Goal: Task Accomplishment & Management: Manage account settings

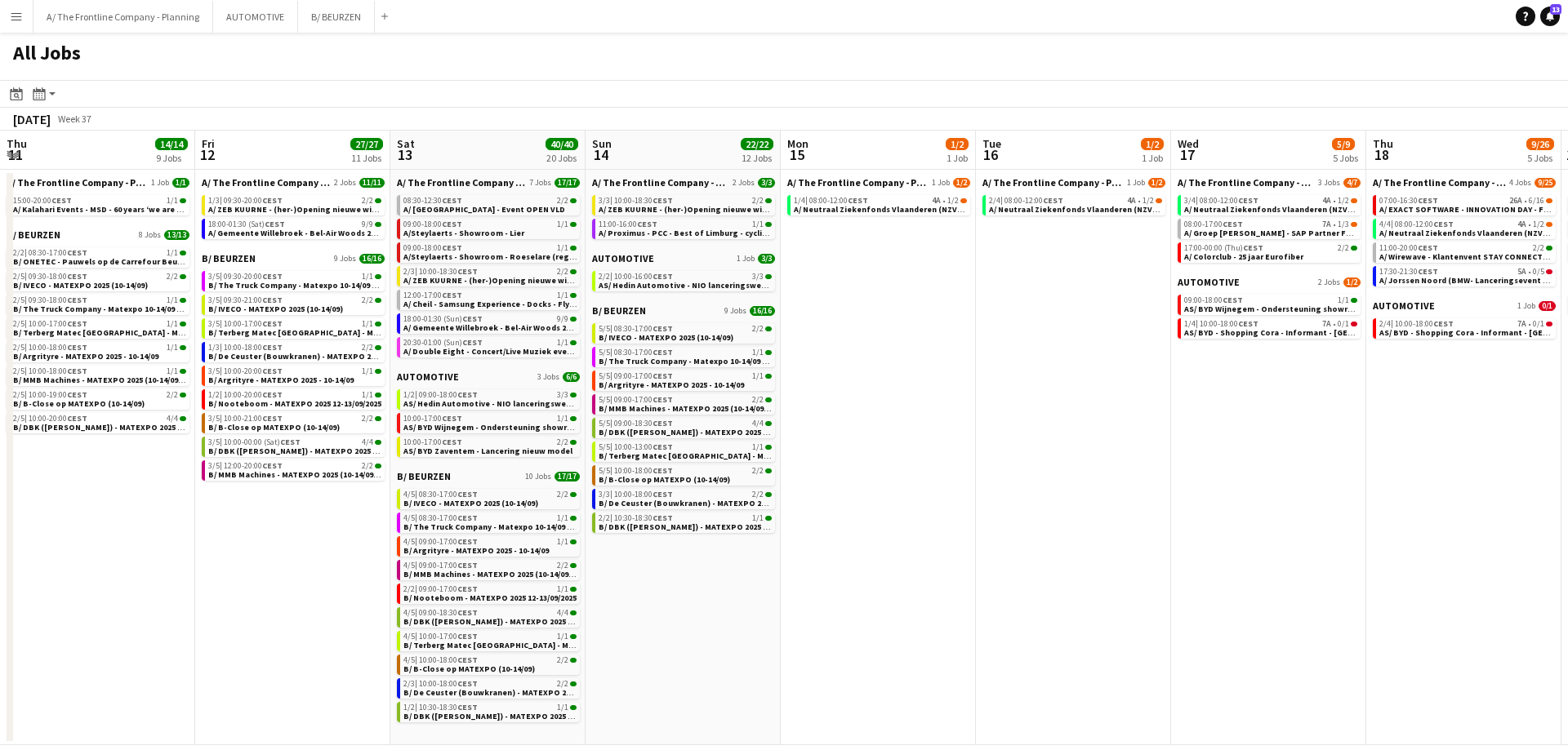
scroll to position [0, 452]
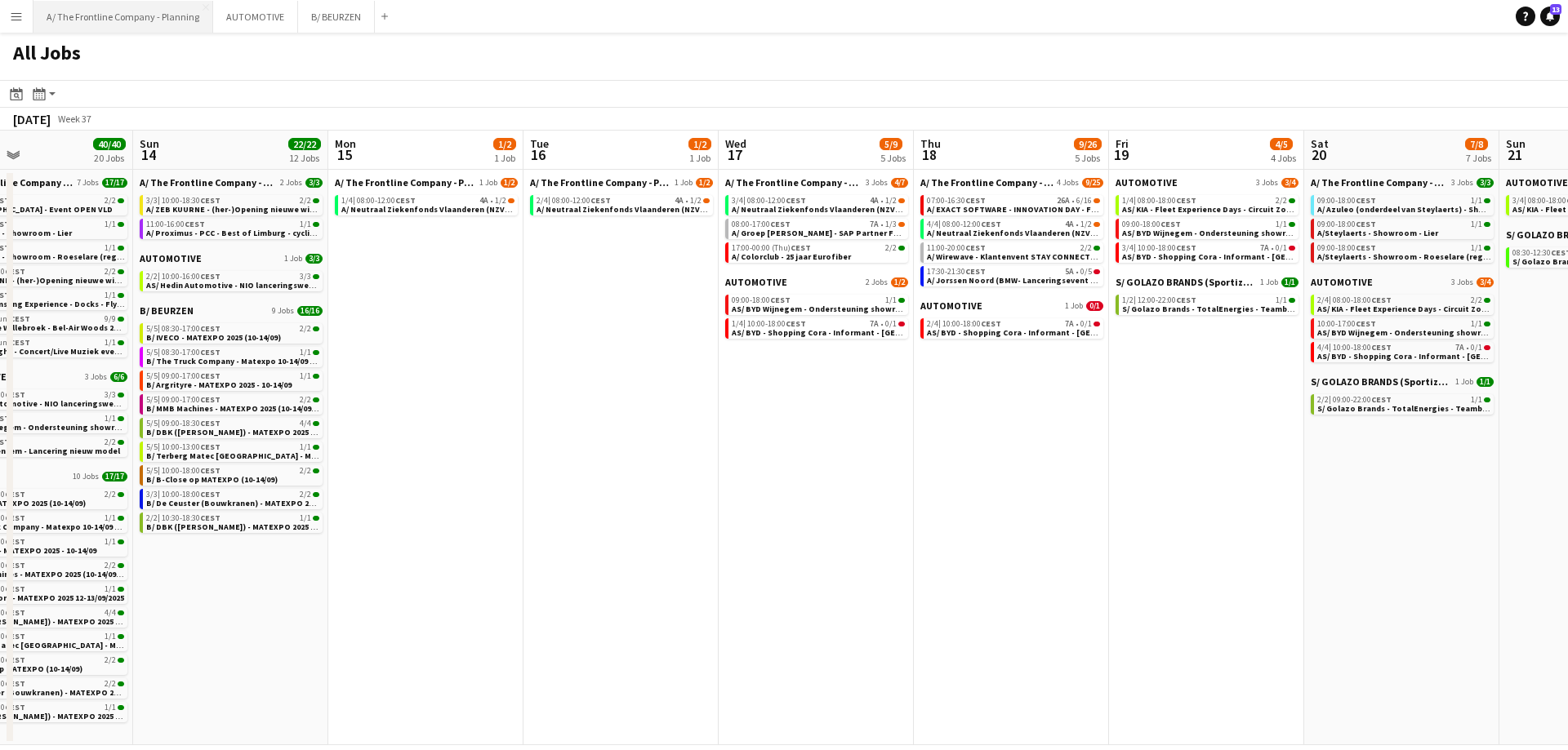
click at [171, 27] on button "A/ The Frontline Company - Planning Close" at bounding box center [123, 16] width 180 height 32
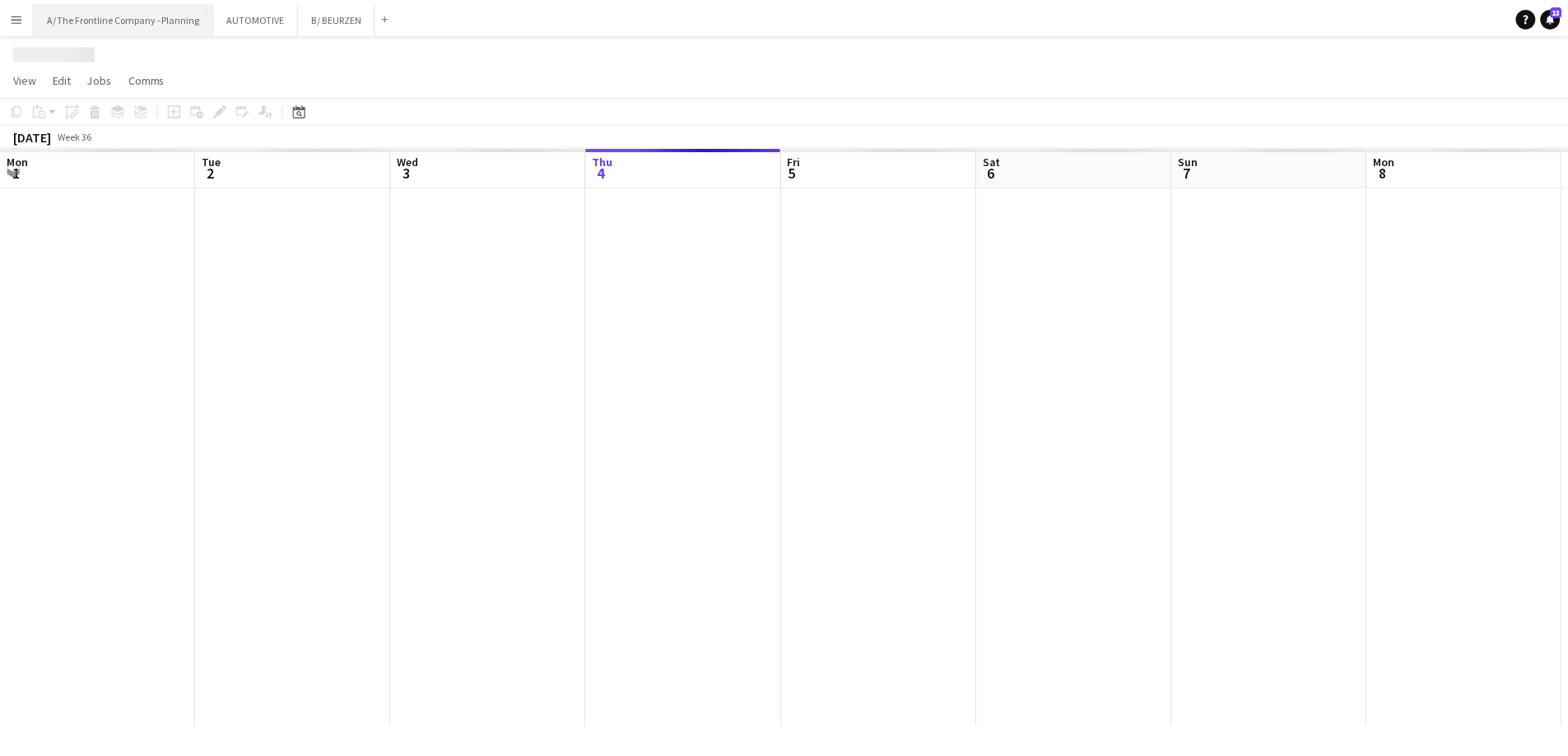
scroll to position [0, 393]
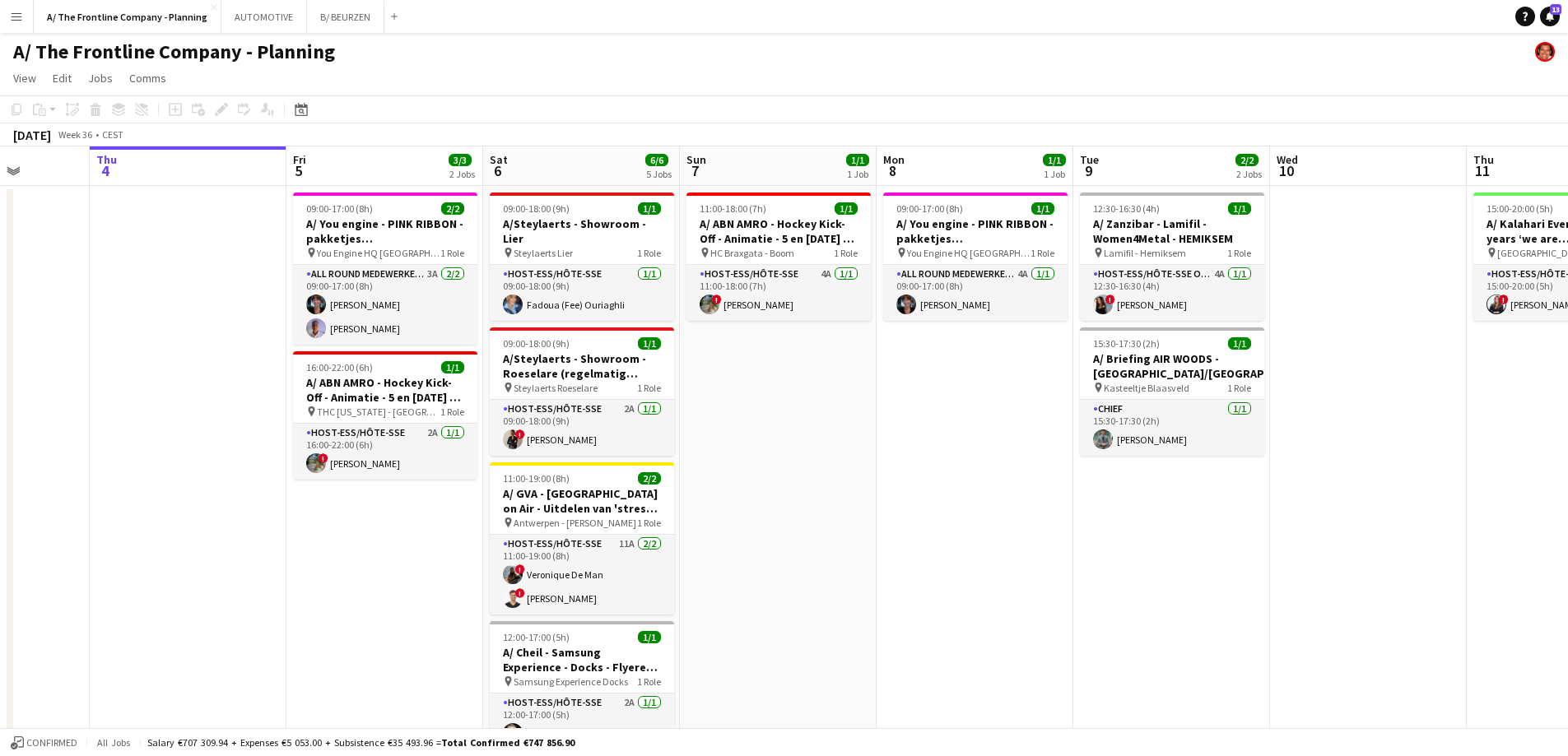
drag, startPoint x: 1059, startPoint y: 424, endPoint x: 865, endPoint y: 421, distance: 194.0
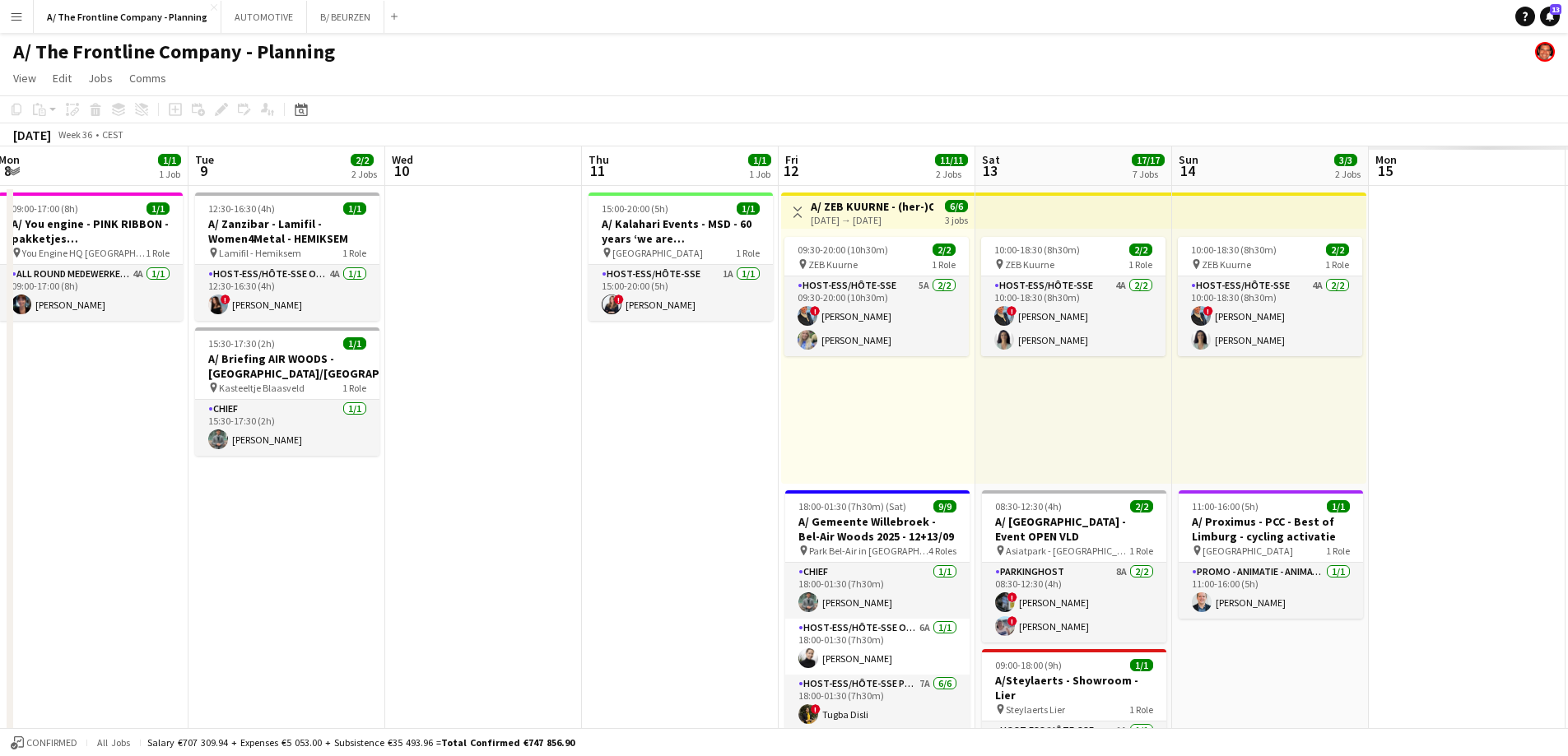
drag, startPoint x: 597, startPoint y: 425, endPoint x: -14, endPoint y: 392, distance: 611.9
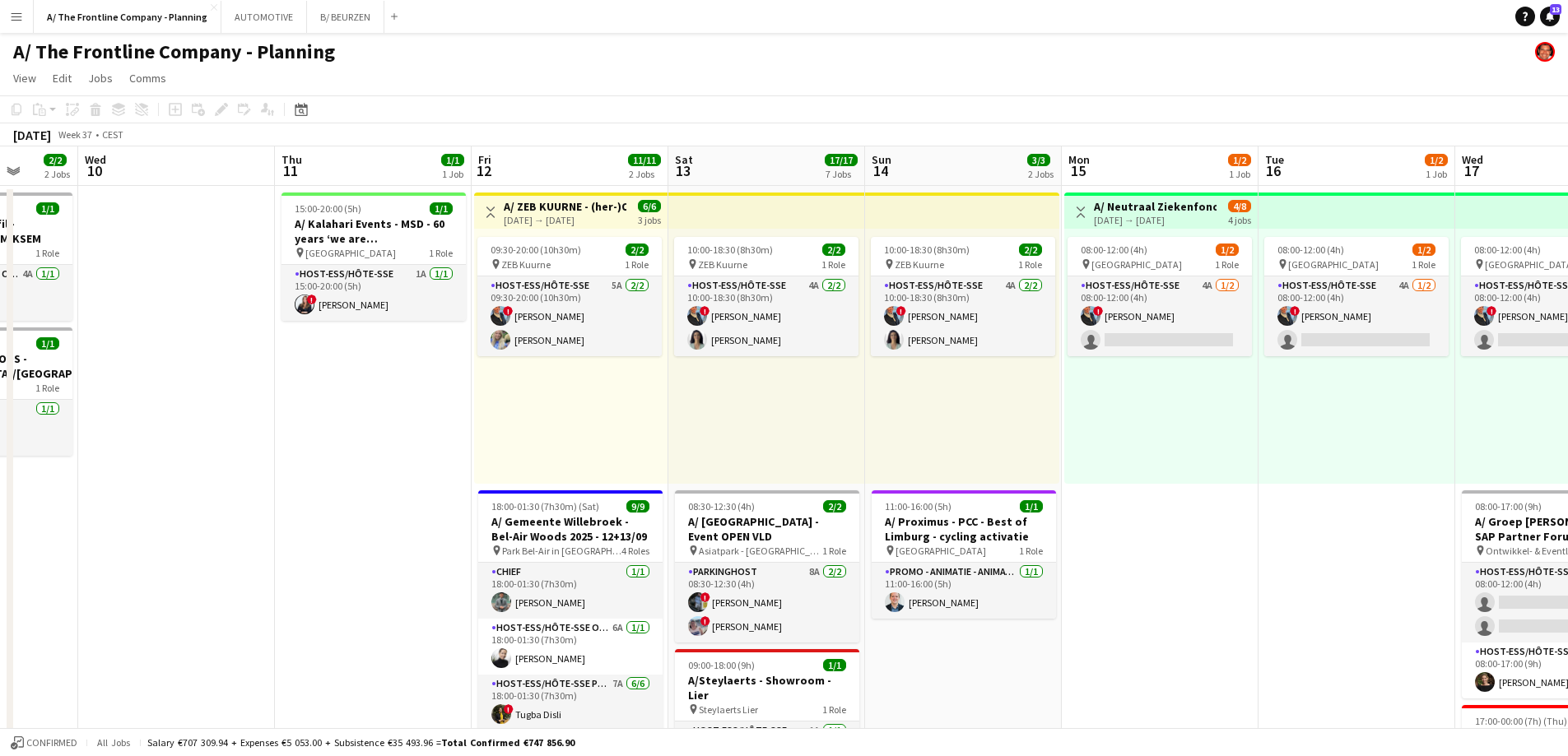
drag, startPoint x: 966, startPoint y: 410, endPoint x: 152, endPoint y: 371, distance: 814.9
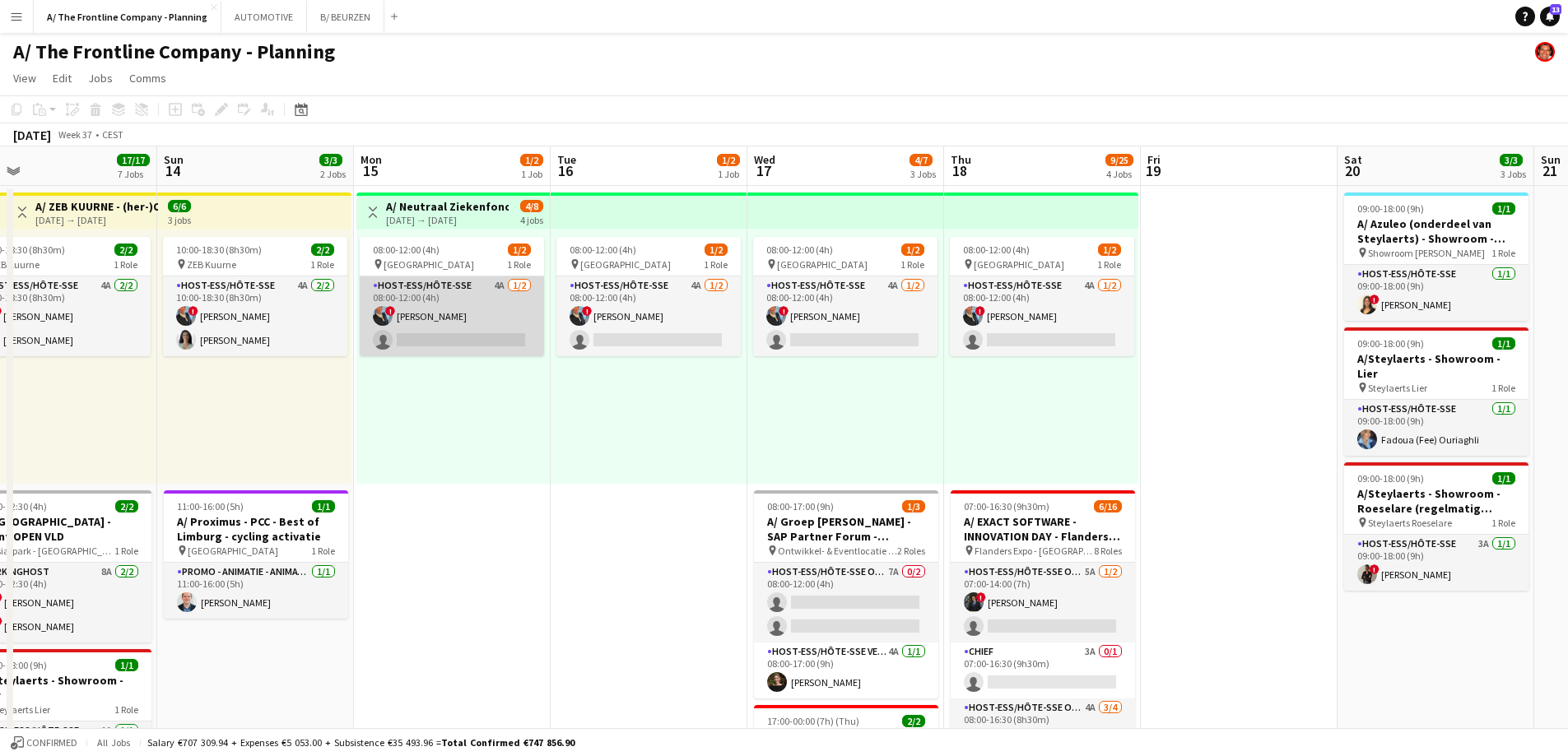
scroll to position [0, 630]
click at [467, 307] on app-card-role "Host-ess/Hôte-sse 4A [DATE] 08:00-12:00 (4h) ! [PERSON_NAME] single-neutral-act…" at bounding box center [451, 316] width 185 height 79
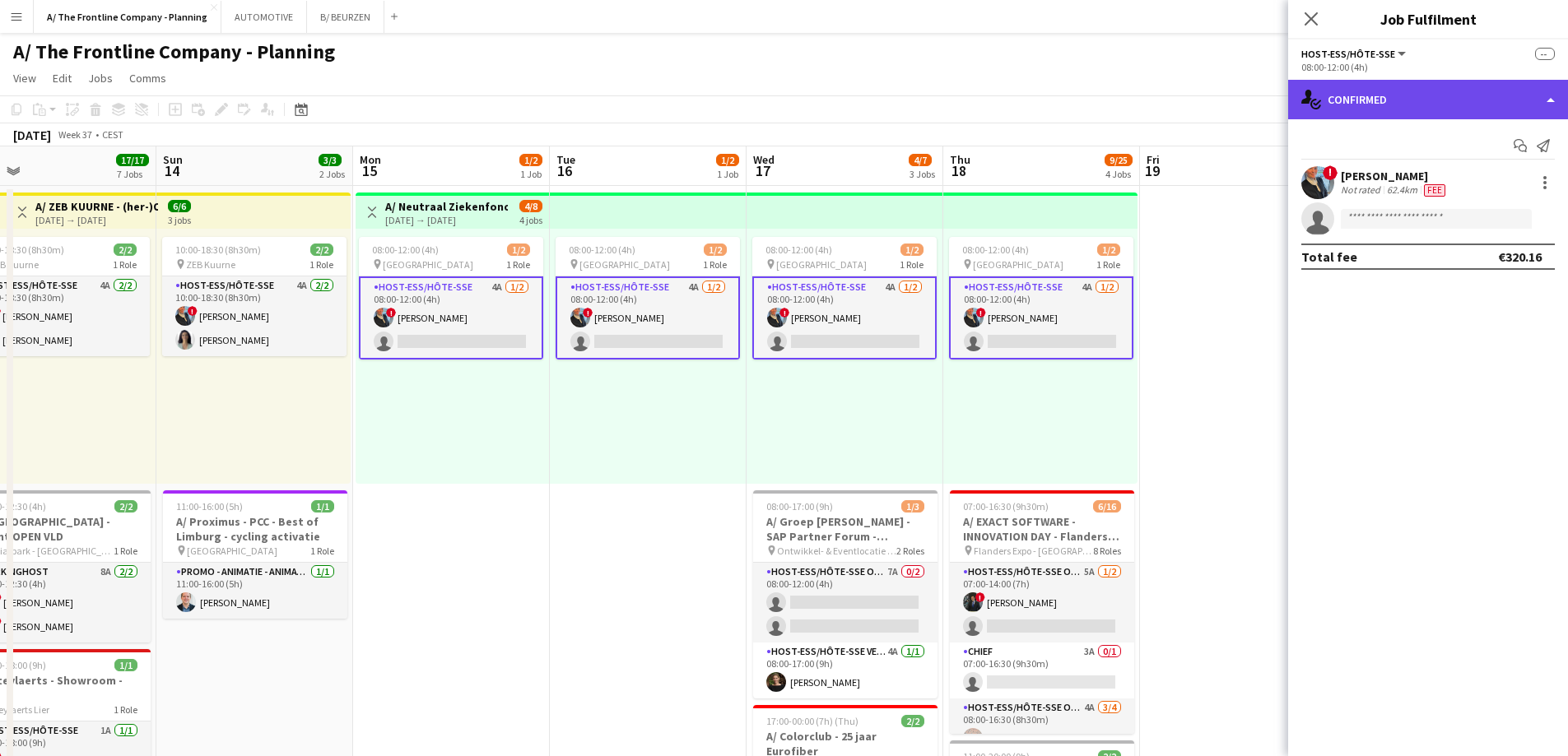
click at [1424, 107] on div "single-neutral-actions-check-2 Confirmed" at bounding box center [1428, 99] width 280 height 40
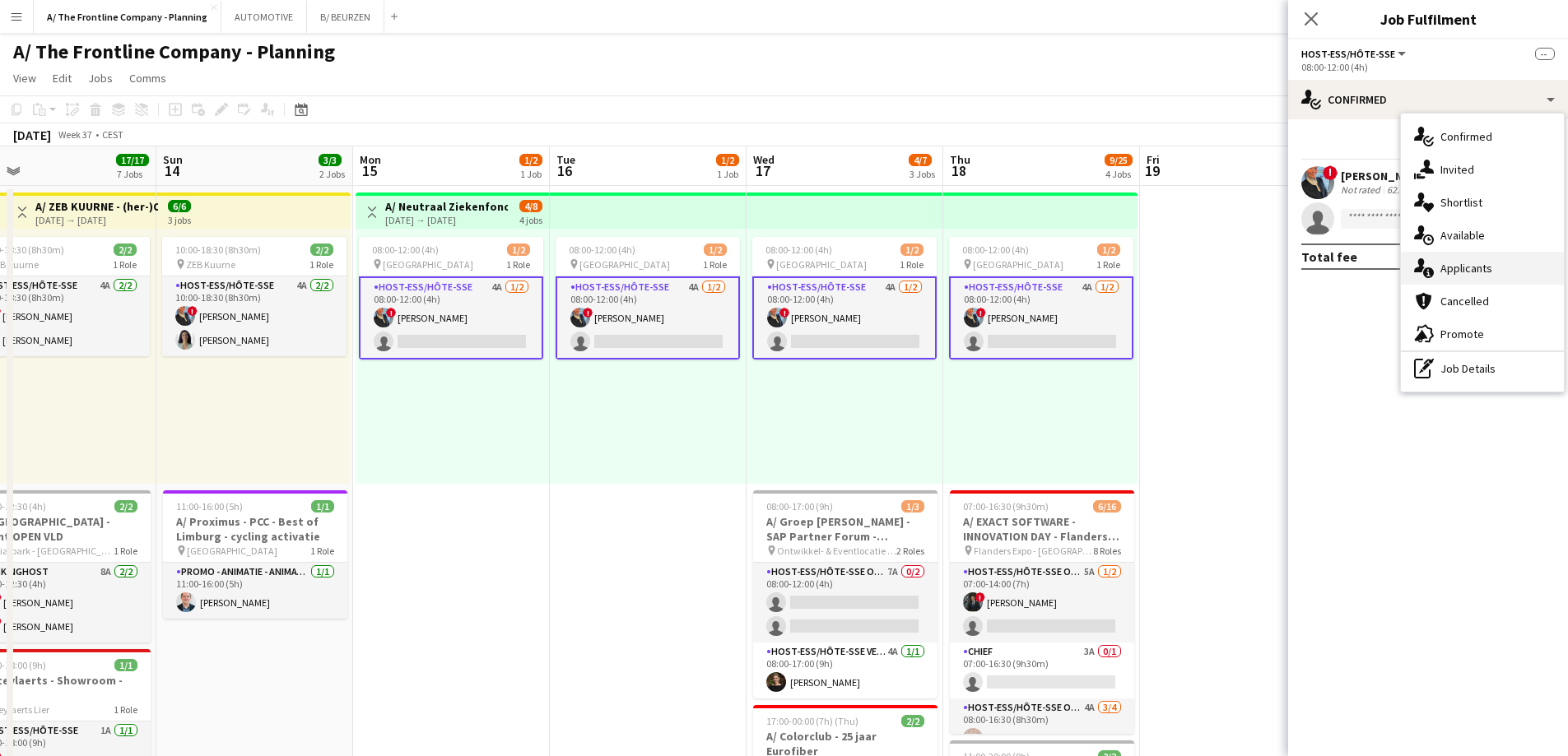
click at [1444, 265] on span "Applicants" at bounding box center [1466, 268] width 52 height 15
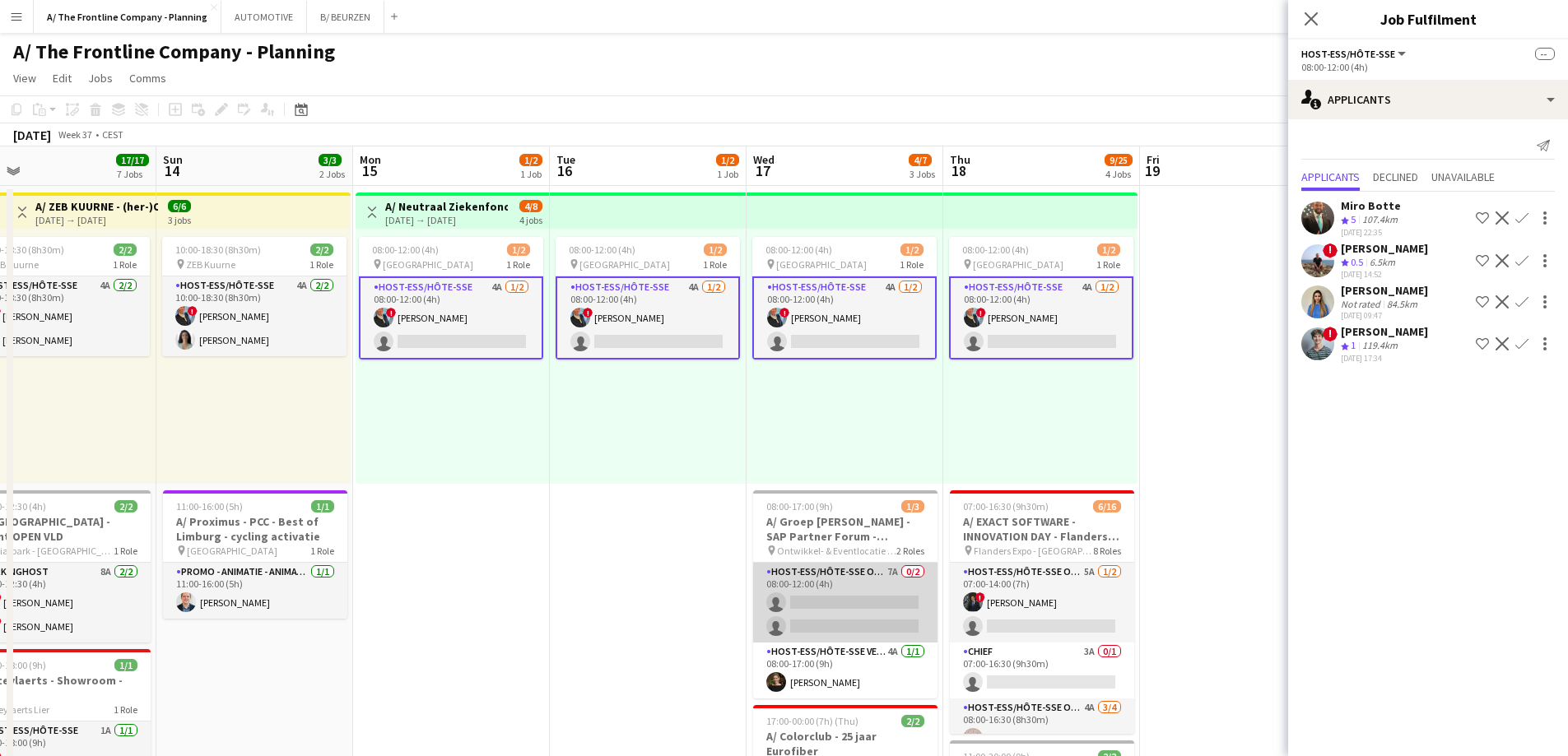
click at [827, 600] on app-card-role "Host-ess/Hôte-sse Onthaal-Accueill 7A 0/2 08:00-12:00 (4h) single-neutral-actio…" at bounding box center [845, 603] width 185 height 79
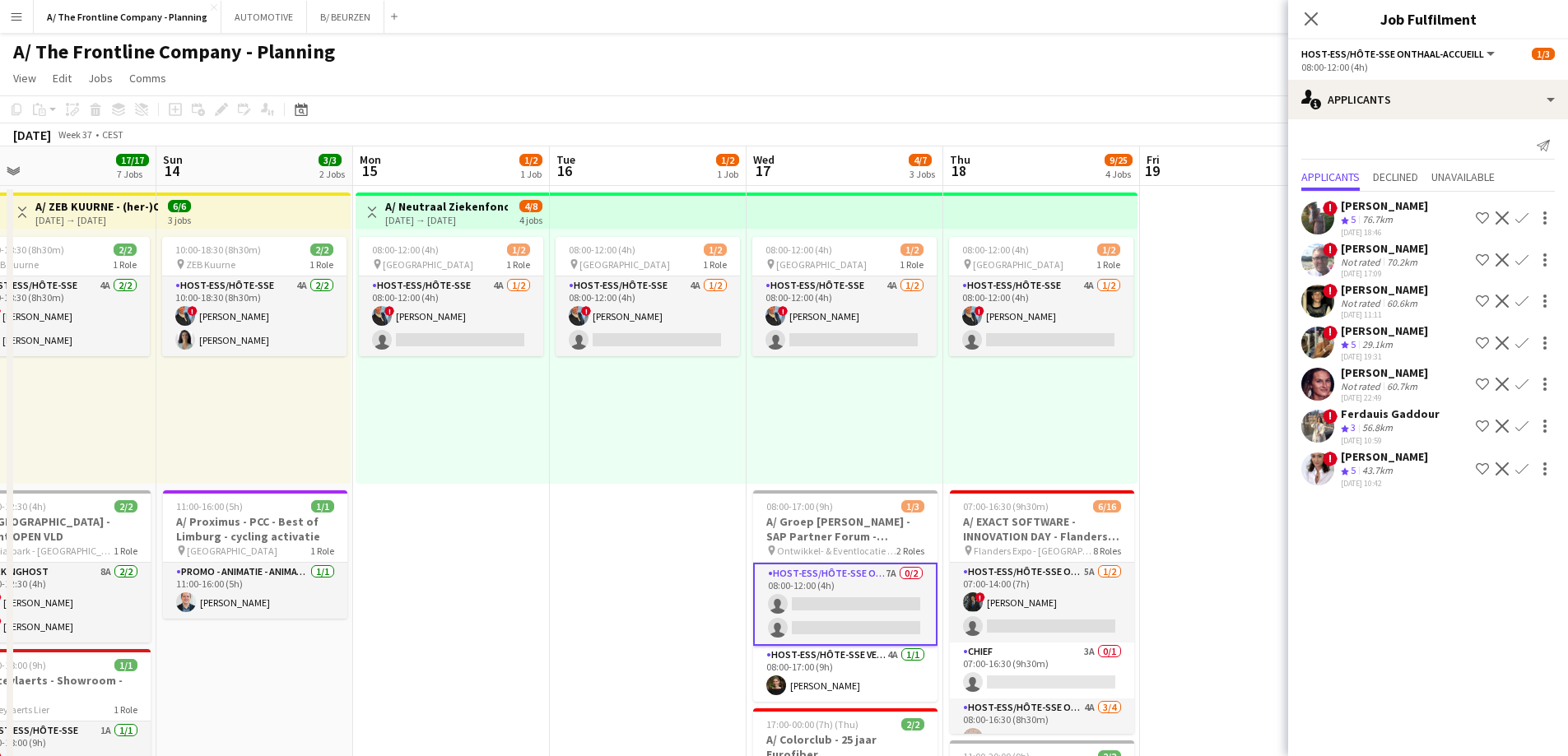
click at [1371, 328] on div "[PERSON_NAME]" at bounding box center [1383, 330] width 87 height 15
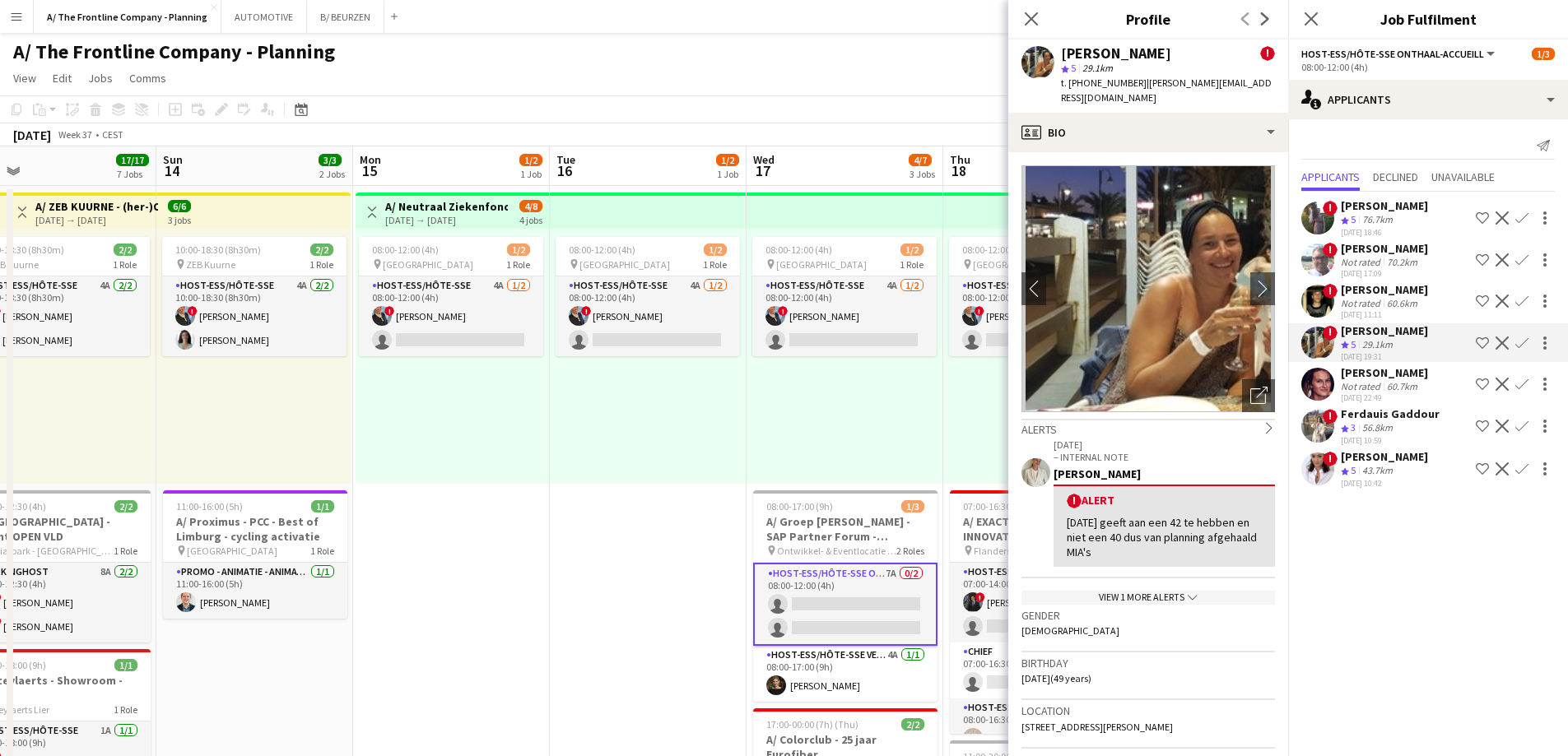
click at [1371, 383] on div "Not rated" at bounding box center [1362, 386] width 43 height 12
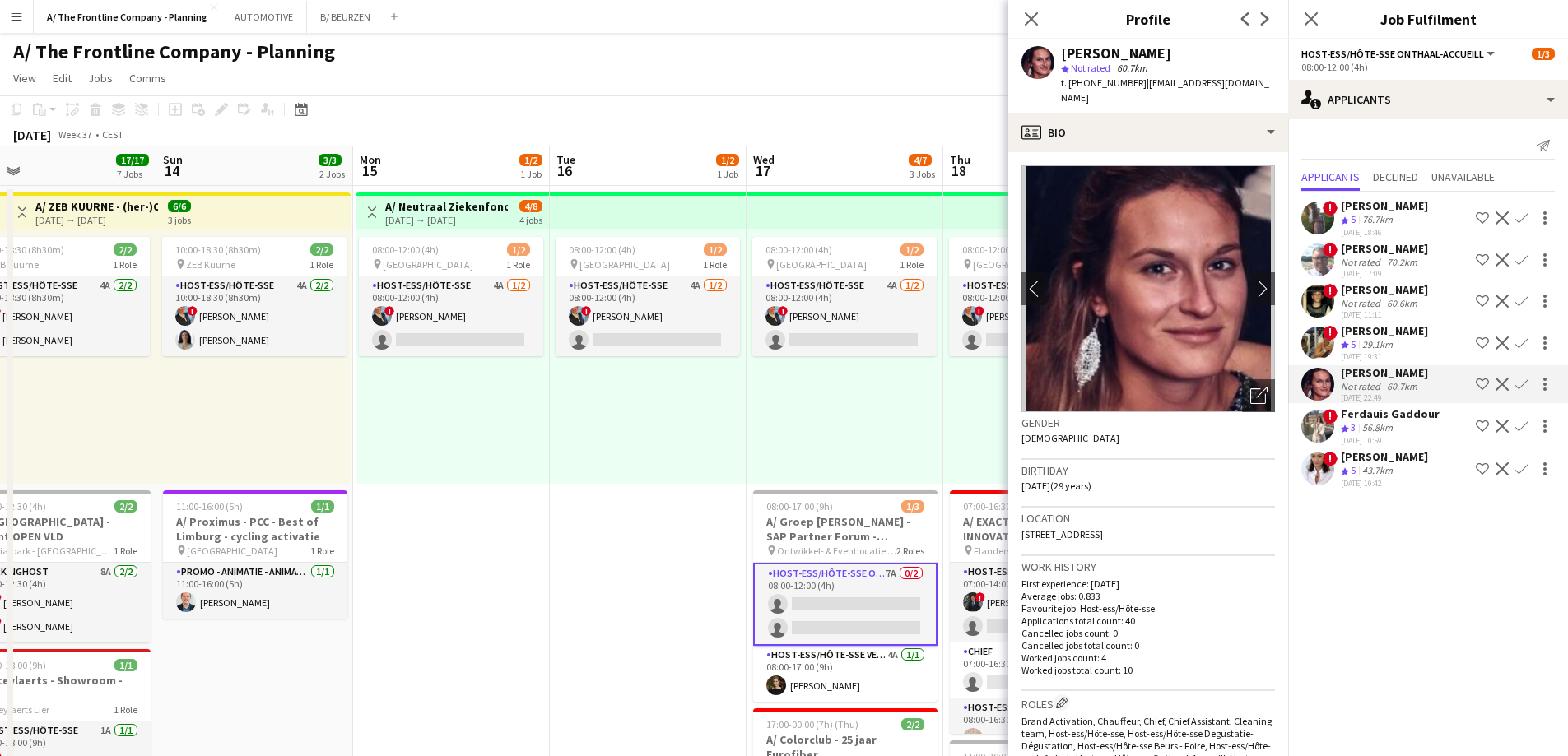
click at [1385, 416] on div "Ferdauis Gaddour" at bounding box center [1389, 414] width 99 height 15
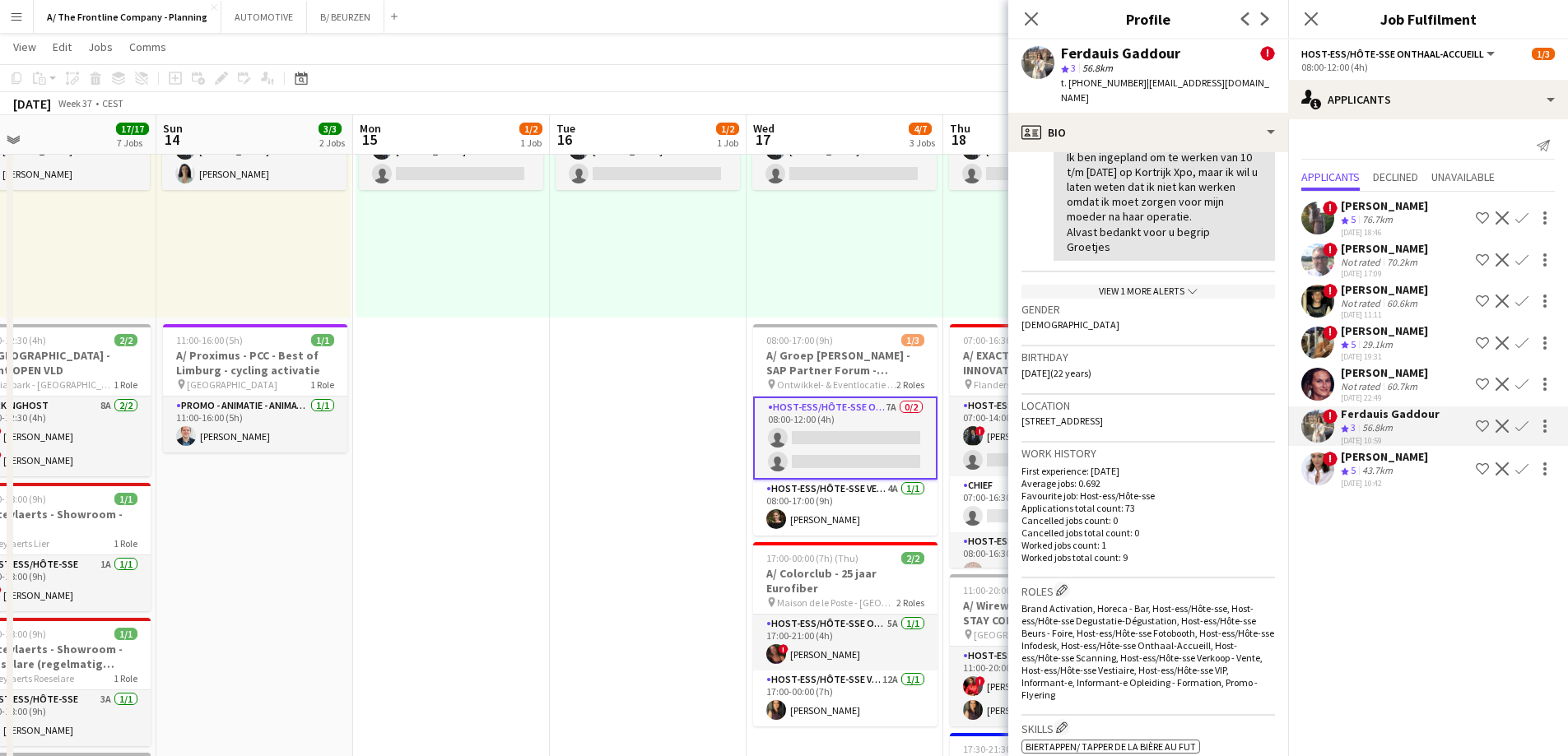
scroll to position [575, 0]
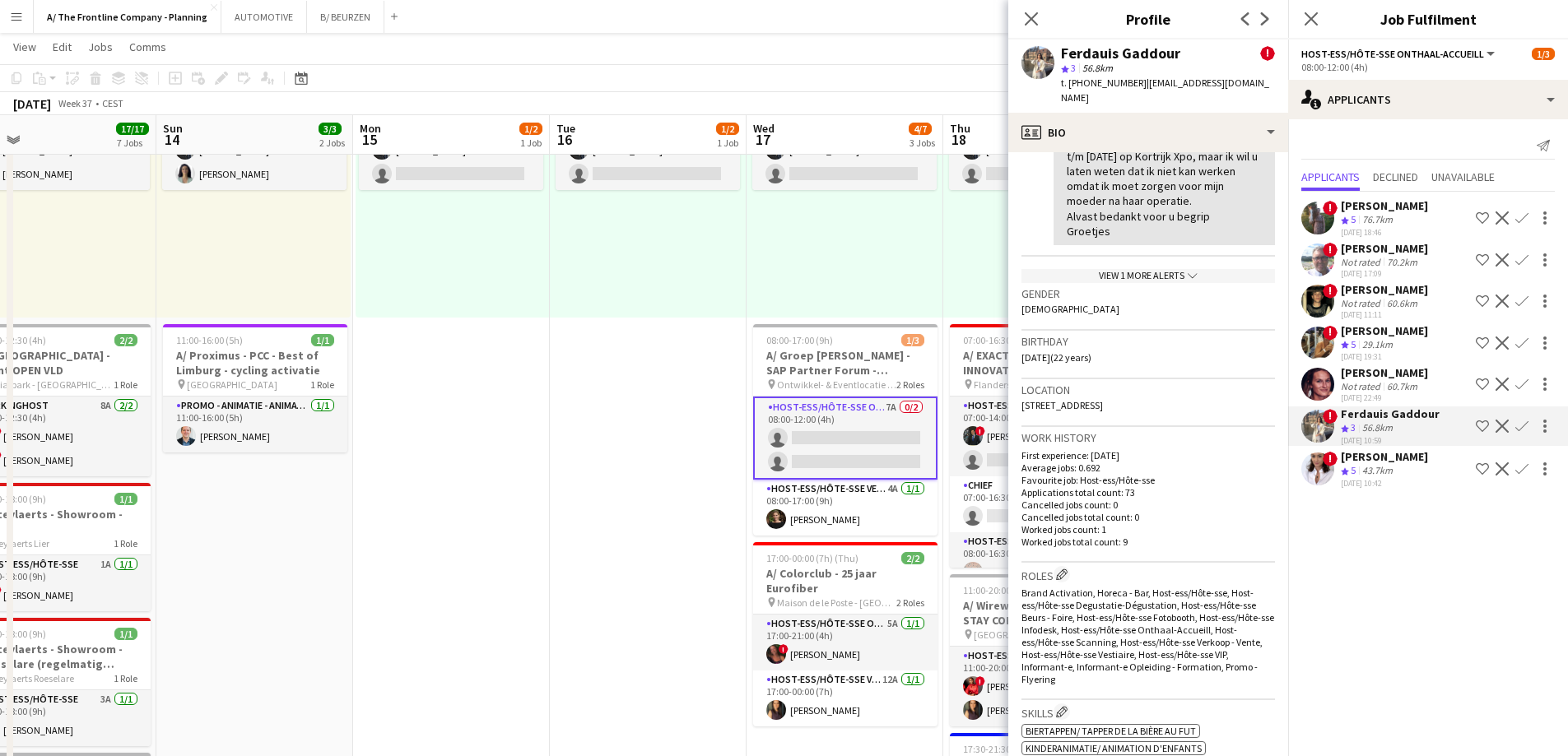
click at [1362, 386] on div "Not rated" at bounding box center [1362, 386] width 43 height 12
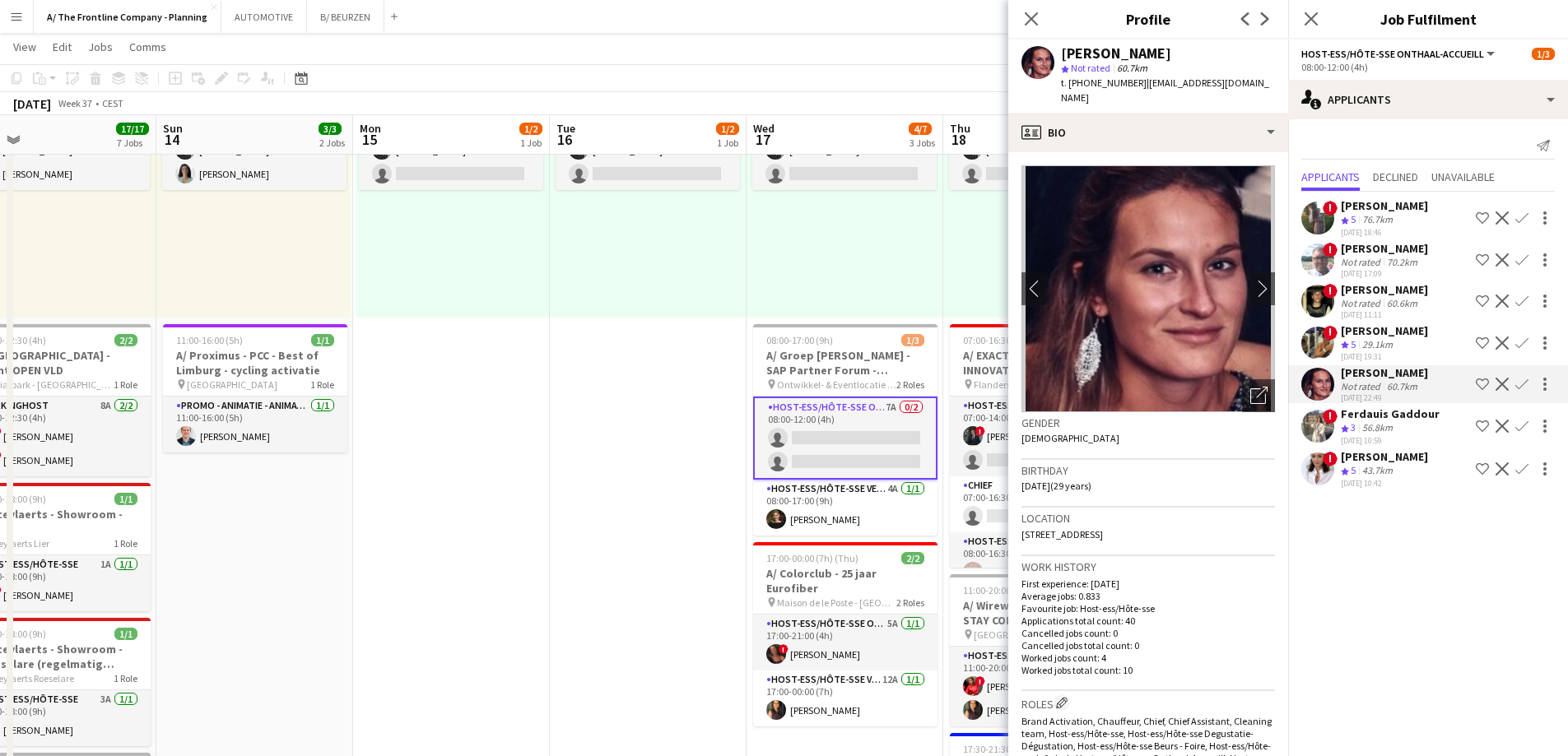
click at [1369, 348] on div "29.1km" at bounding box center [1377, 344] width 37 height 14
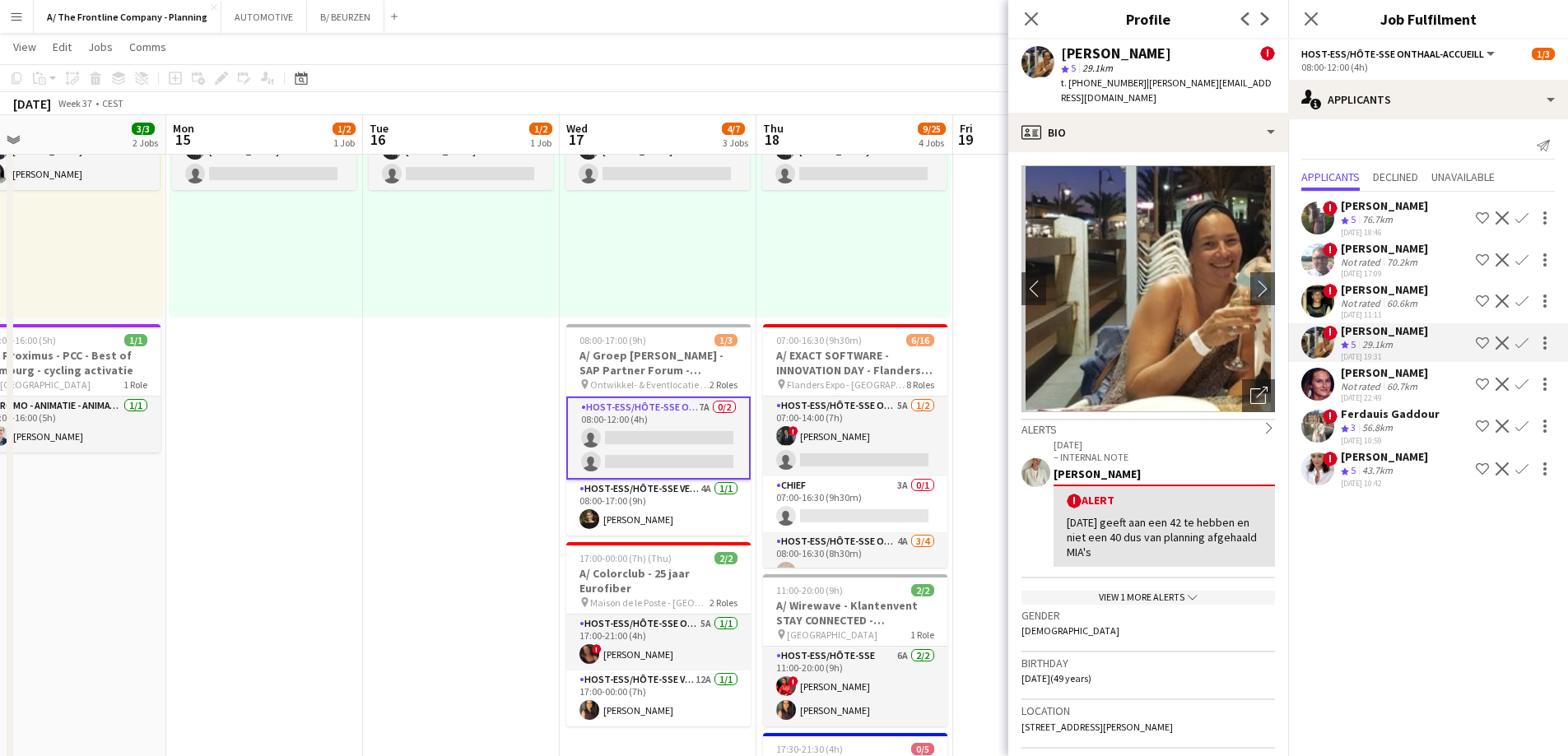
scroll to position [0, 659]
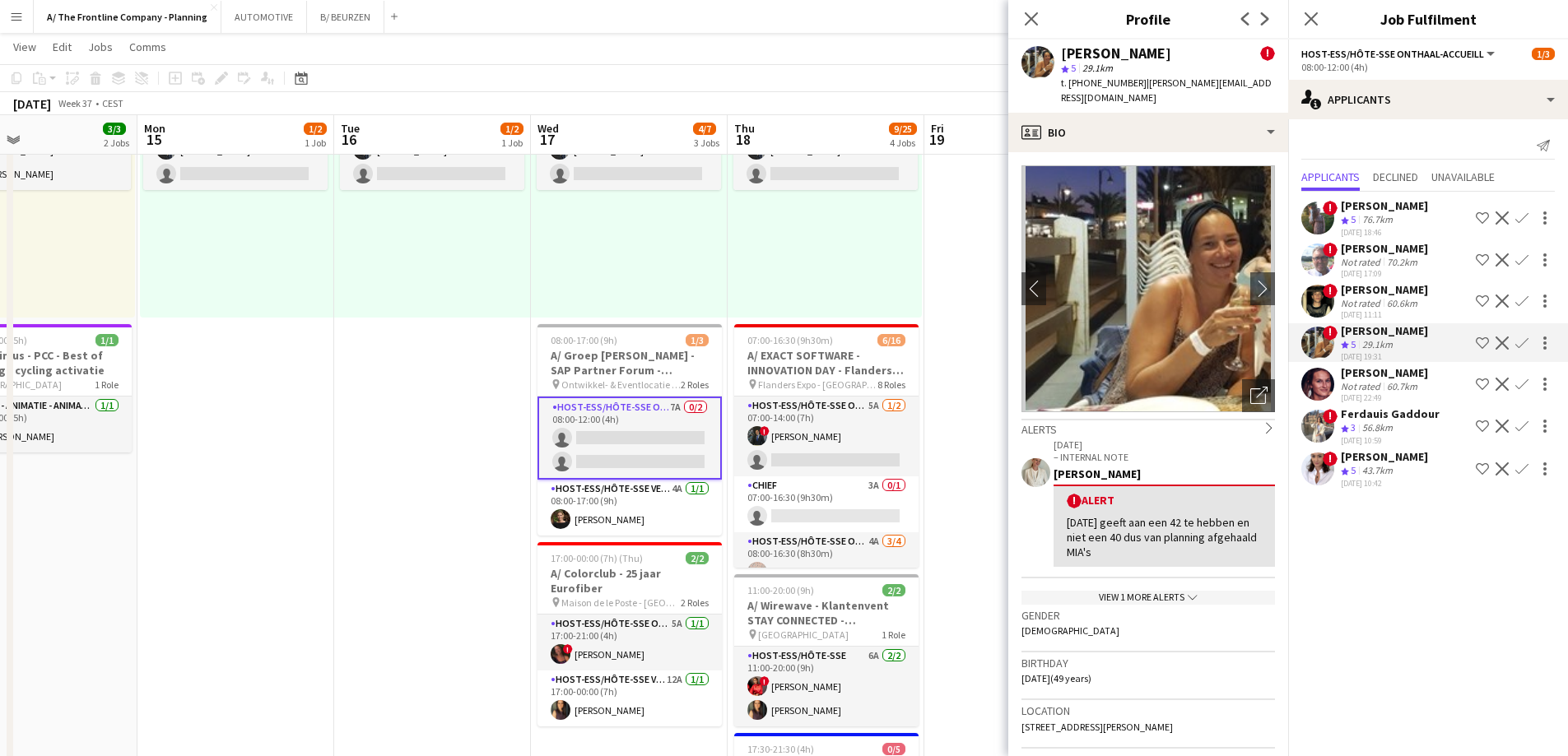
drag, startPoint x: 517, startPoint y: 575, endPoint x: 379, endPoint y: 561, distance: 138.7
click at [397, 564] on app-calendar-viewport "Thu 11 1/1 1 Job Fri 12 11/11 2 Jobs Sat 13 17/17 7 Jobs Sun 14 3/3 2 Jobs Mon …" at bounding box center [784, 678] width 1568 height 1558
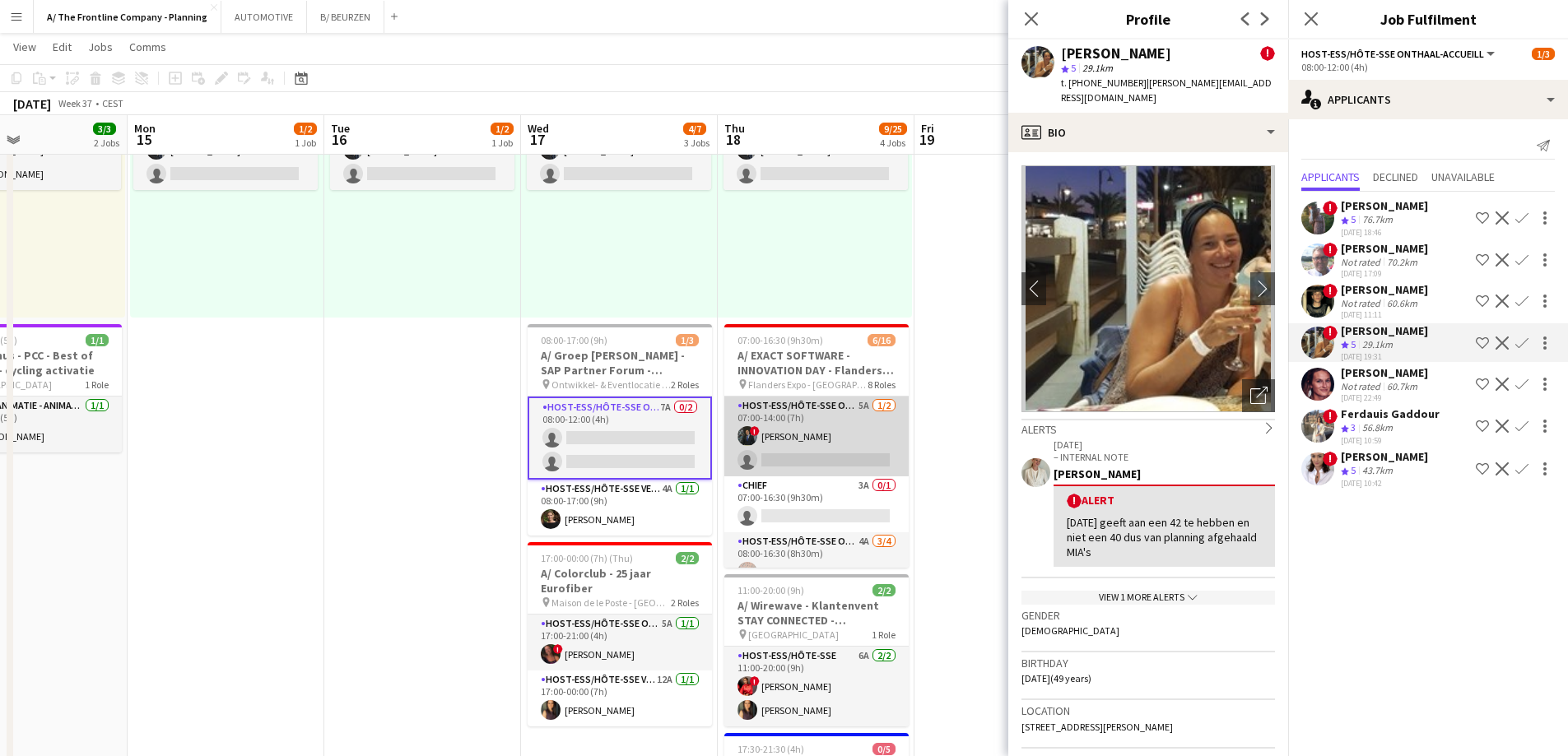
click at [824, 433] on app-card-role "Host-ess/Hôte-sse Onthaal-Accueill 5A [DATE] 07:00-14:00 (7h) ! [PERSON_NAME] s…" at bounding box center [816, 436] width 185 height 79
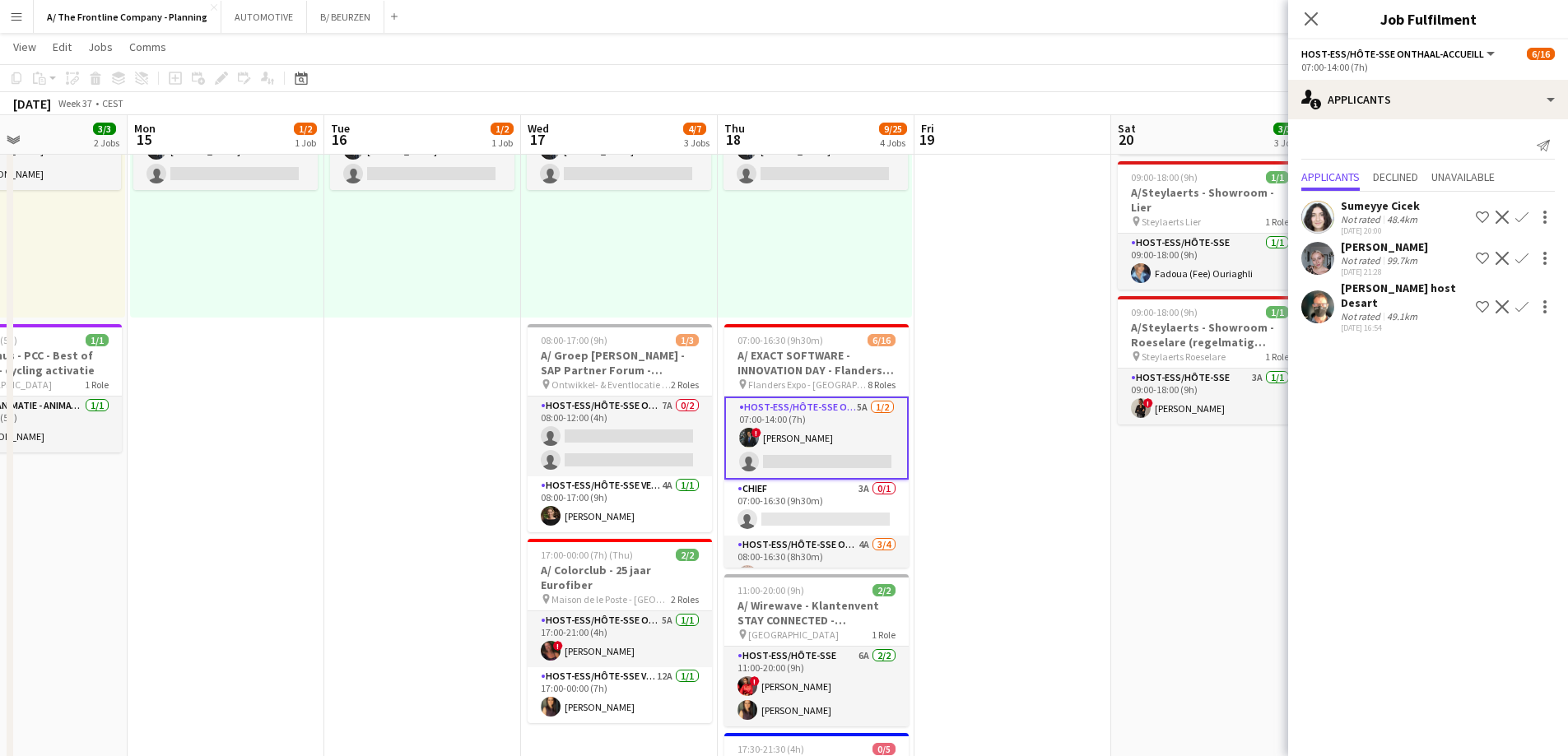
click at [1503, 301] on app-icon "Decline" at bounding box center [1502, 307] width 13 height 13
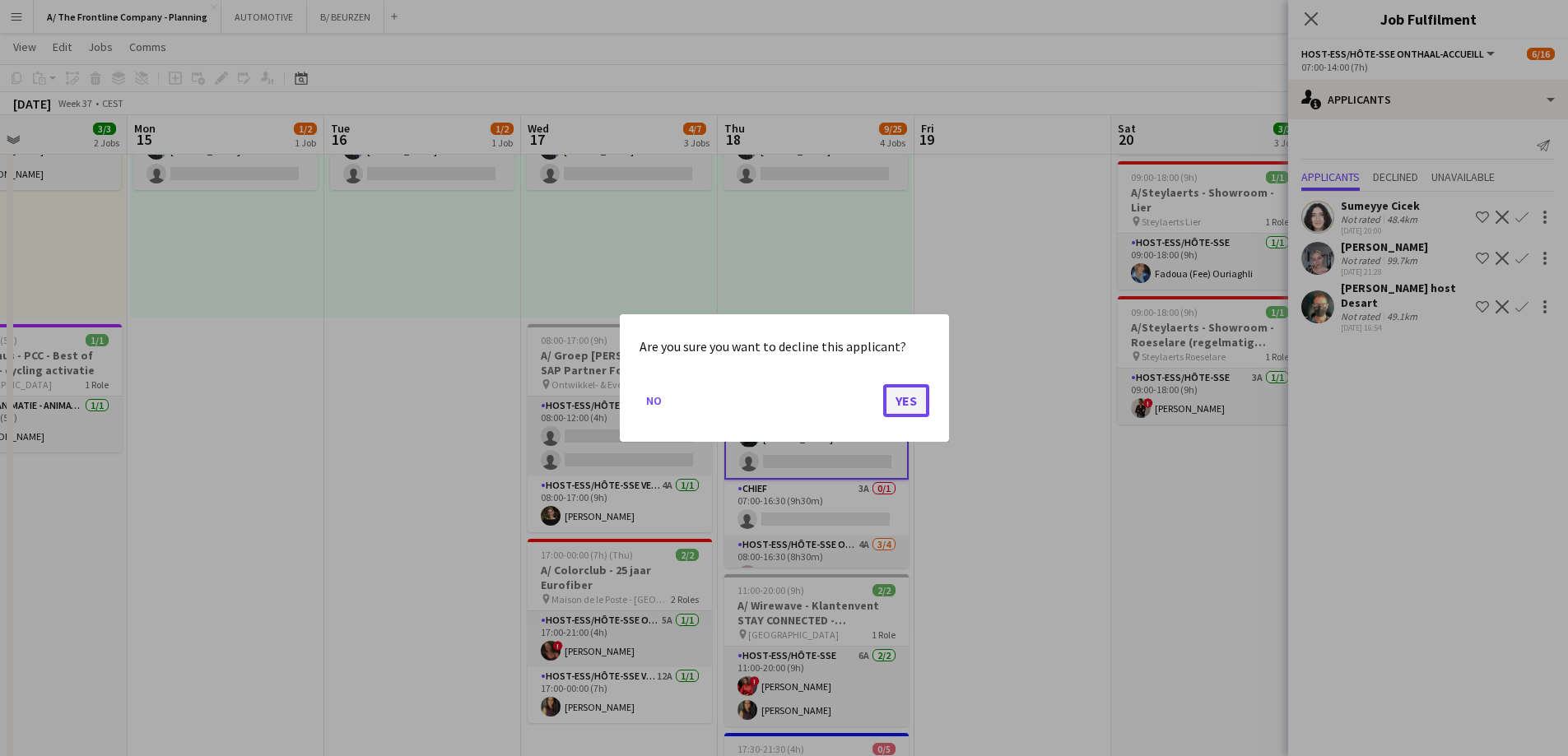
click at [888, 407] on button "Yes" at bounding box center [906, 401] width 46 height 33
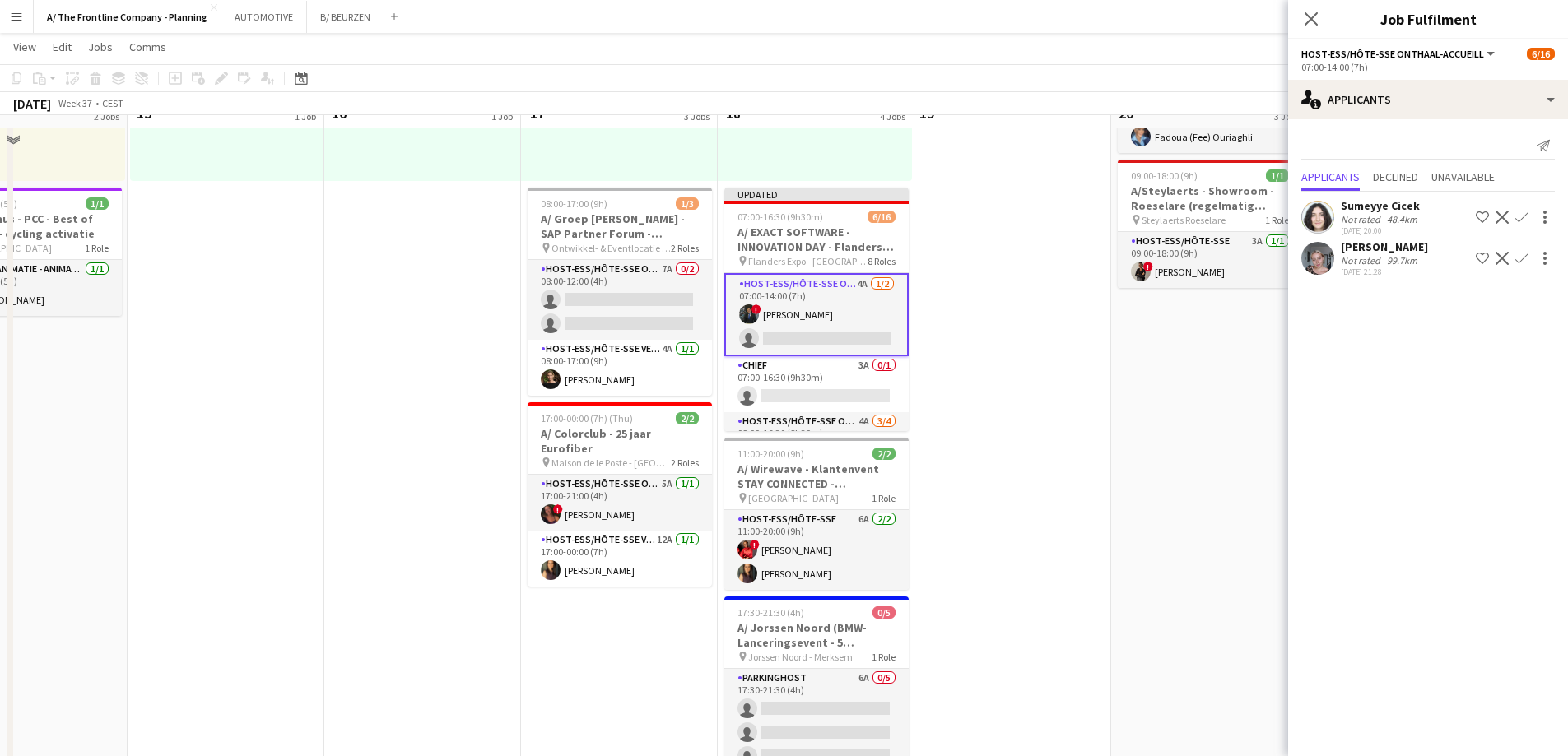
scroll to position [329, 0]
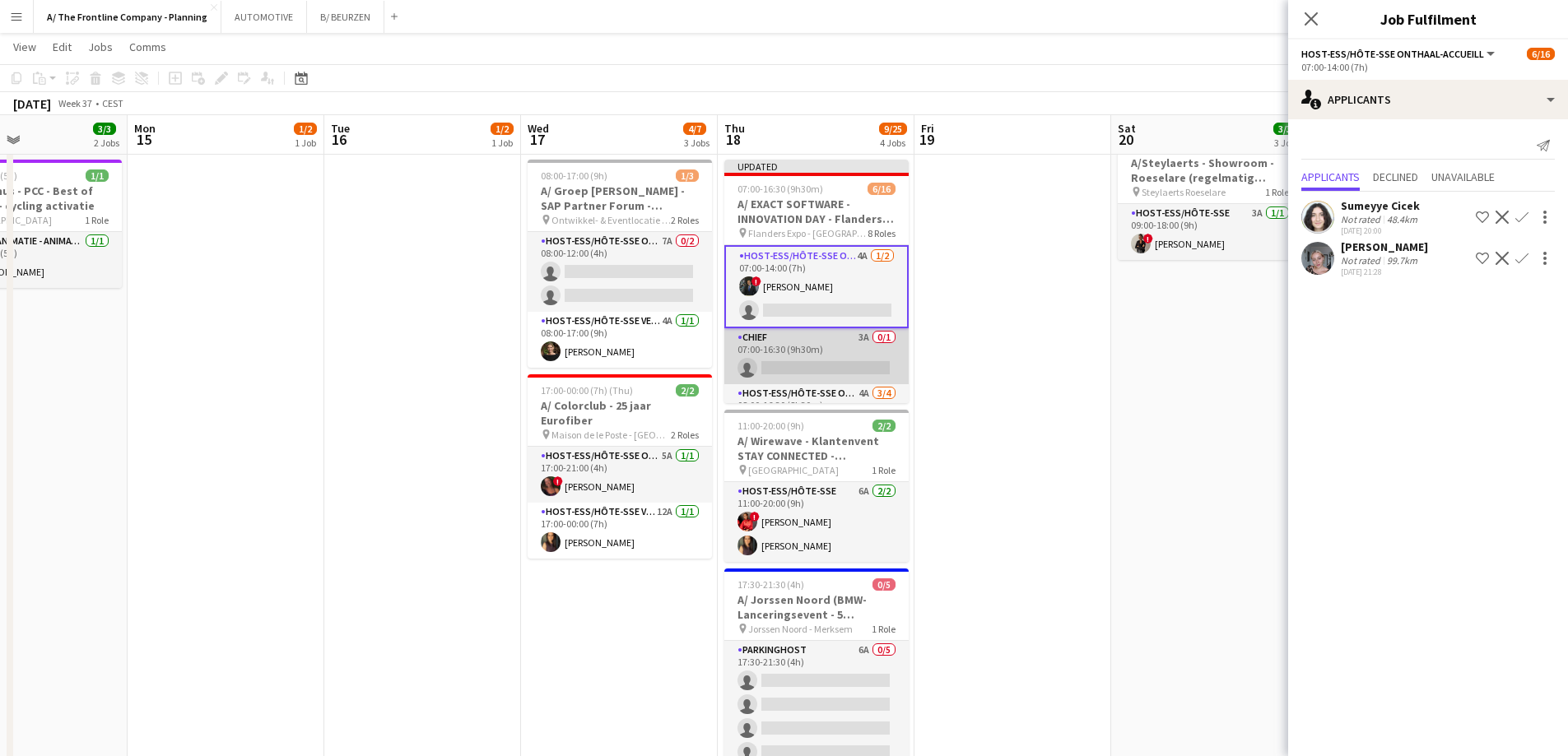
click at [805, 364] on app-card-role "Chief 3A 0/1 07:00-16:30 (9h30m) single-neutral-actions" at bounding box center [816, 356] width 185 height 56
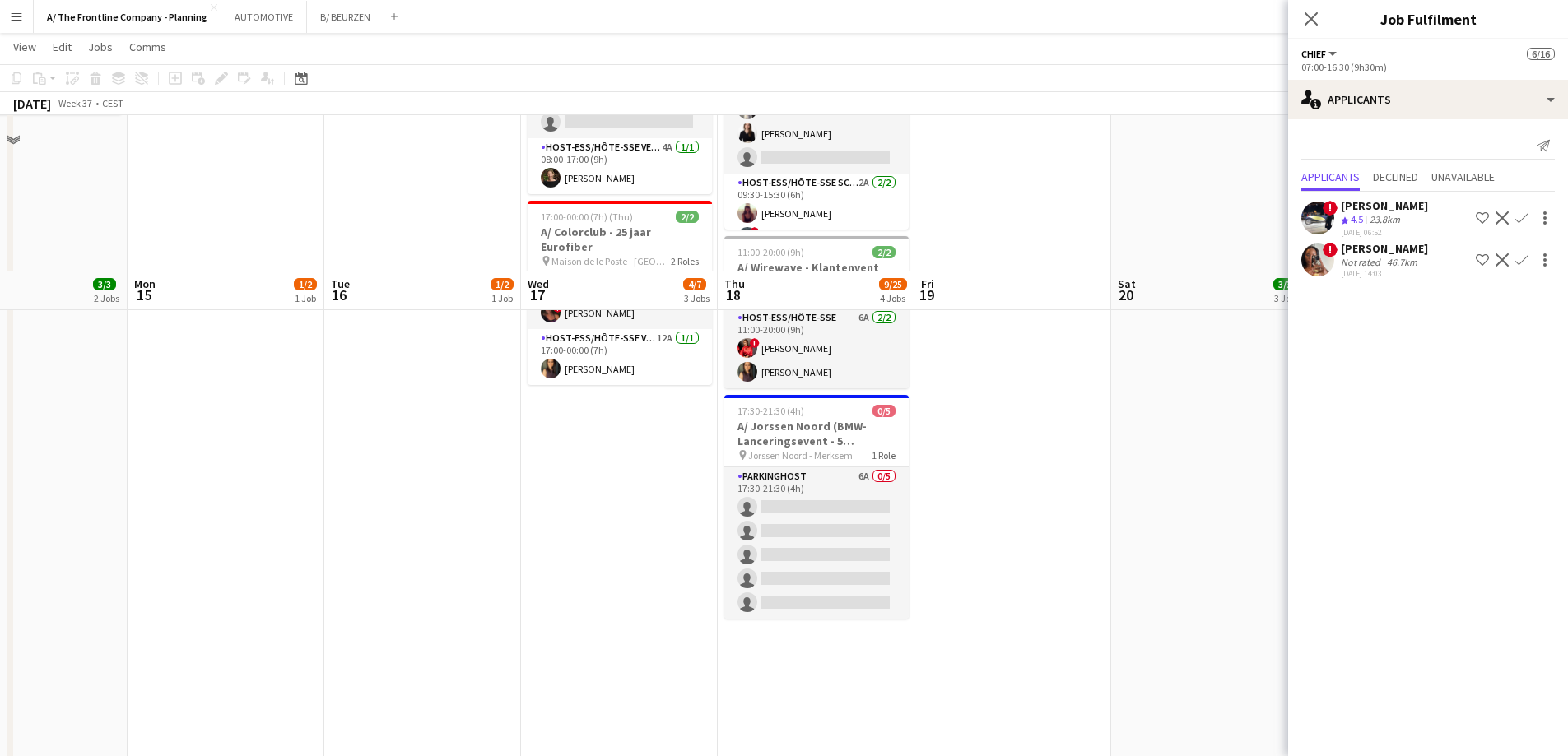
scroll to position [658, 0]
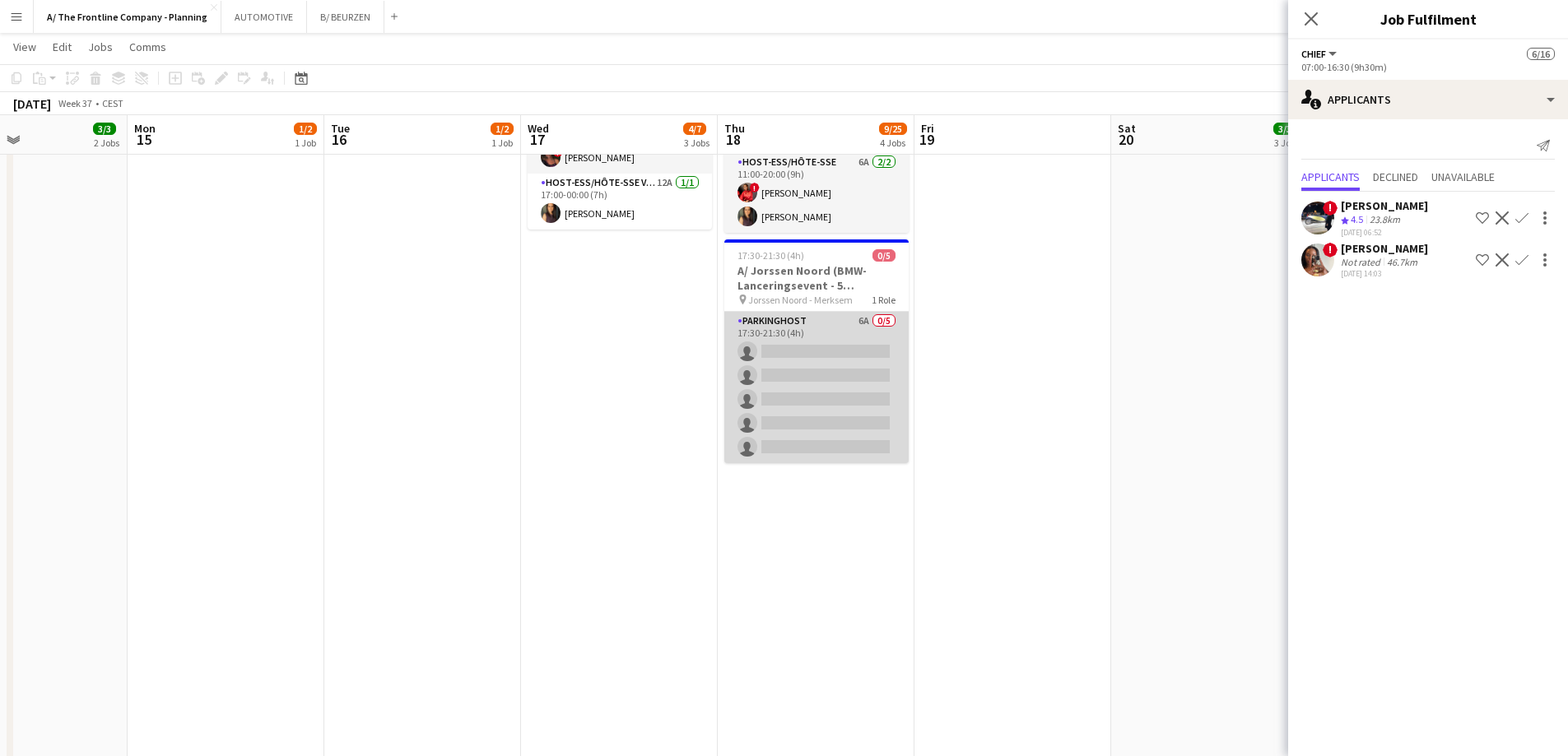
click at [818, 368] on app-card-role "Parkinghost 6A 0/5 17:30-21:30 (4h) single-neutral-actions single-neutral-actio…" at bounding box center [816, 388] width 185 height 152
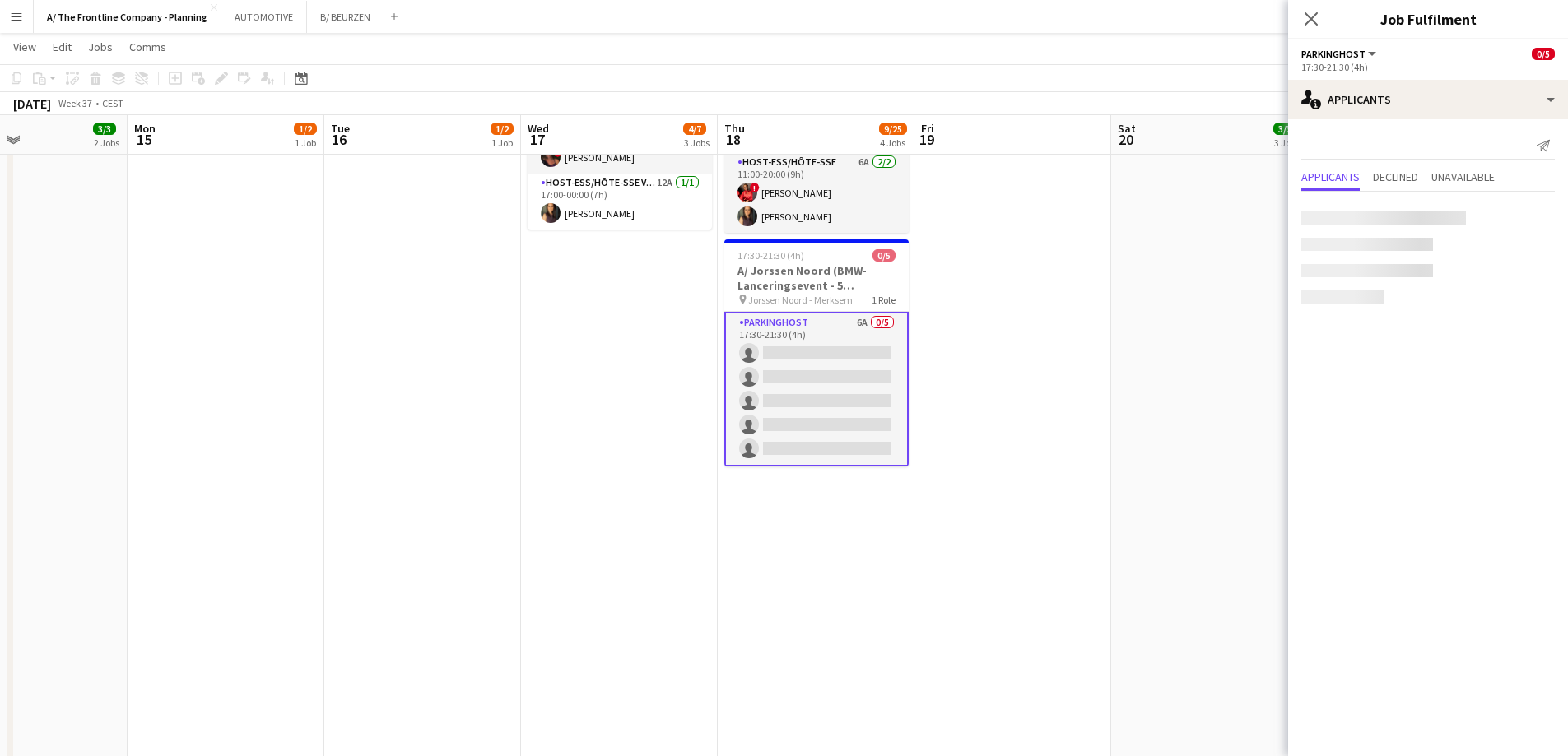
scroll to position [161, 0]
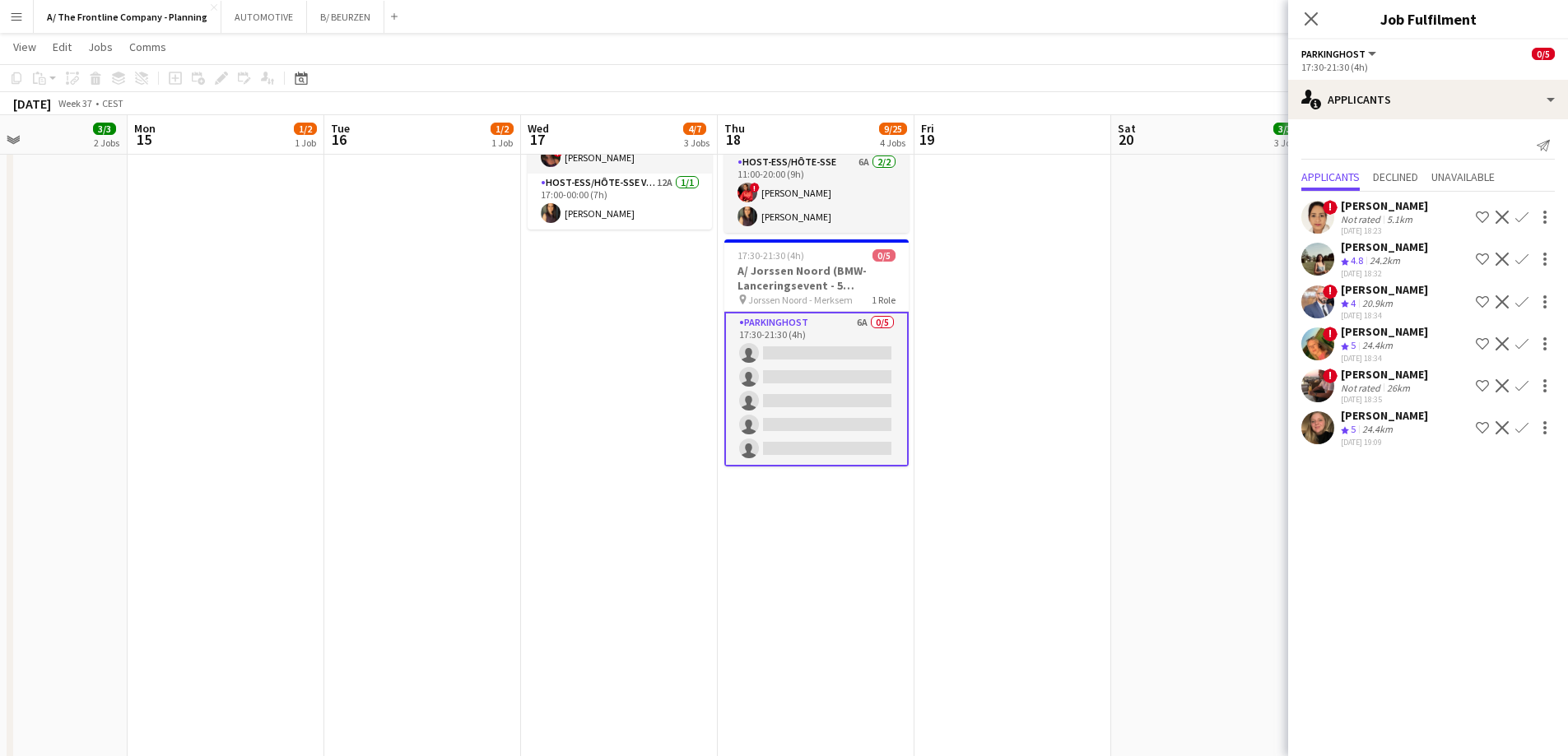
click at [1362, 383] on div "Not rated" at bounding box center [1362, 388] width 43 height 12
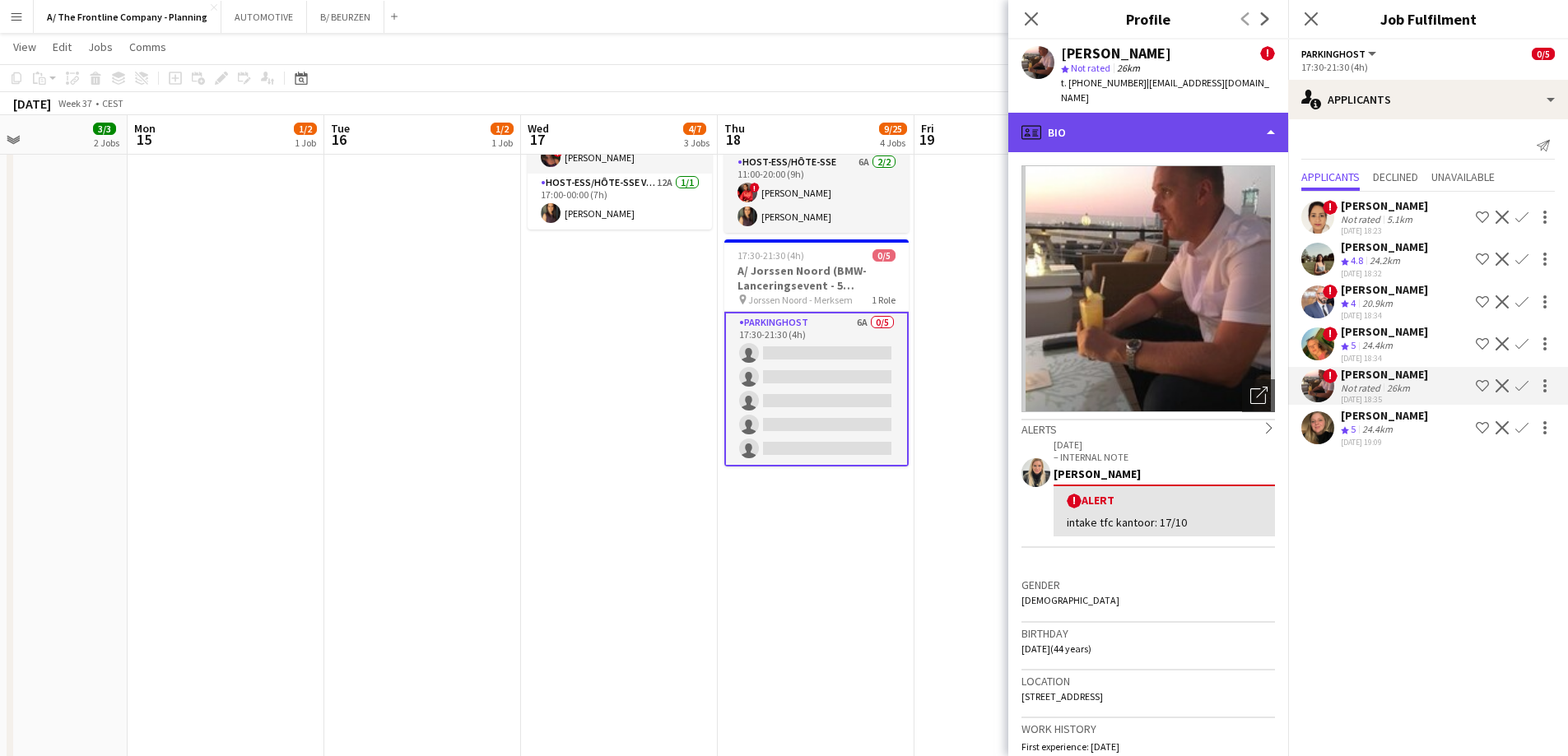
click at [1175, 119] on div "profile Bio" at bounding box center [1148, 132] width 280 height 40
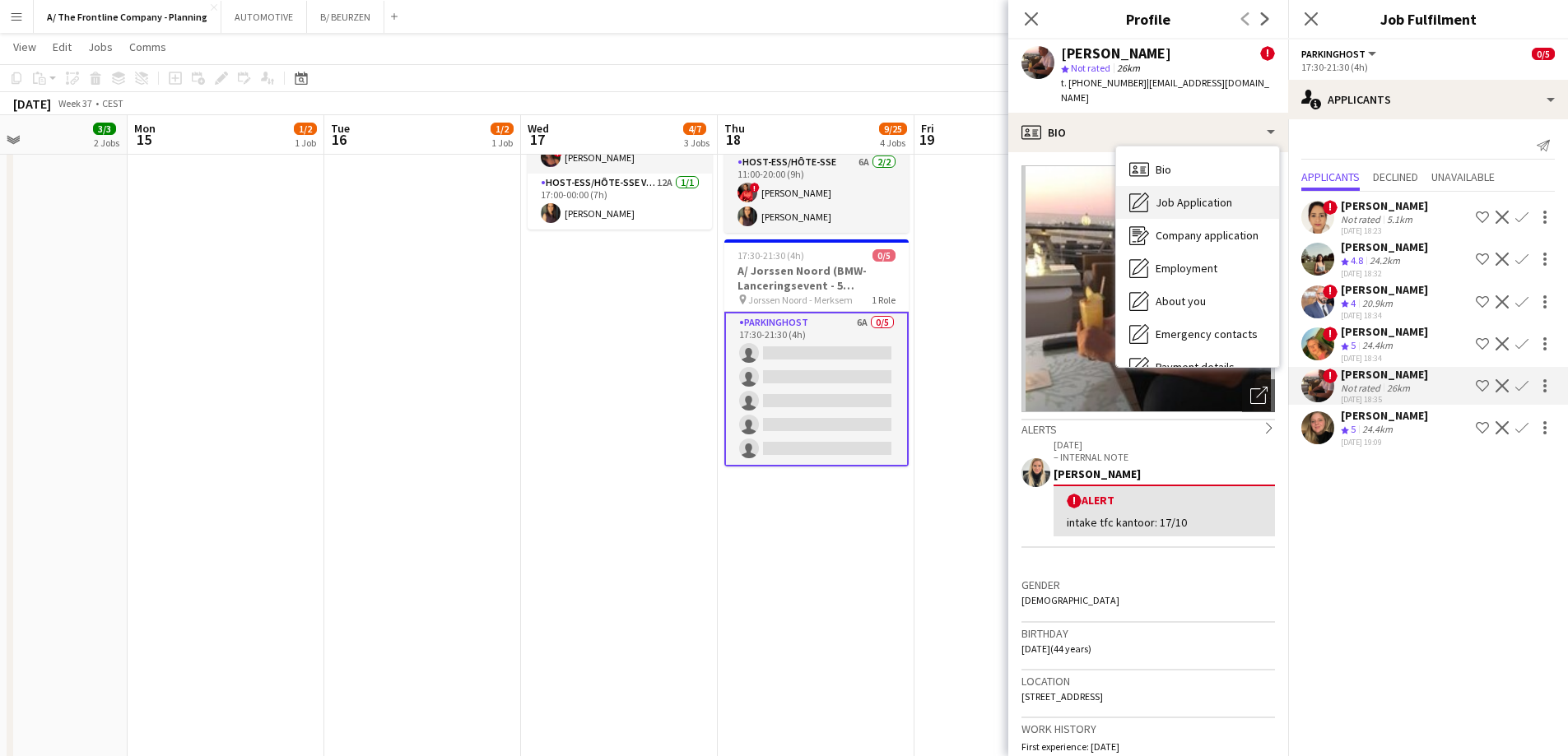
click at [1188, 195] on span "Job Application" at bounding box center [1194, 202] width 76 height 15
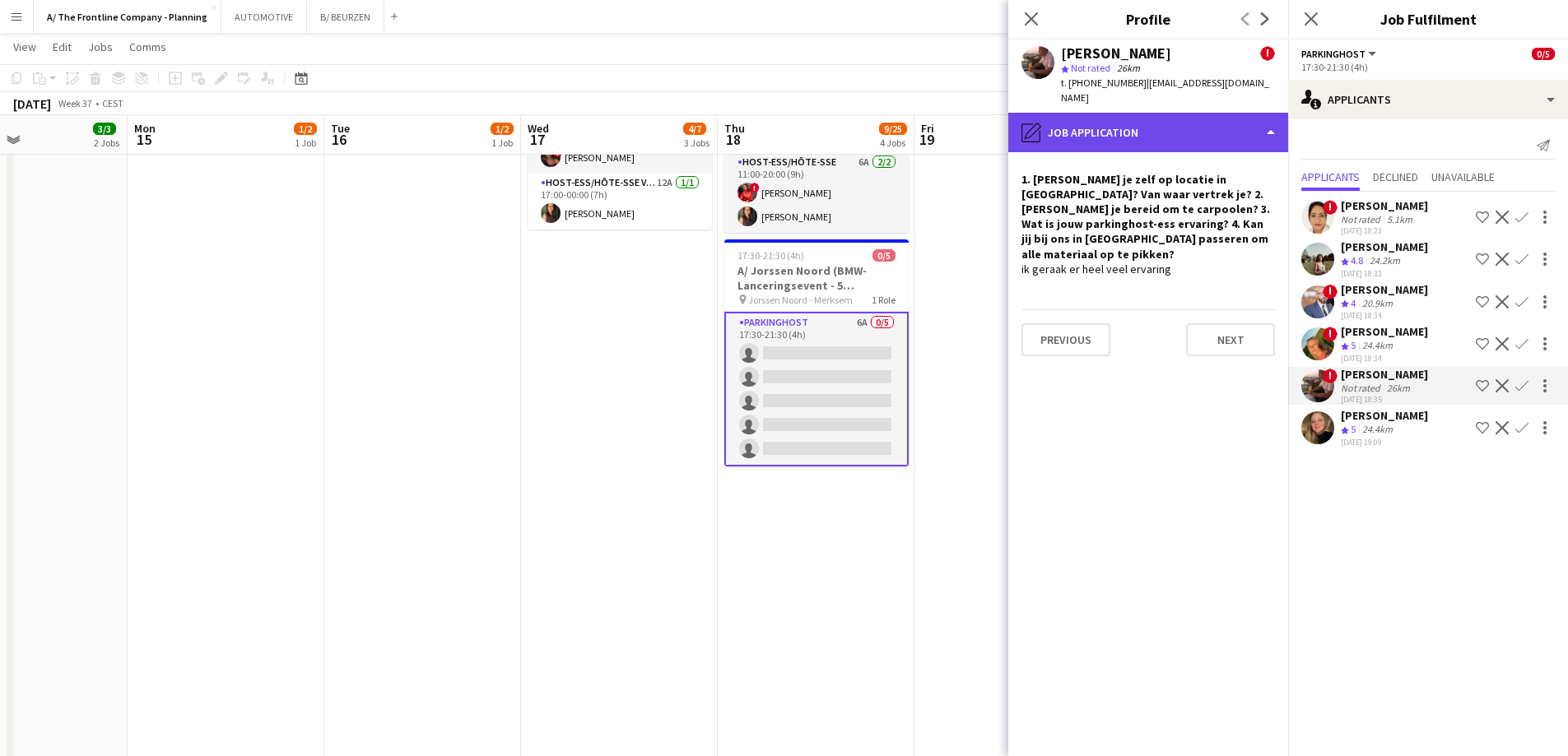
click at [1122, 122] on div "pencil4 Job Application" at bounding box center [1148, 132] width 280 height 40
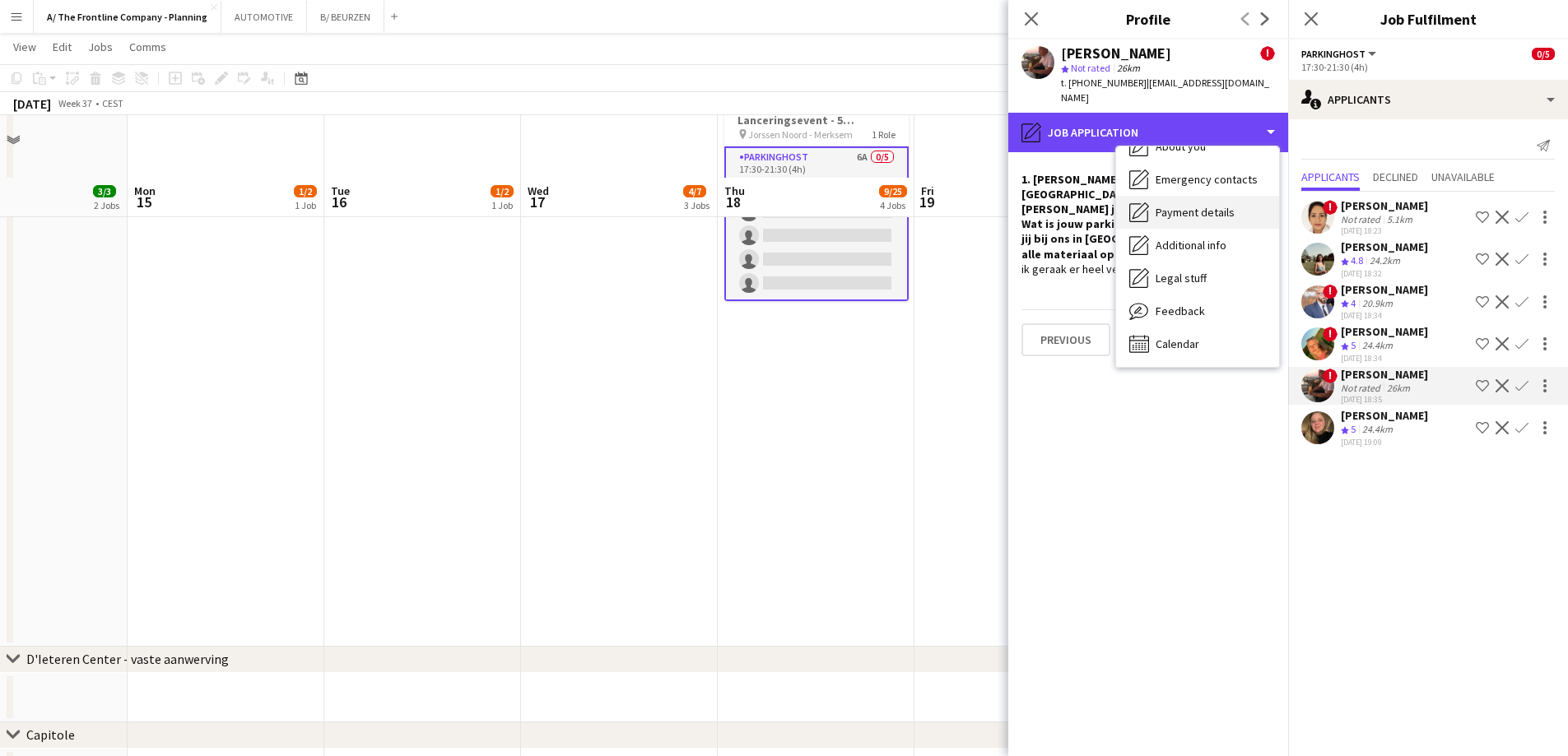
scroll to position [893, 0]
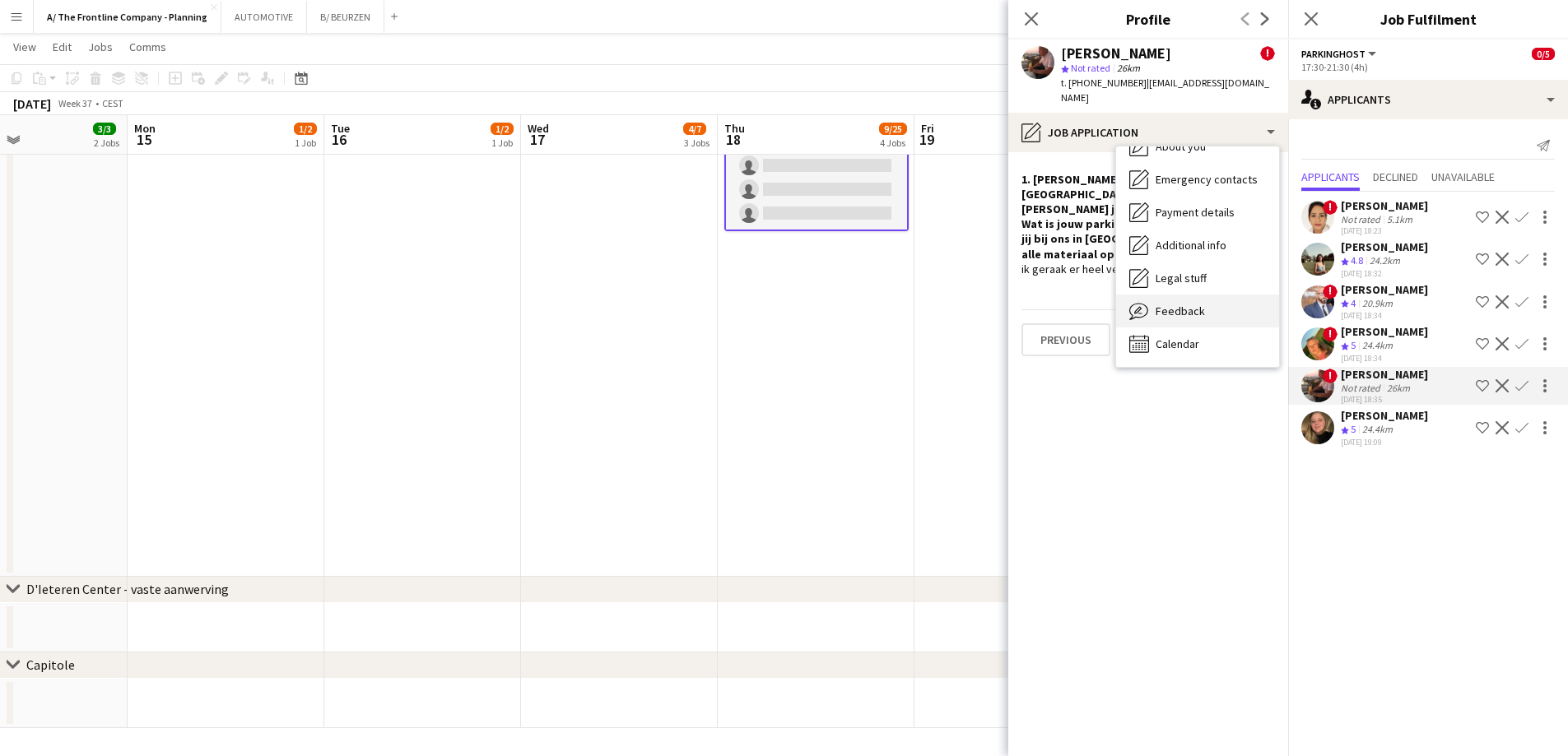
click at [1178, 304] on span "Feedback" at bounding box center [1180, 311] width 50 height 15
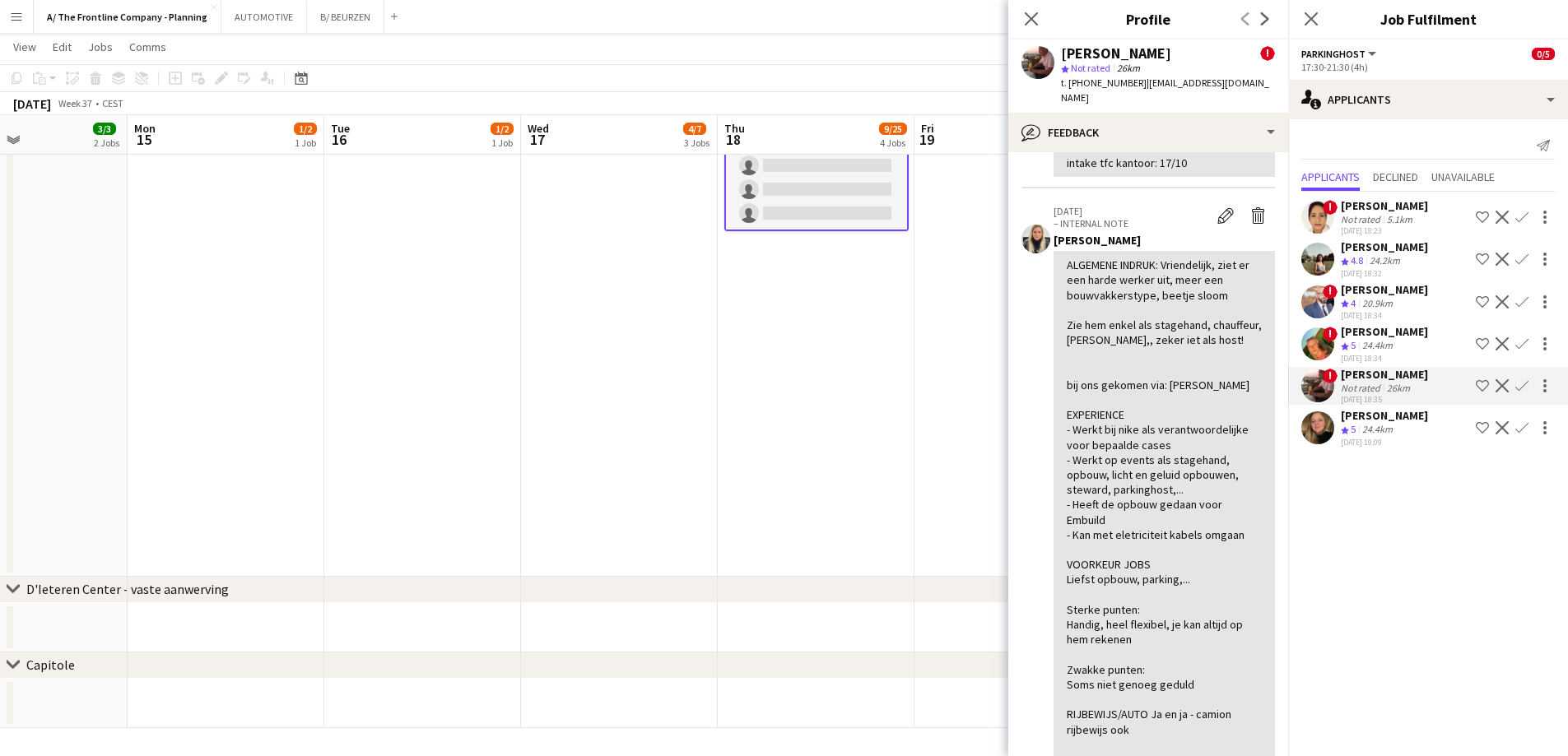
scroll to position [247, 0]
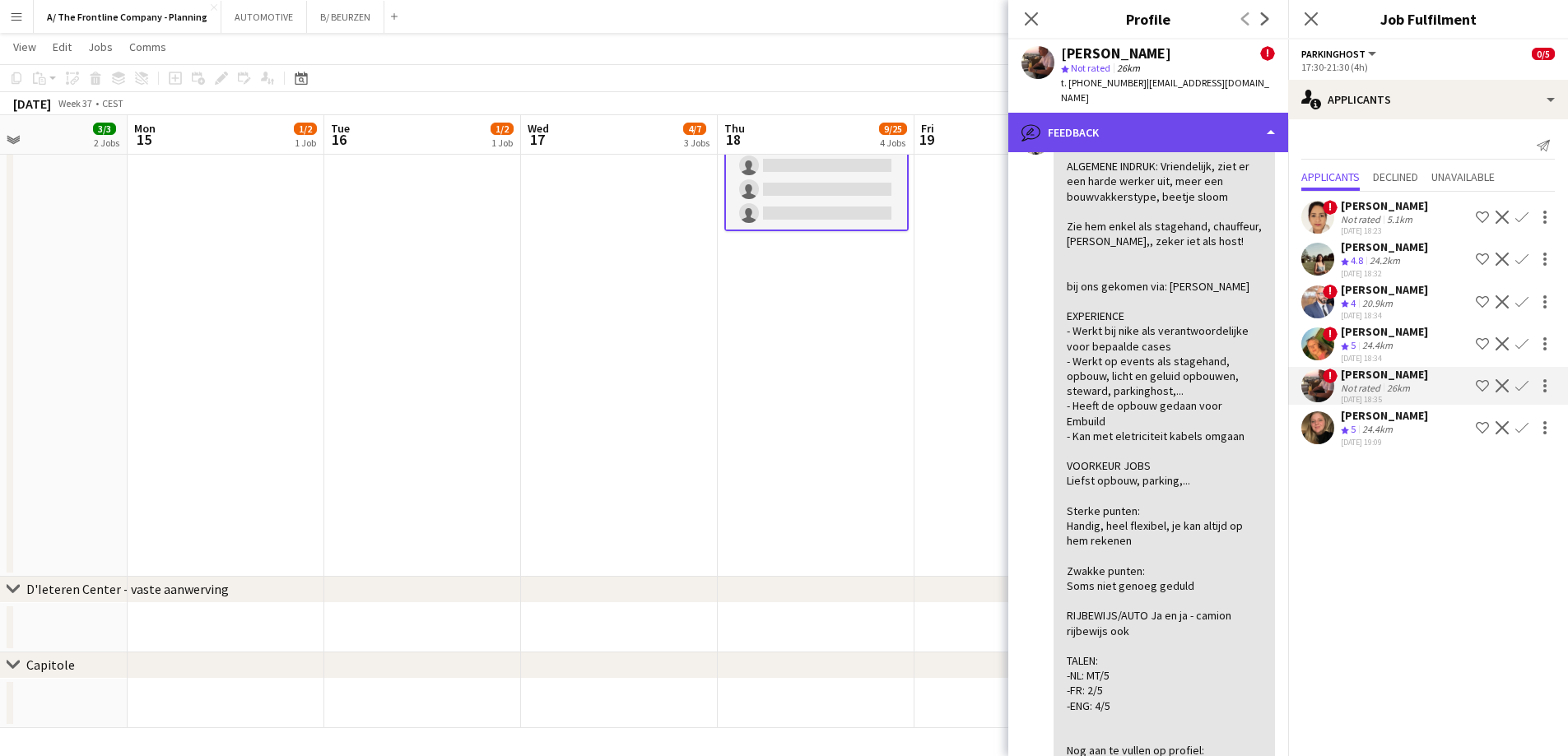
click at [1152, 119] on div "bubble-pencil Feedback" at bounding box center [1148, 132] width 280 height 40
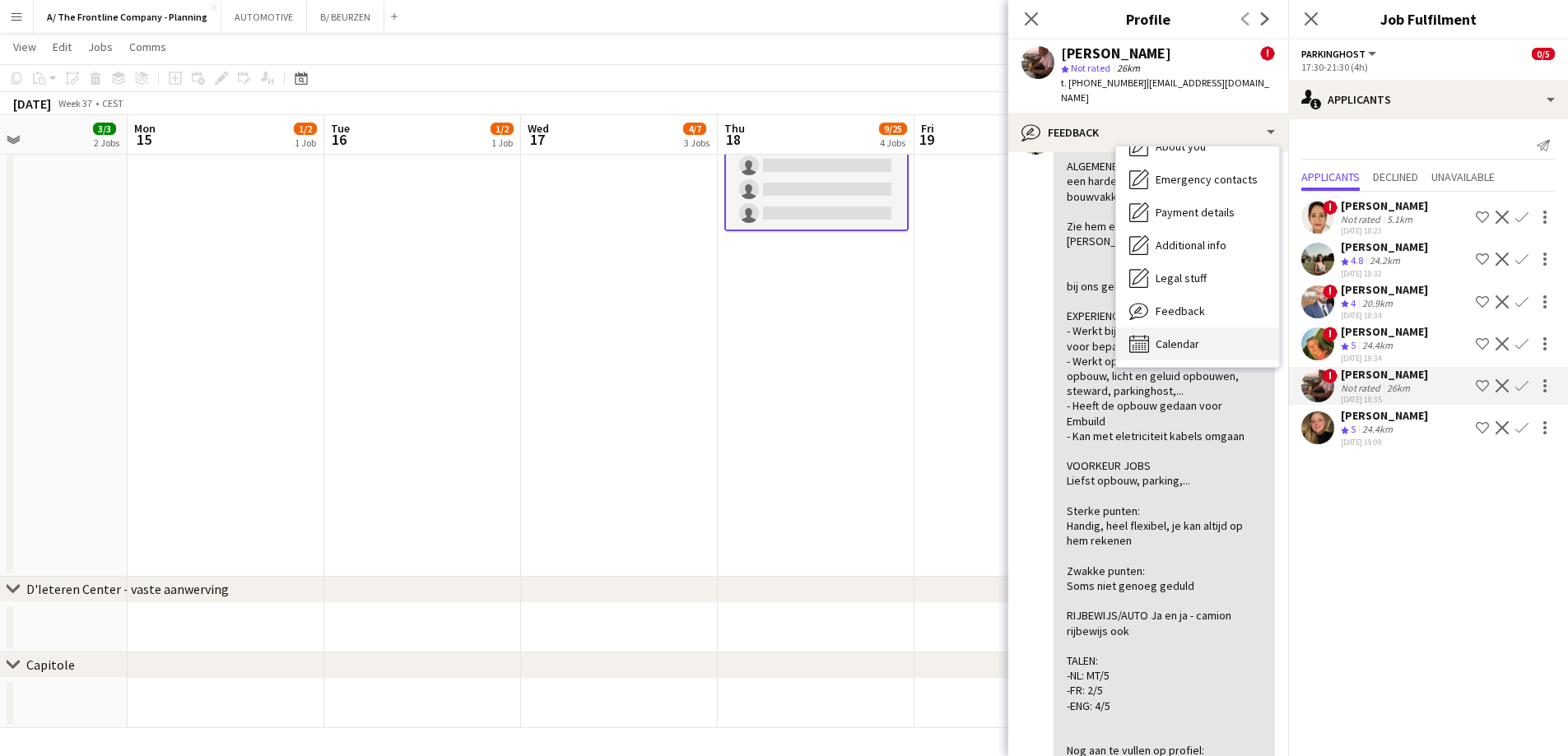
click at [1194, 336] on span "Calendar" at bounding box center [1177, 344] width 44 height 15
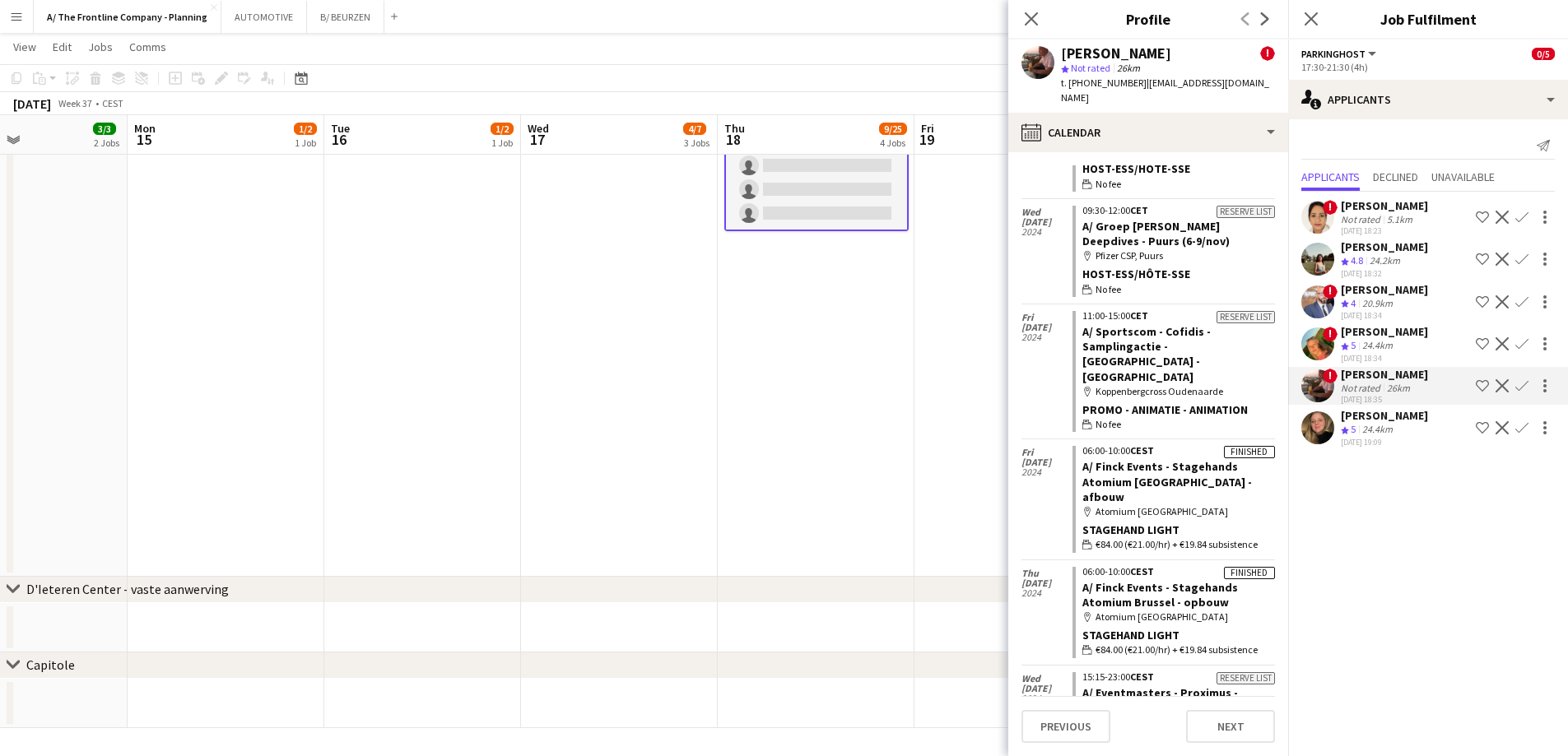
scroll to position [1740, 0]
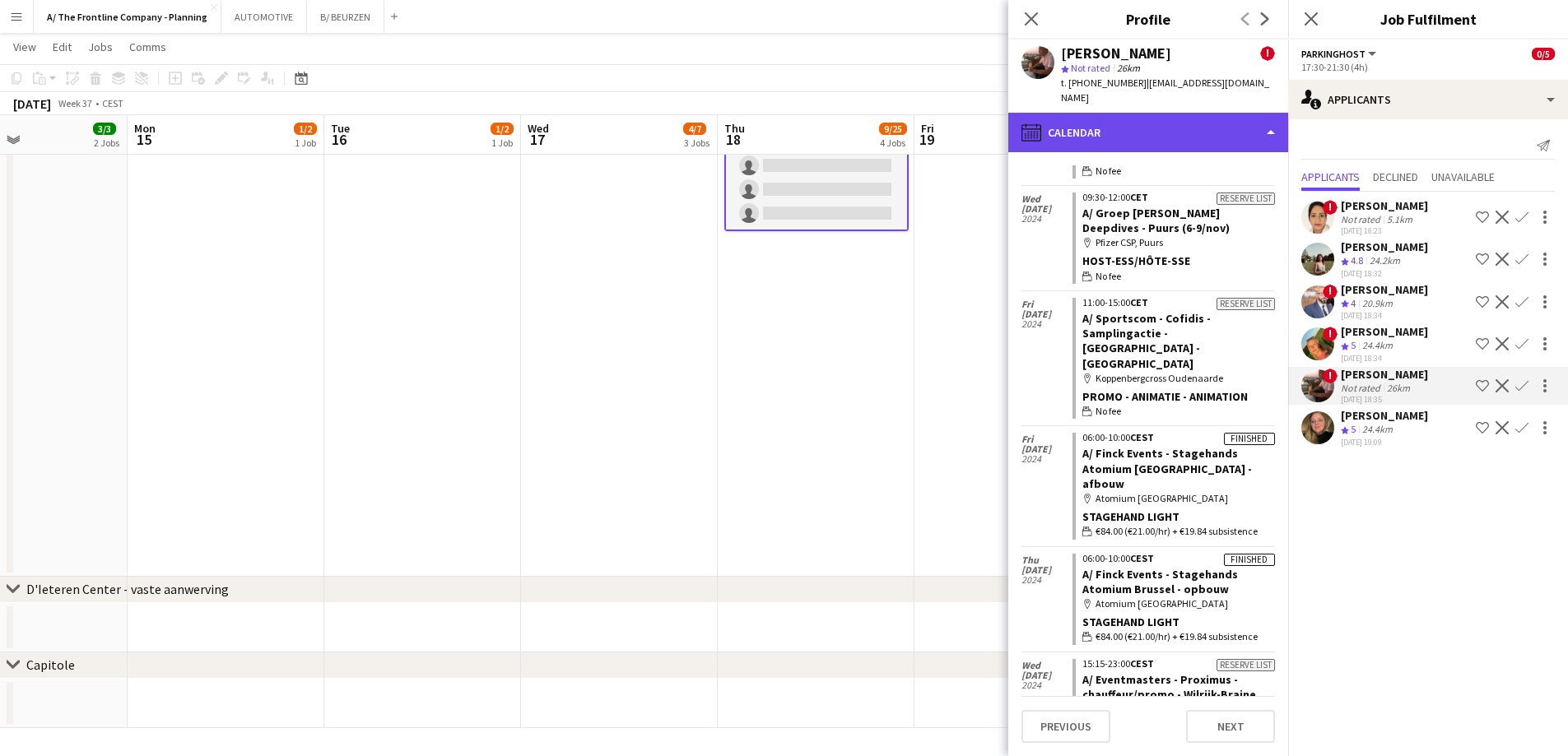
click at [1142, 126] on div "calendar-full Calendar" at bounding box center [1148, 132] width 280 height 40
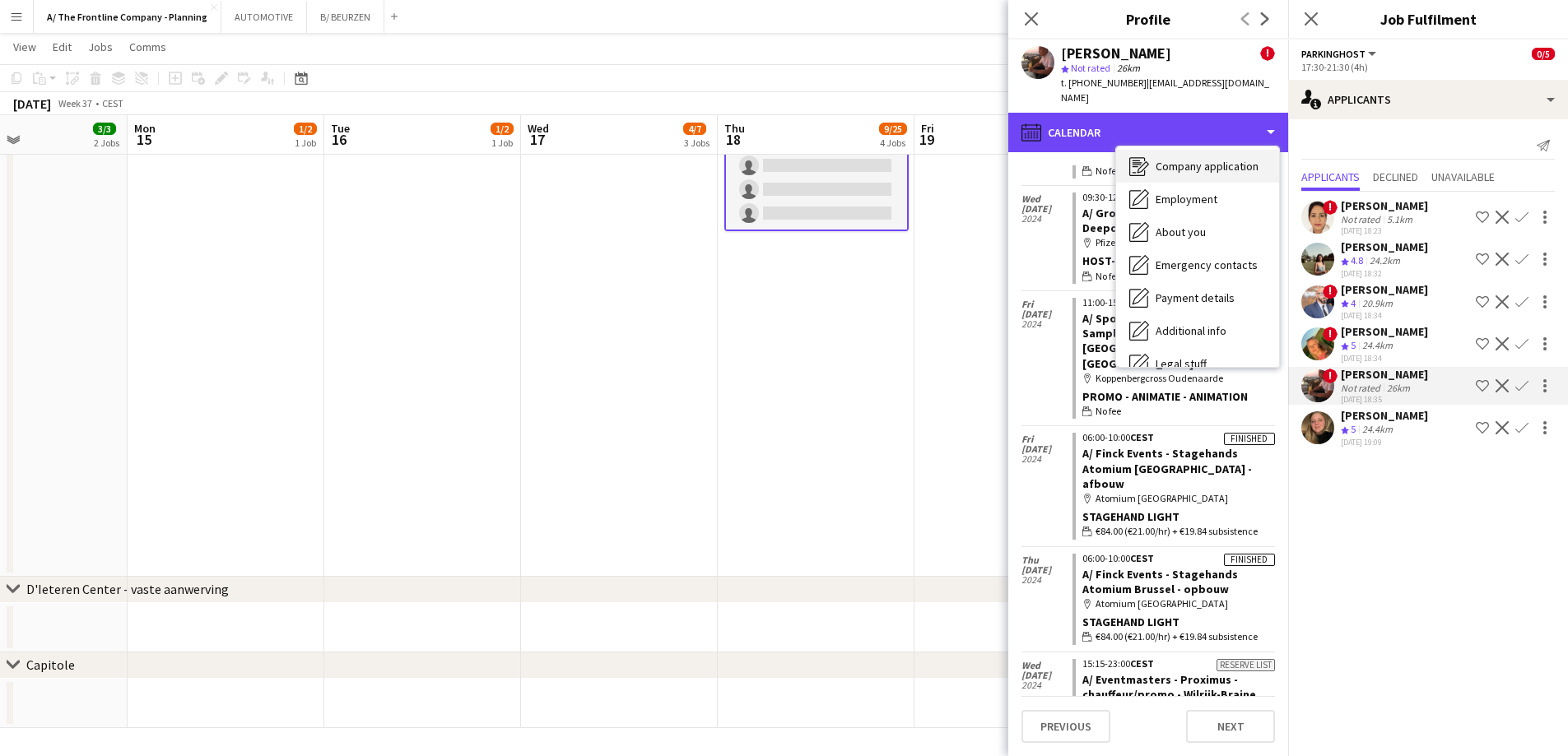
scroll to position [0, 0]
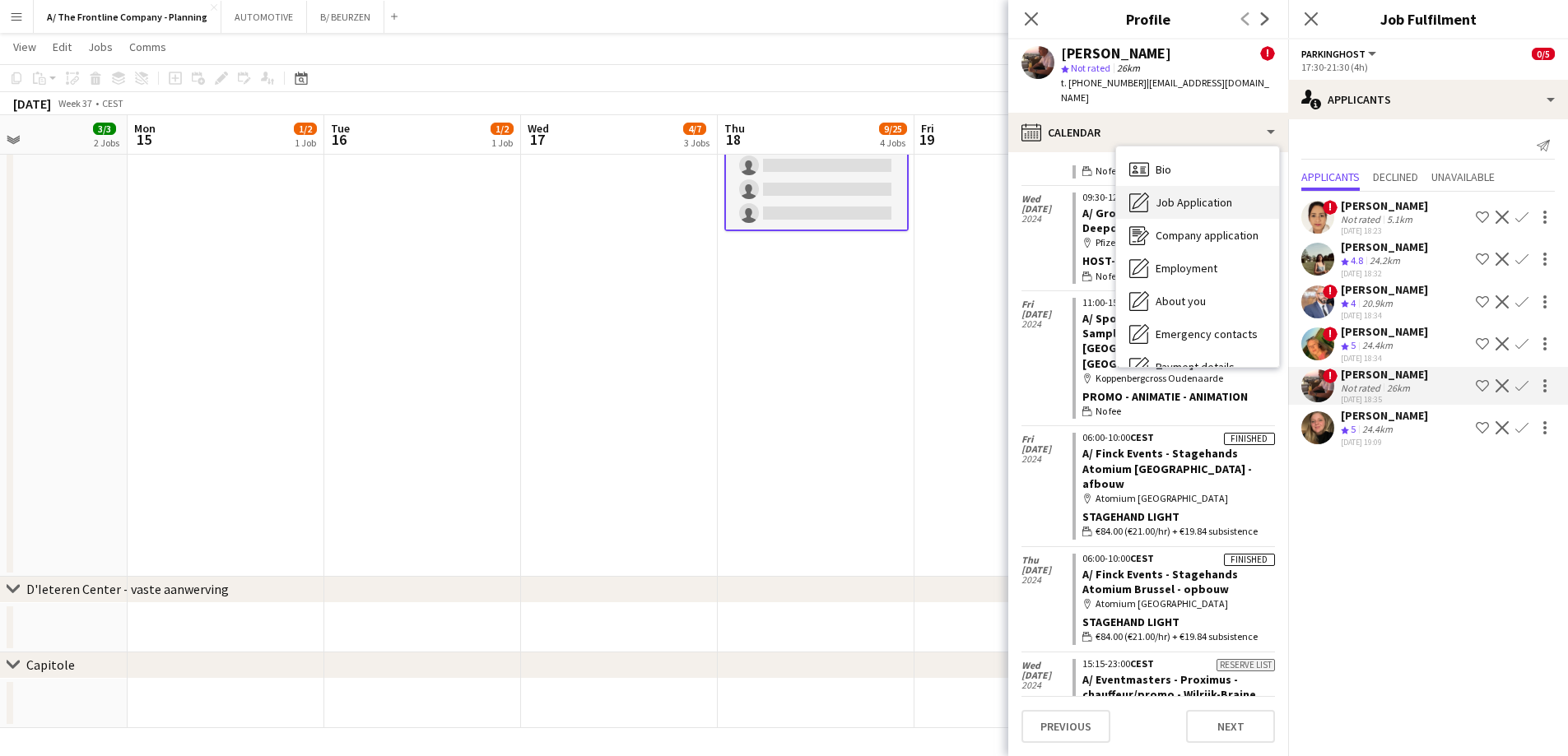
click at [1160, 200] on div "Job Application Job Application" at bounding box center [1197, 203] width 163 height 33
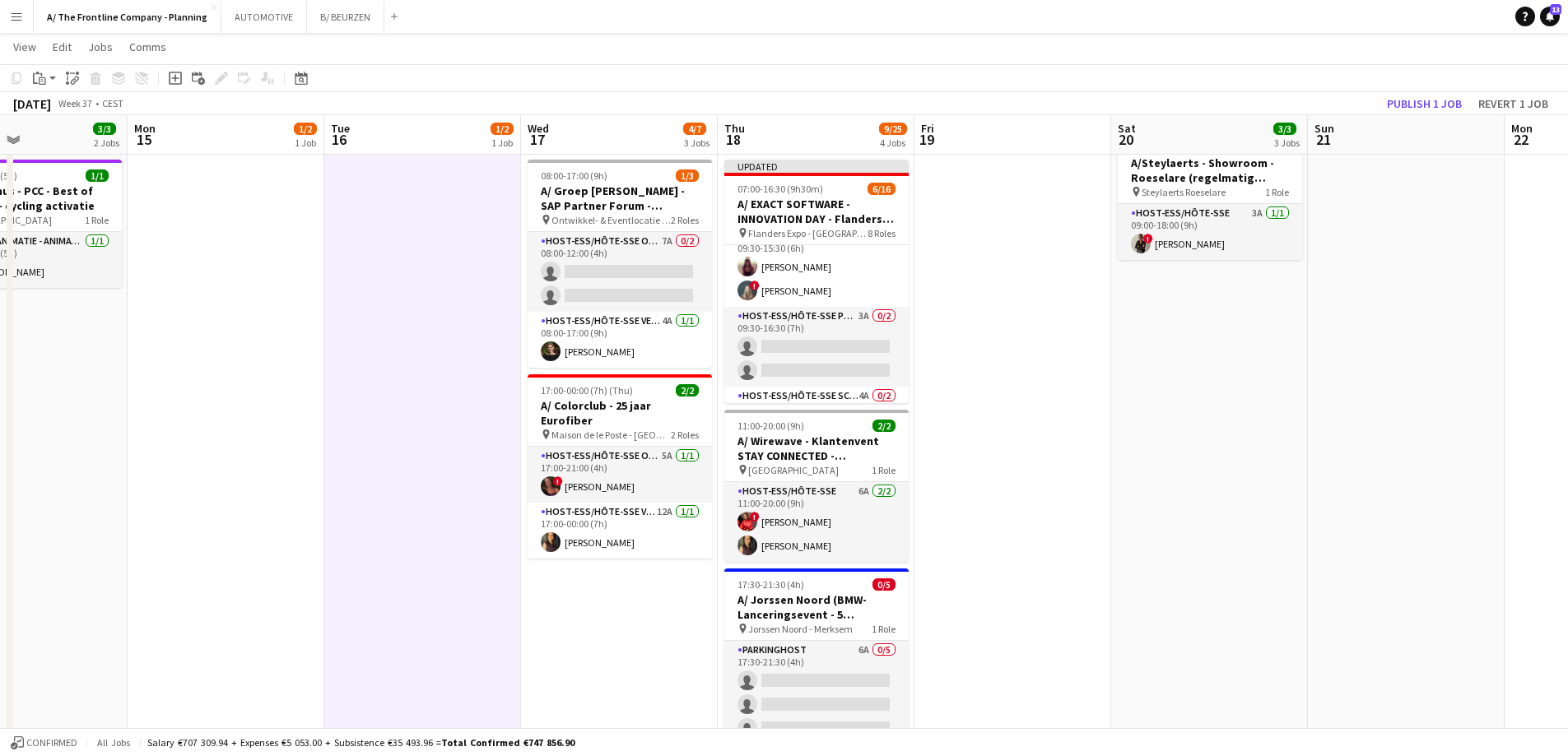
scroll to position [325, 0]
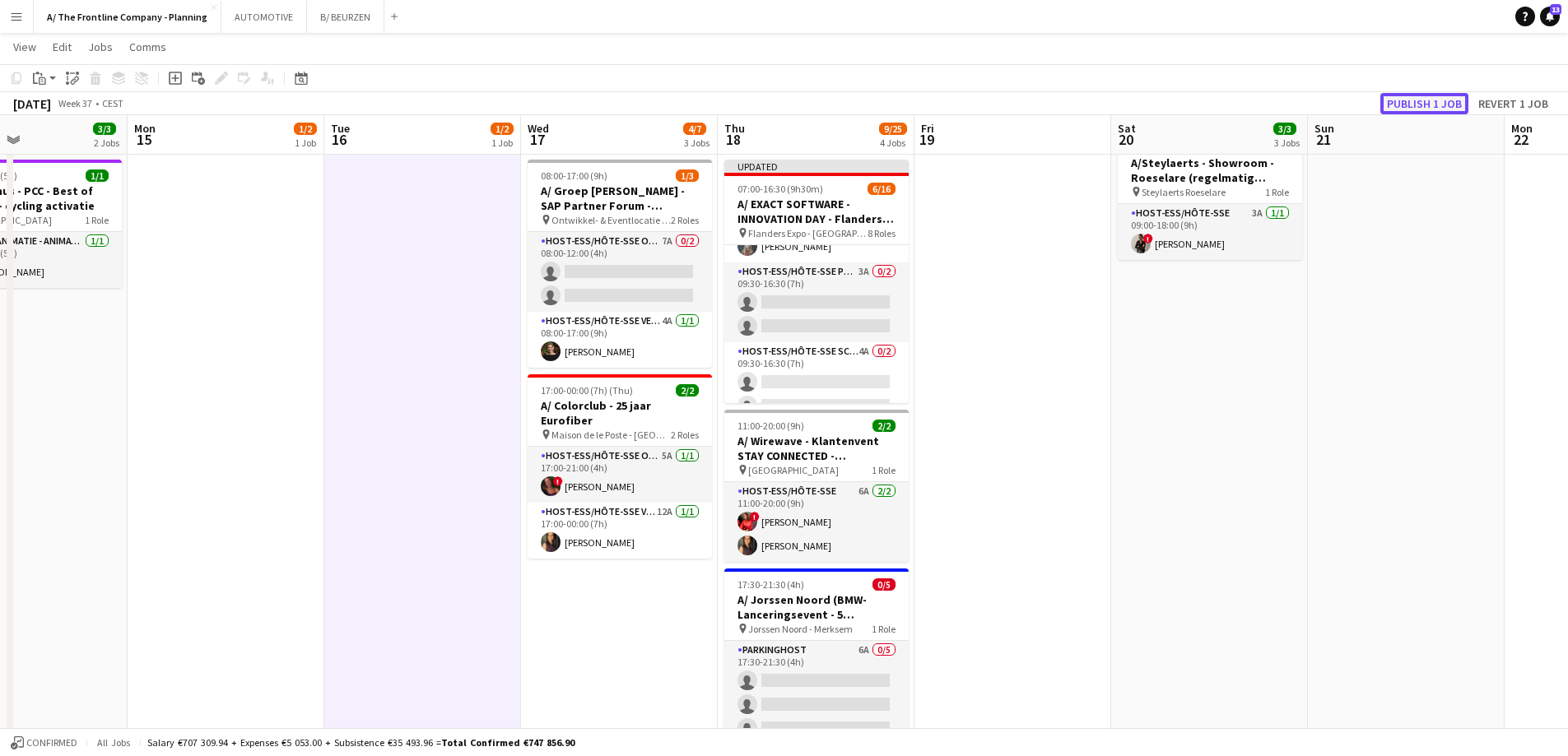
click at [1411, 96] on button "Publish 1 job" at bounding box center [1424, 104] width 88 height 22
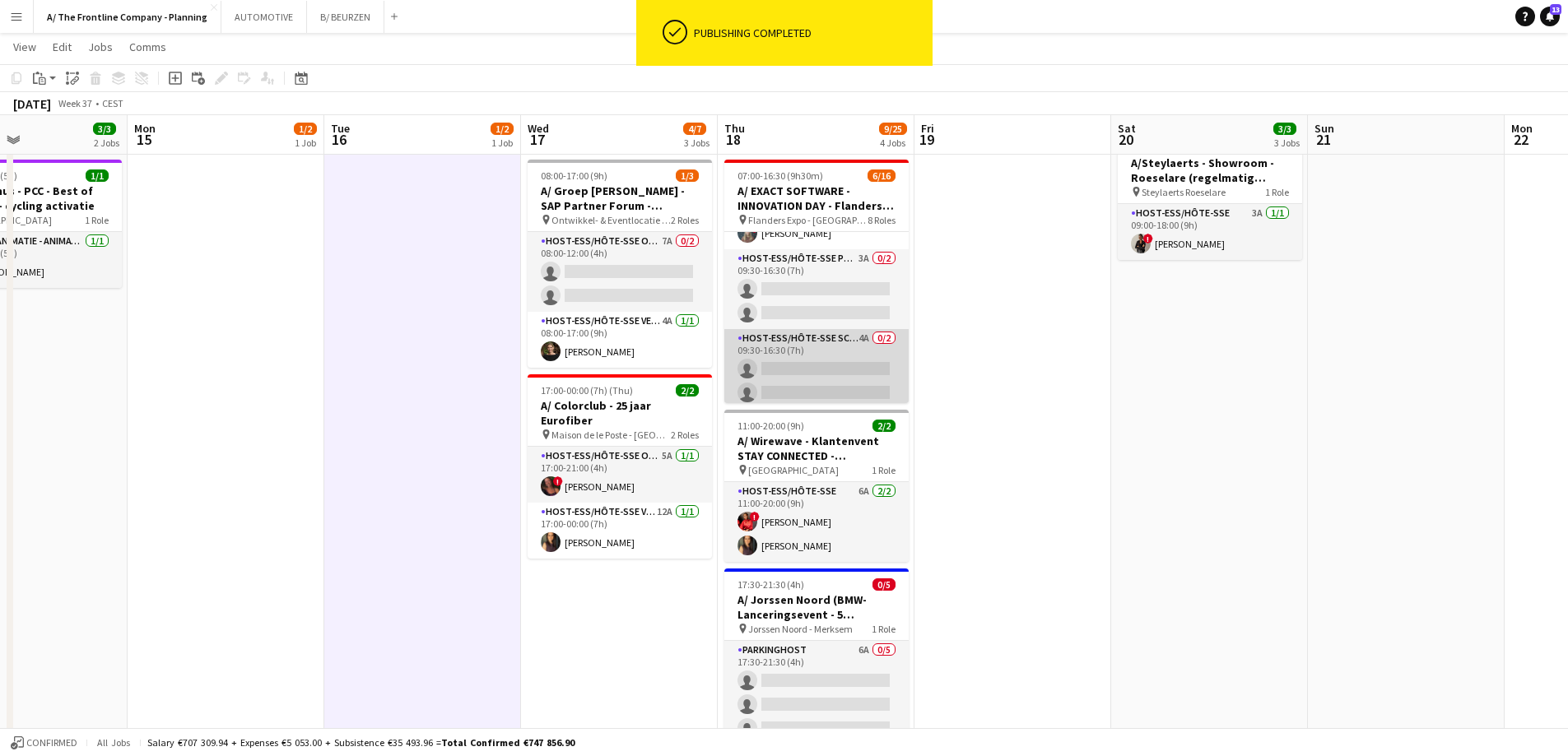
click at [728, 369] on app-card-role "Host-ess/Hôte-sse Scanning 4A 0/2 09:30-16:30 (7h) single-neutral-actions singl…" at bounding box center [816, 368] width 185 height 79
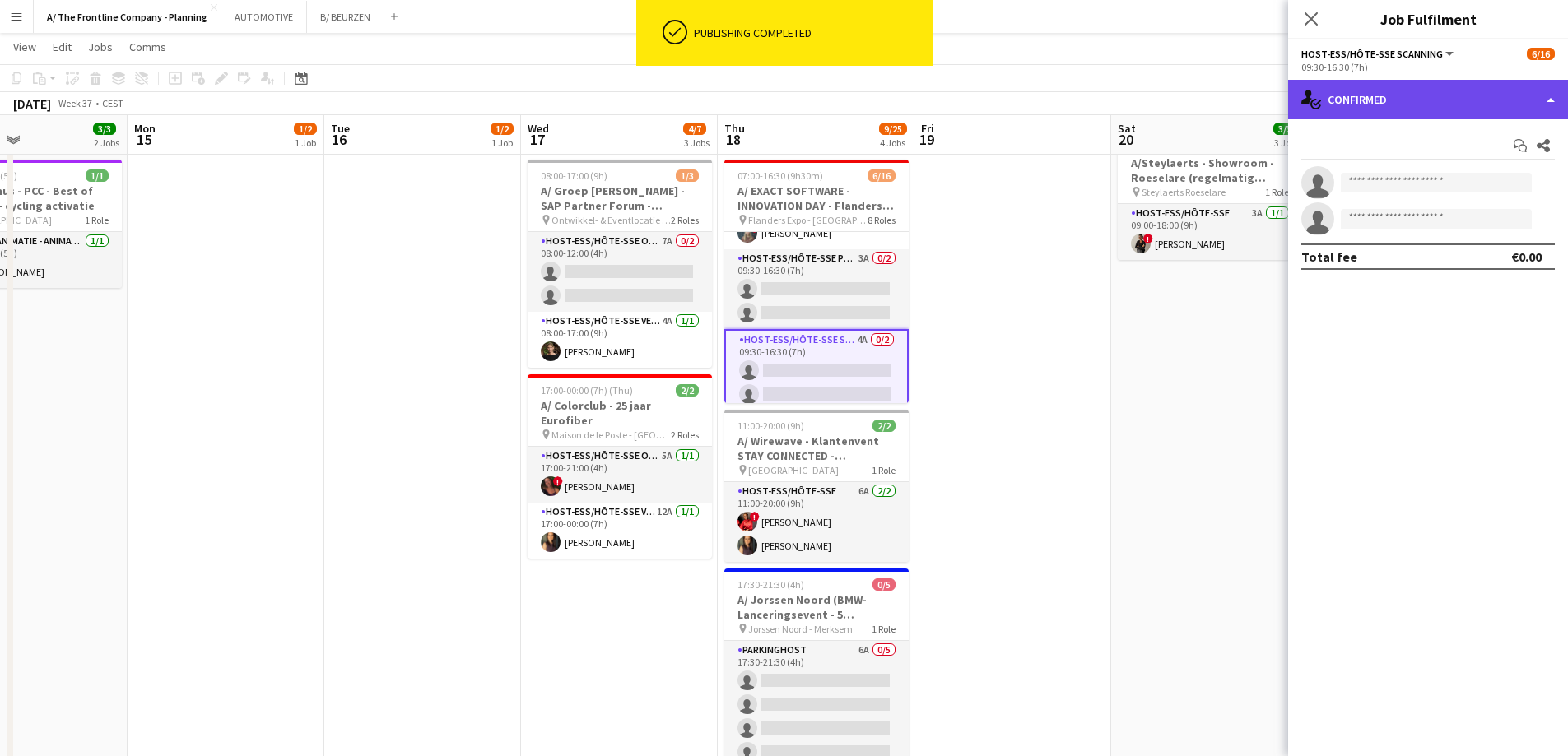
click at [1457, 93] on div "single-neutral-actions-check-2 Confirmed" at bounding box center [1428, 99] width 280 height 40
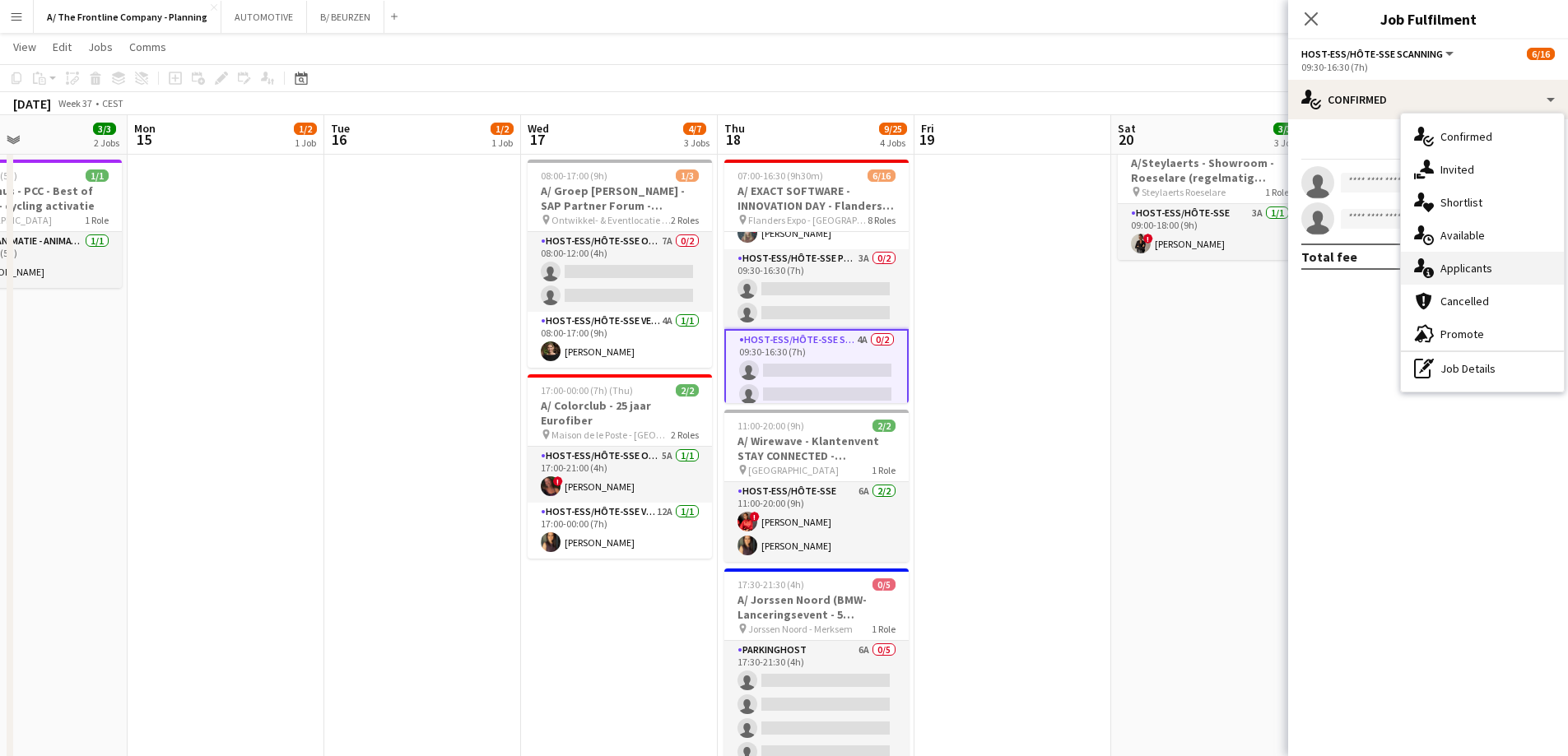
click at [1469, 274] on span "Applicants" at bounding box center [1466, 268] width 52 height 15
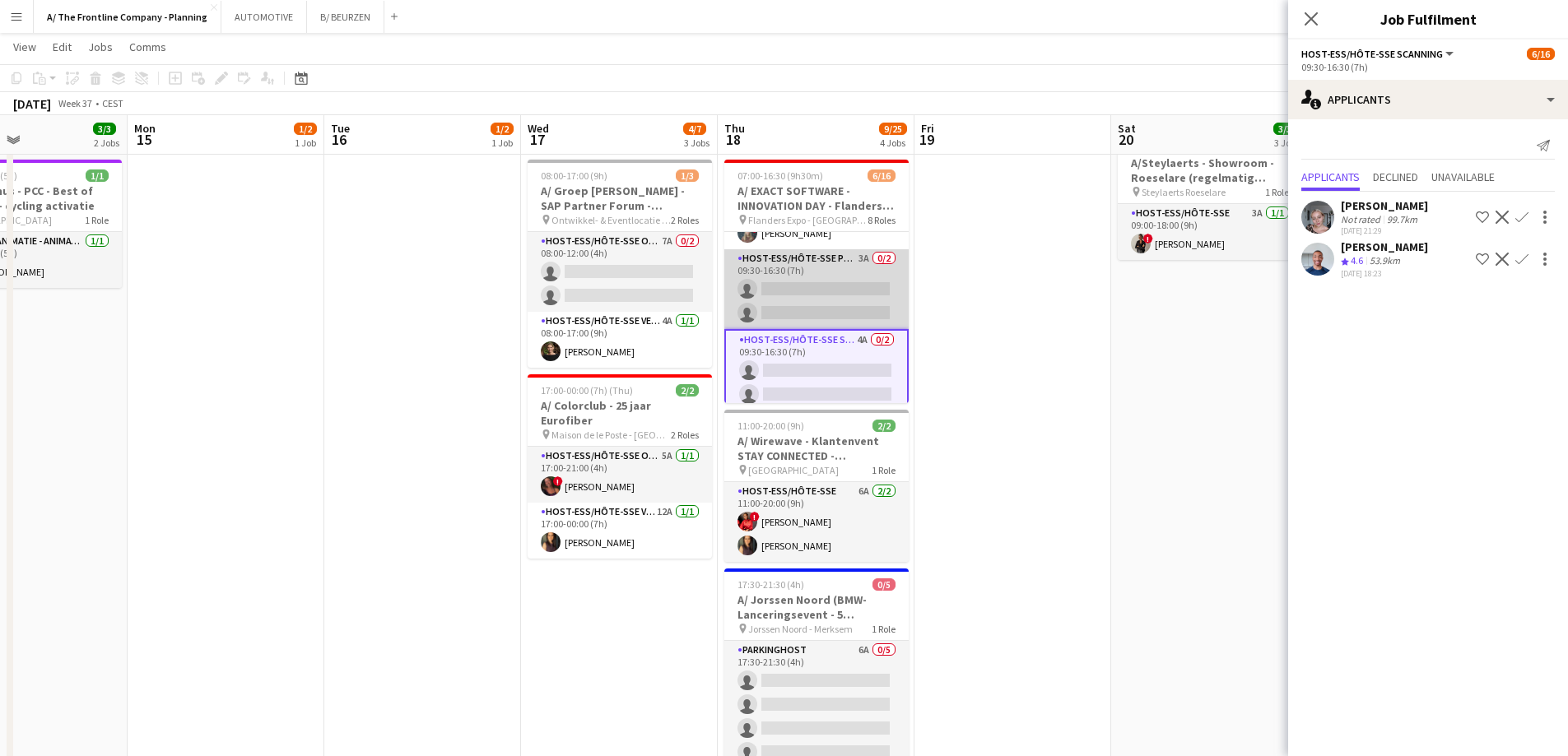
click at [823, 296] on app-card-role "Host-ess/Hôte-sse Publiek/Publique 3A 0/2 09:30-16:30 (7h) single-neutral-actio…" at bounding box center [816, 289] width 185 height 79
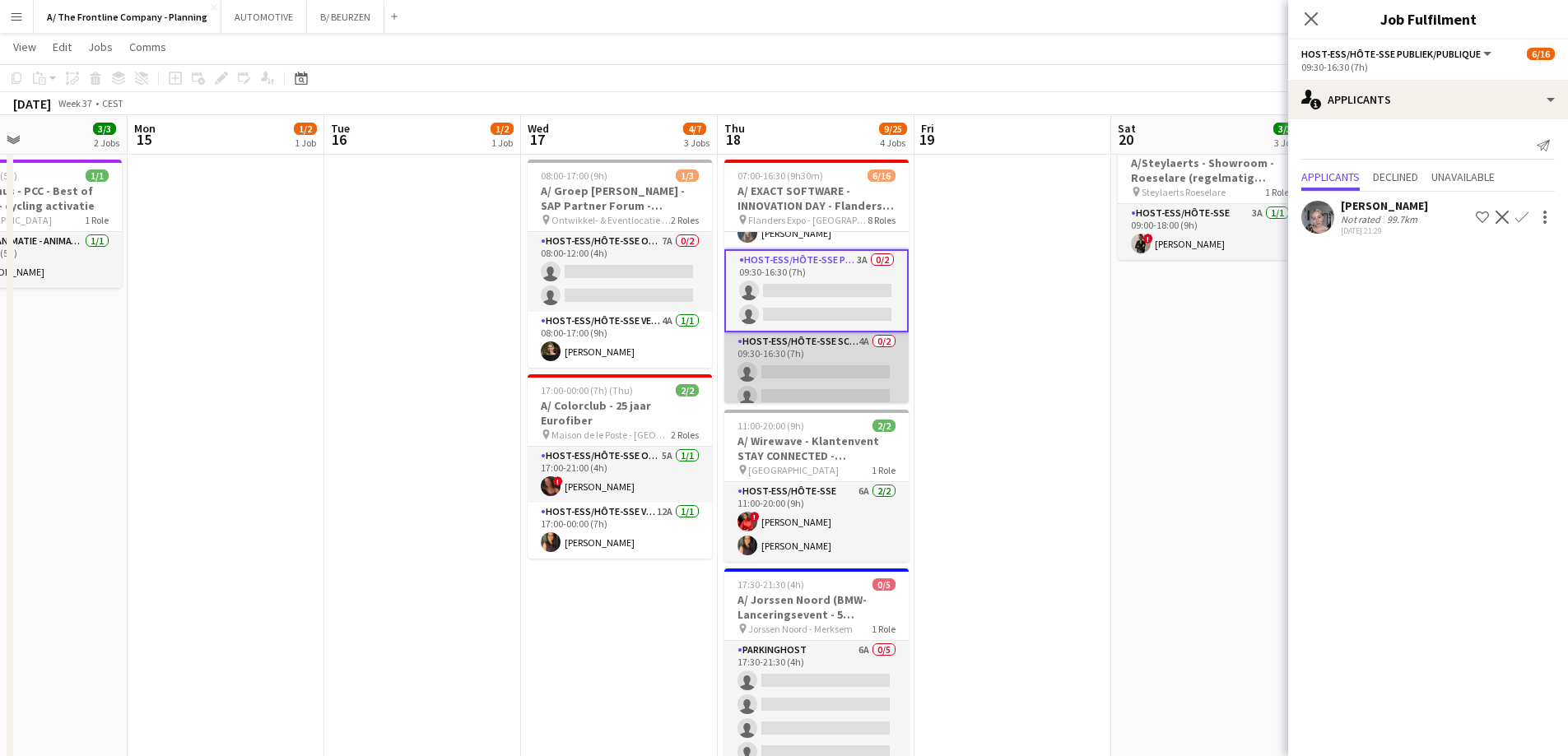
click at [786, 360] on app-card-role "Host-ess/Hôte-sse Scanning 4A 0/2 09:30-16:30 (7h) single-neutral-actions singl…" at bounding box center [816, 372] width 185 height 79
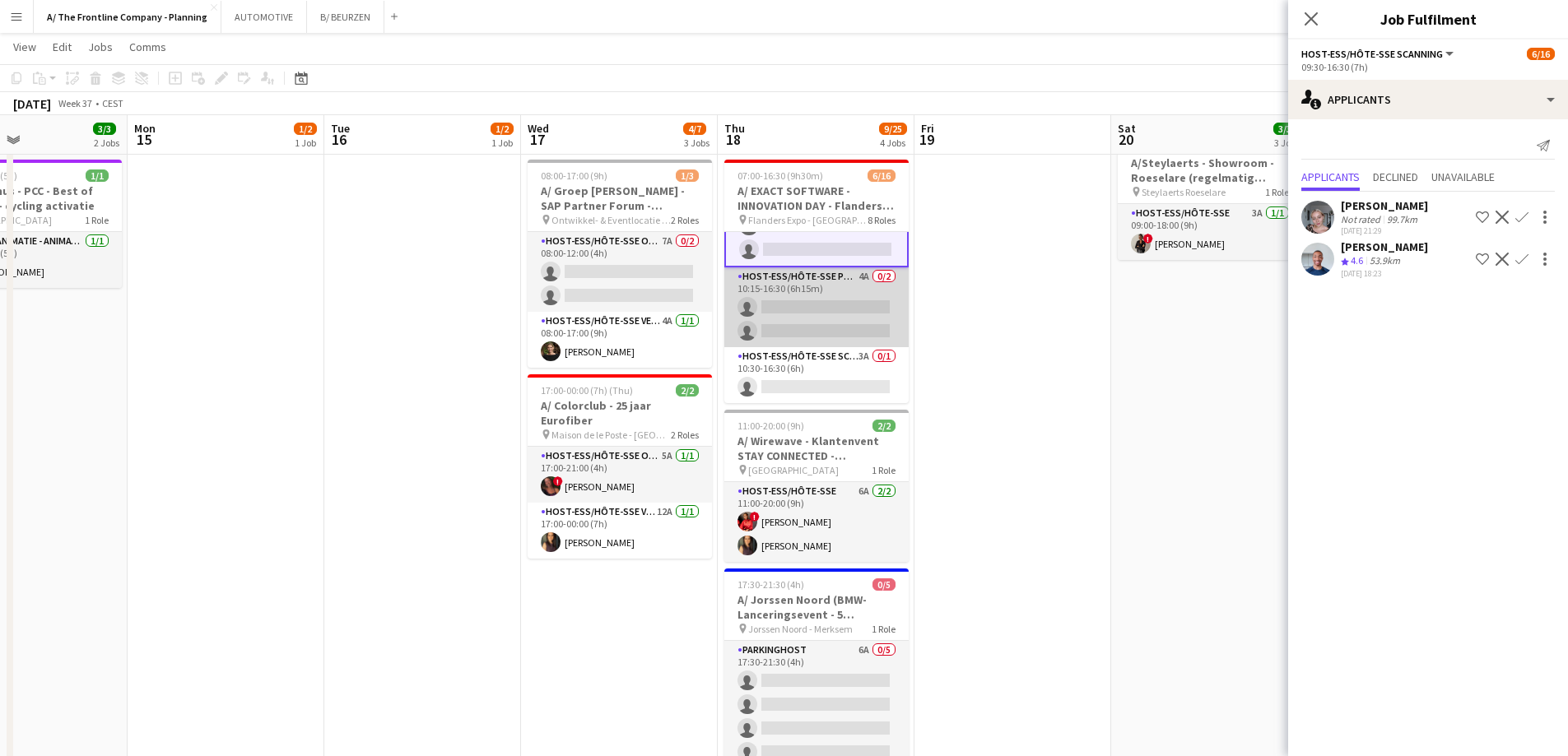
click at [816, 319] on app-card-role "Host-ess/Hôte-sse Publiek/Publique 4A 0/2 10:15-16:30 (6h15m) single-neutral-ac…" at bounding box center [816, 307] width 185 height 79
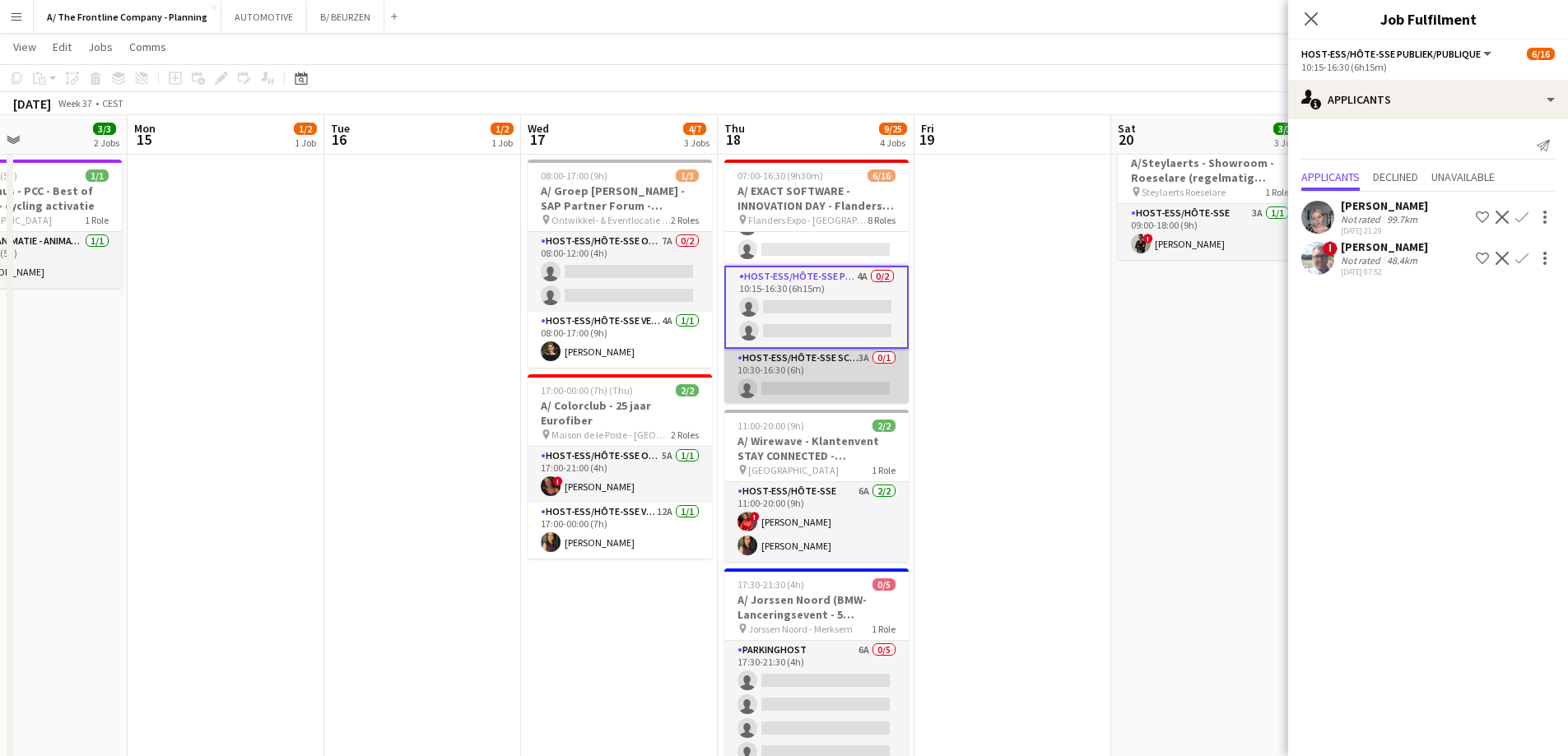
click at [813, 381] on app-card-role "Host-ess/Hôte-sse Scanning 3A 0/1 10:30-16:30 (6h) single-neutral-actions" at bounding box center [816, 377] width 185 height 56
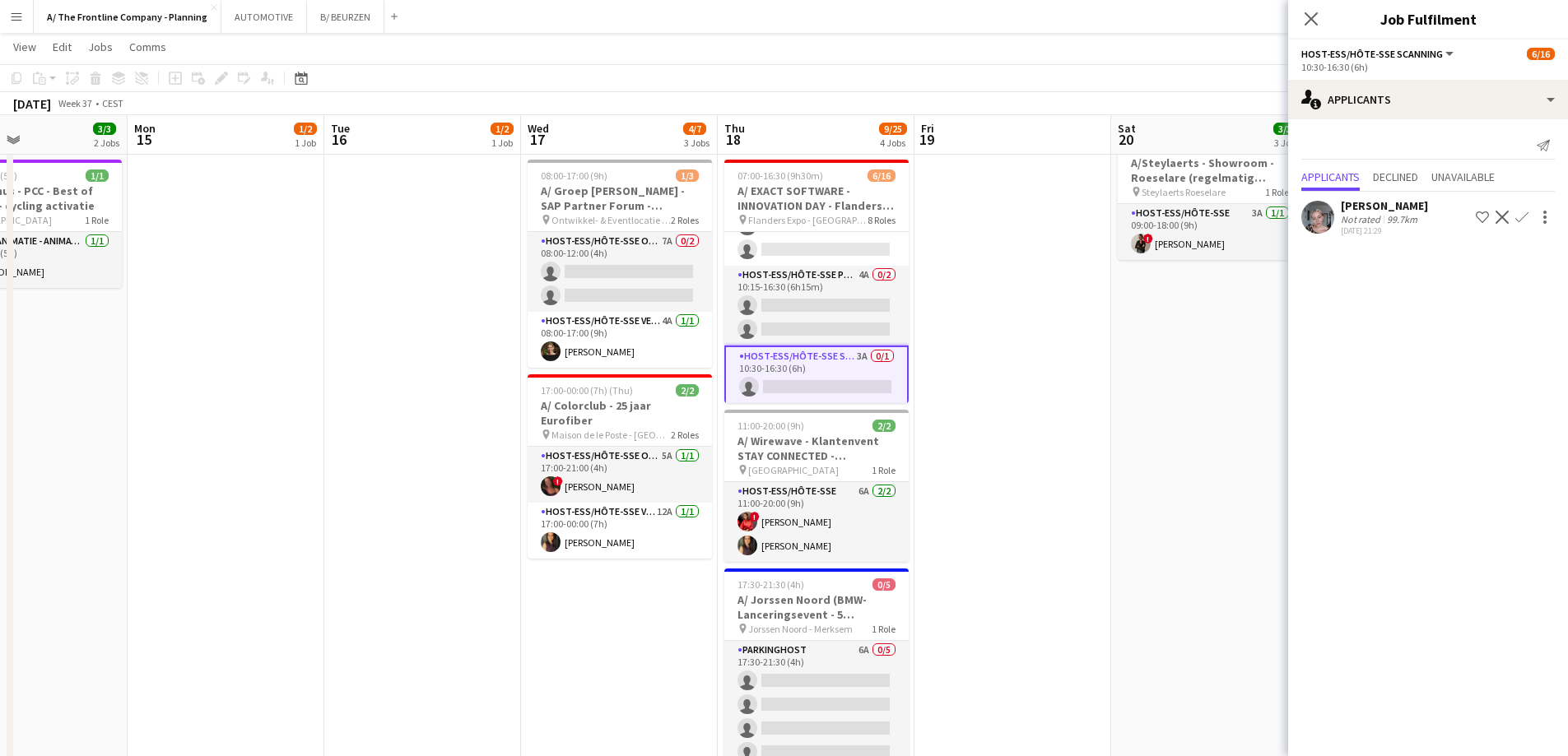
scroll to position [470, 0]
click at [793, 239] on app-card-role "Host-ess/Hôte-sse Scanning 4A 0/2 09:30-16:30 (7h) single-neutral-actions singl…" at bounding box center [816, 224] width 185 height 79
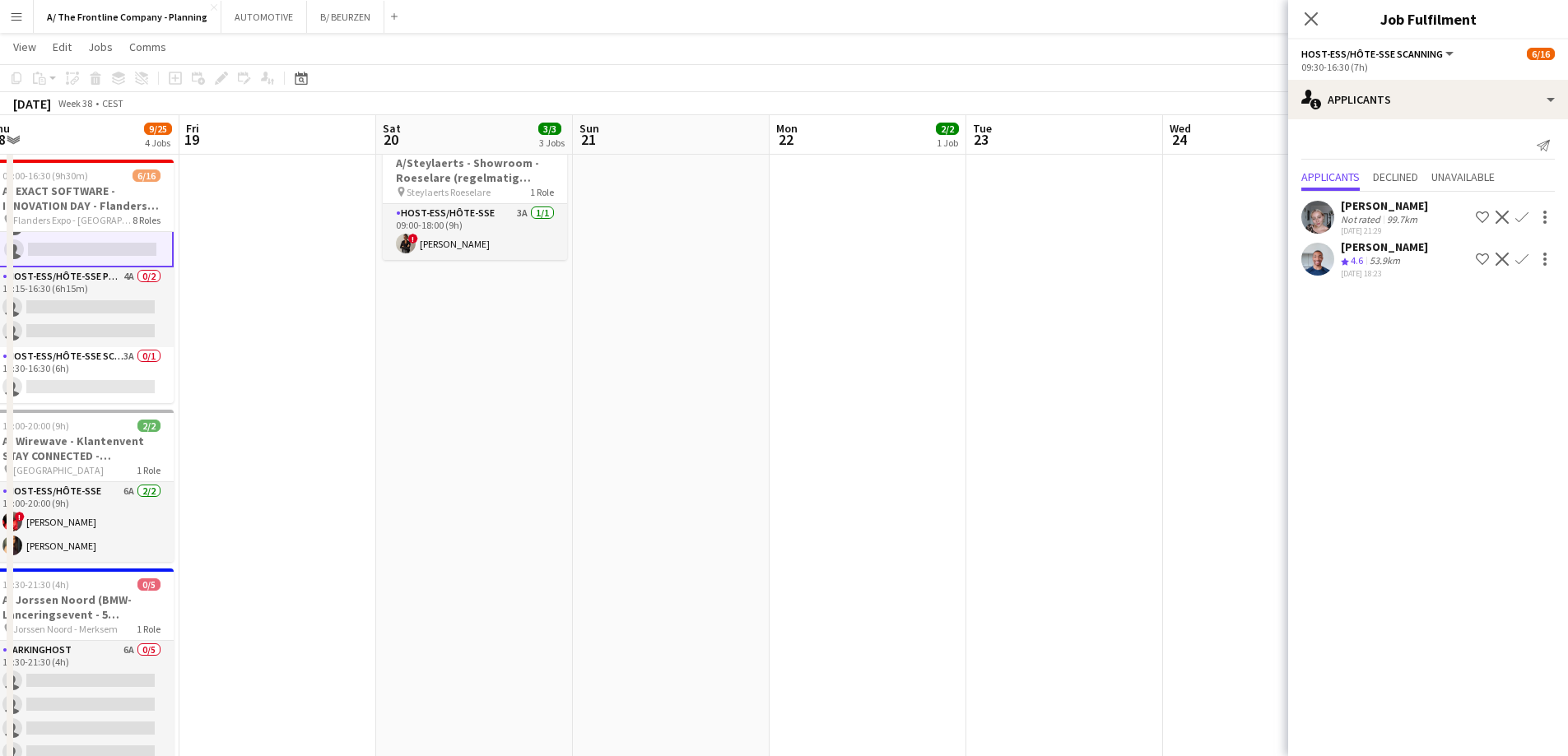
drag, startPoint x: 552, startPoint y: 329, endPoint x: 250, endPoint y: 339, distance: 302.2
click at [250, 339] on app-calendar-viewport "Mon 15 1/2 1 Job Tue 16 1/2 1 Job Wed 17 4/7 3 Jobs Thu 18 9/25 4 Jobs Fri 19 S…" at bounding box center [784, 513] width 1568 height 1558
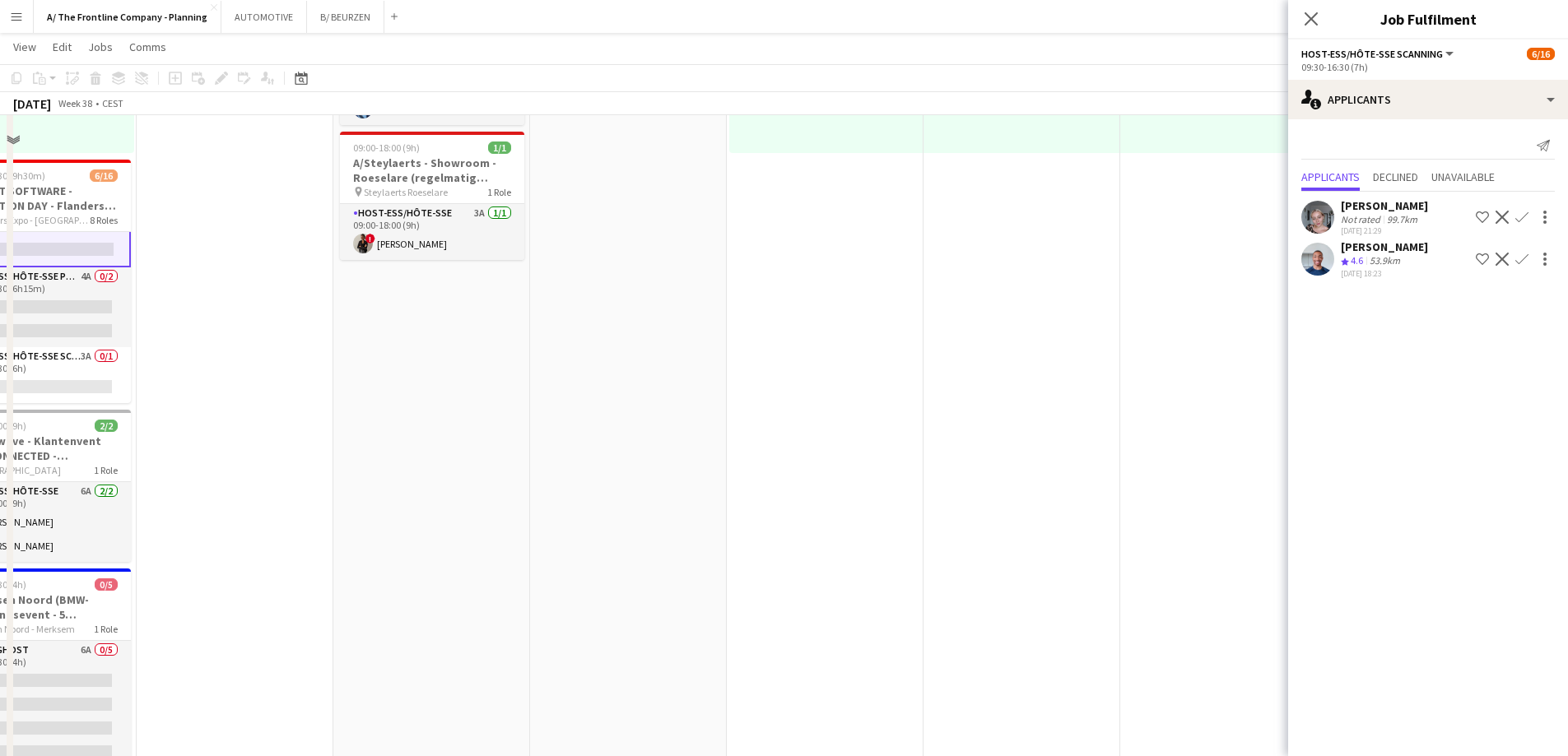
scroll to position [0, 0]
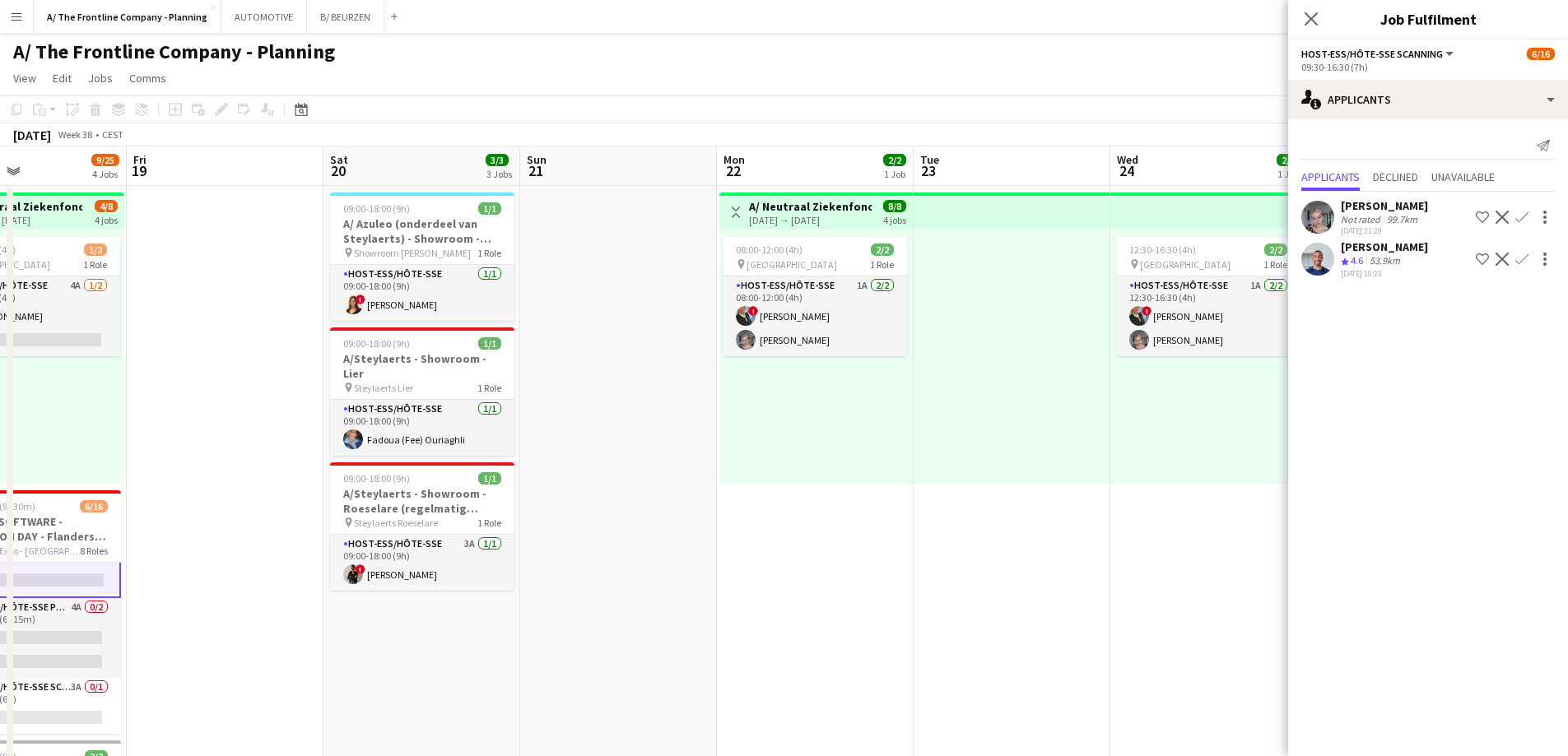
drag, startPoint x: 736, startPoint y: 427, endPoint x: 410, endPoint y: 439, distance: 326.2
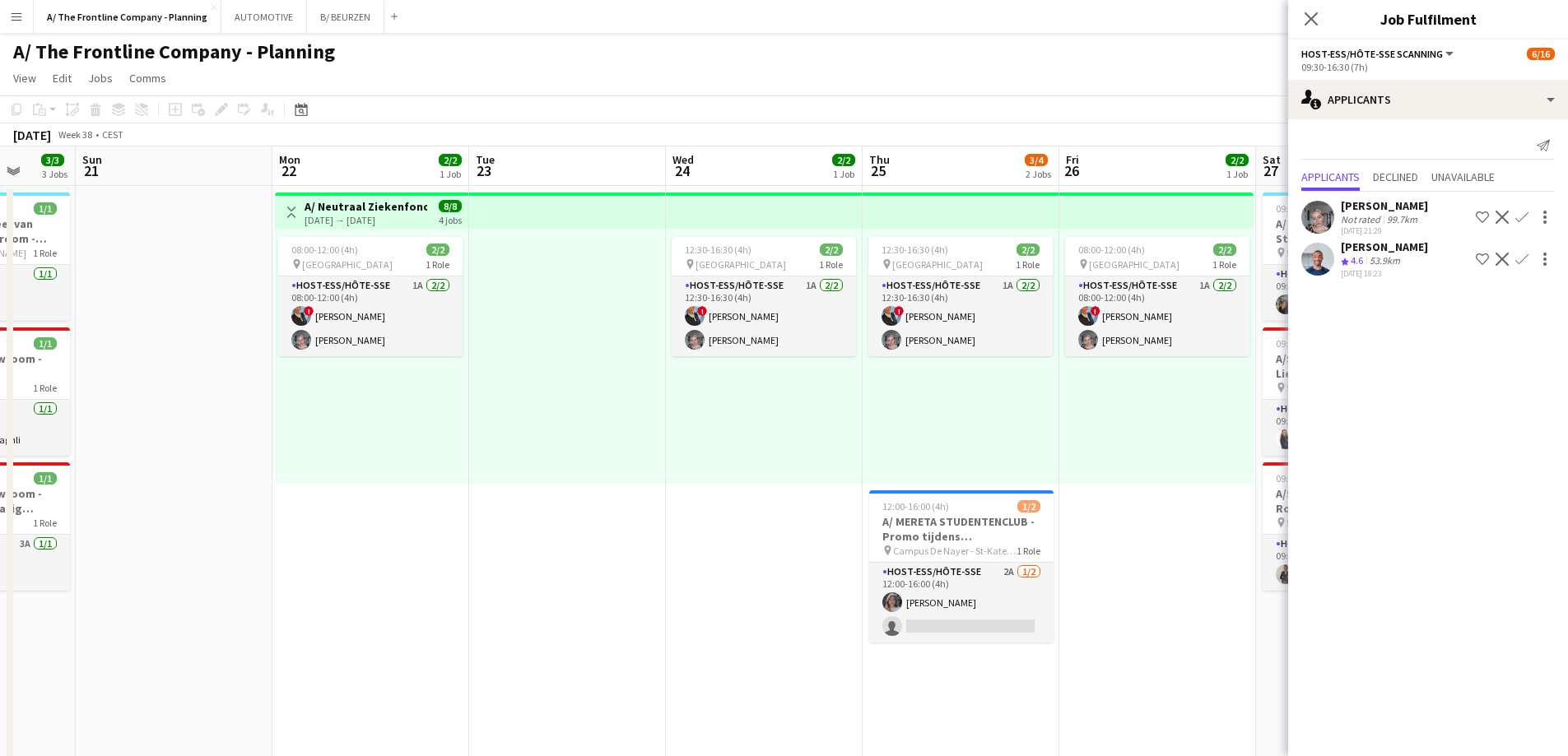
scroll to position [0, 574]
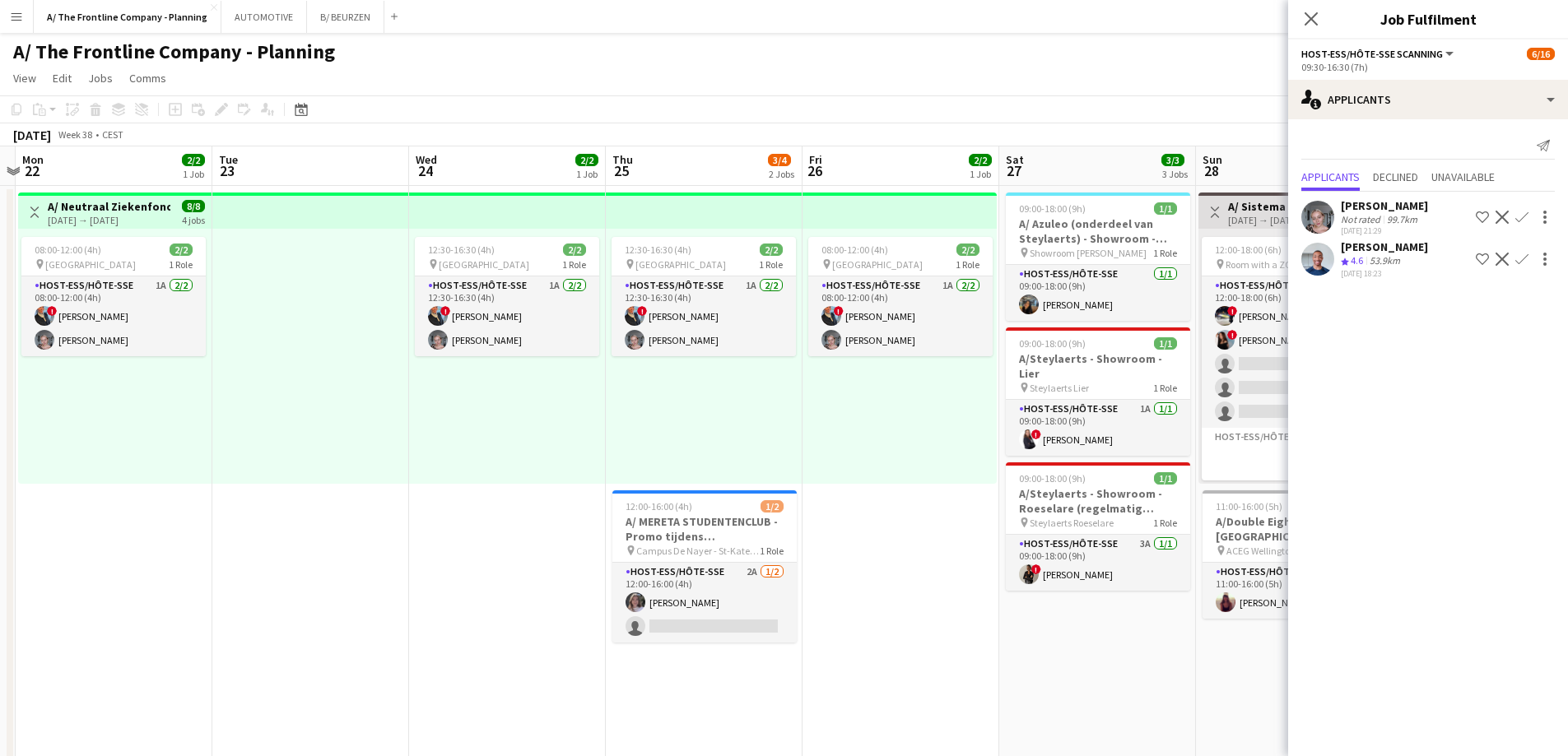
drag, startPoint x: 895, startPoint y: 442, endPoint x: 510, endPoint y: 436, distance: 385.0
click at [670, 606] on app-card-role "Host-ess/Hôte-sse 2A [DATE] 12:00-16:00 (4h) [PERSON_NAME] single-neutral-actio…" at bounding box center [704, 603] width 185 height 79
click at [1387, 253] on div "[PERSON_NAME]" at bounding box center [1383, 247] width 87 height 15
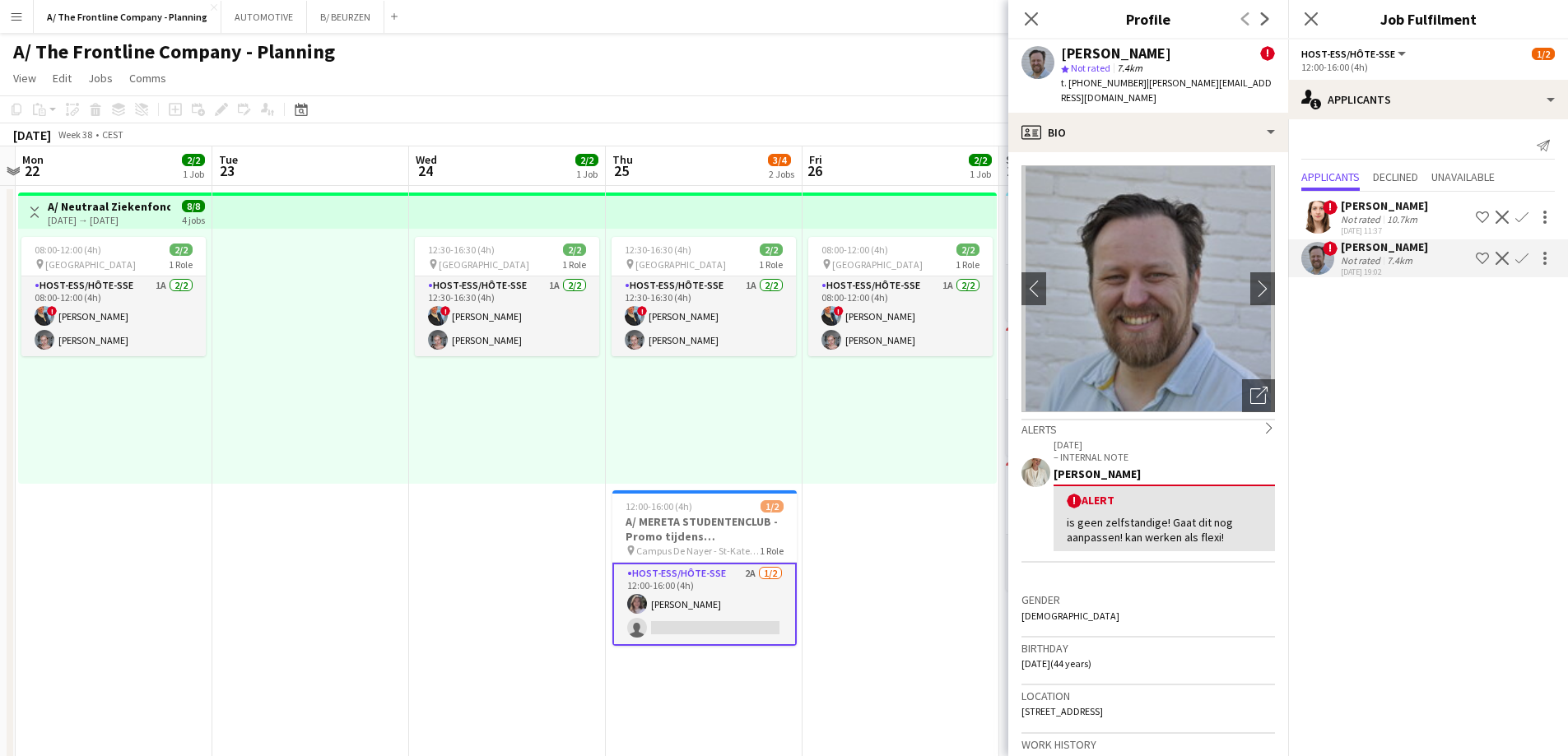
click at [876, 456] on div "08:00-12:00 (4h) 2/2 pin Kortrijk 1 Role Host-ess/Hôte-sse 1A [DATE] 08:00-12:0…" at bounding box center [900, 356] width 194 height 255
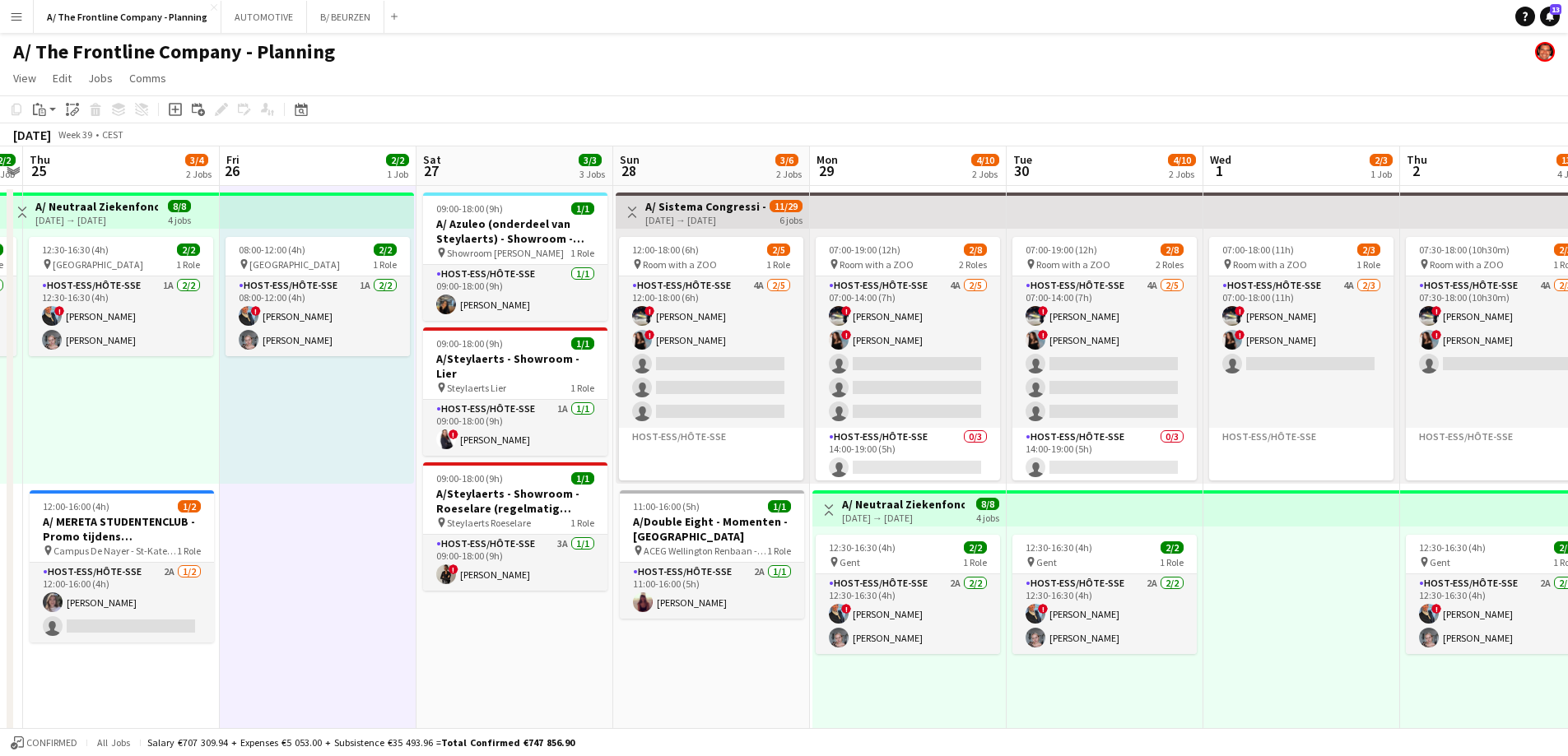
drag, startPoint x: 1034, startPoint y: 448, endPoint x: 514, endPoint y: 433, distance: 520.2
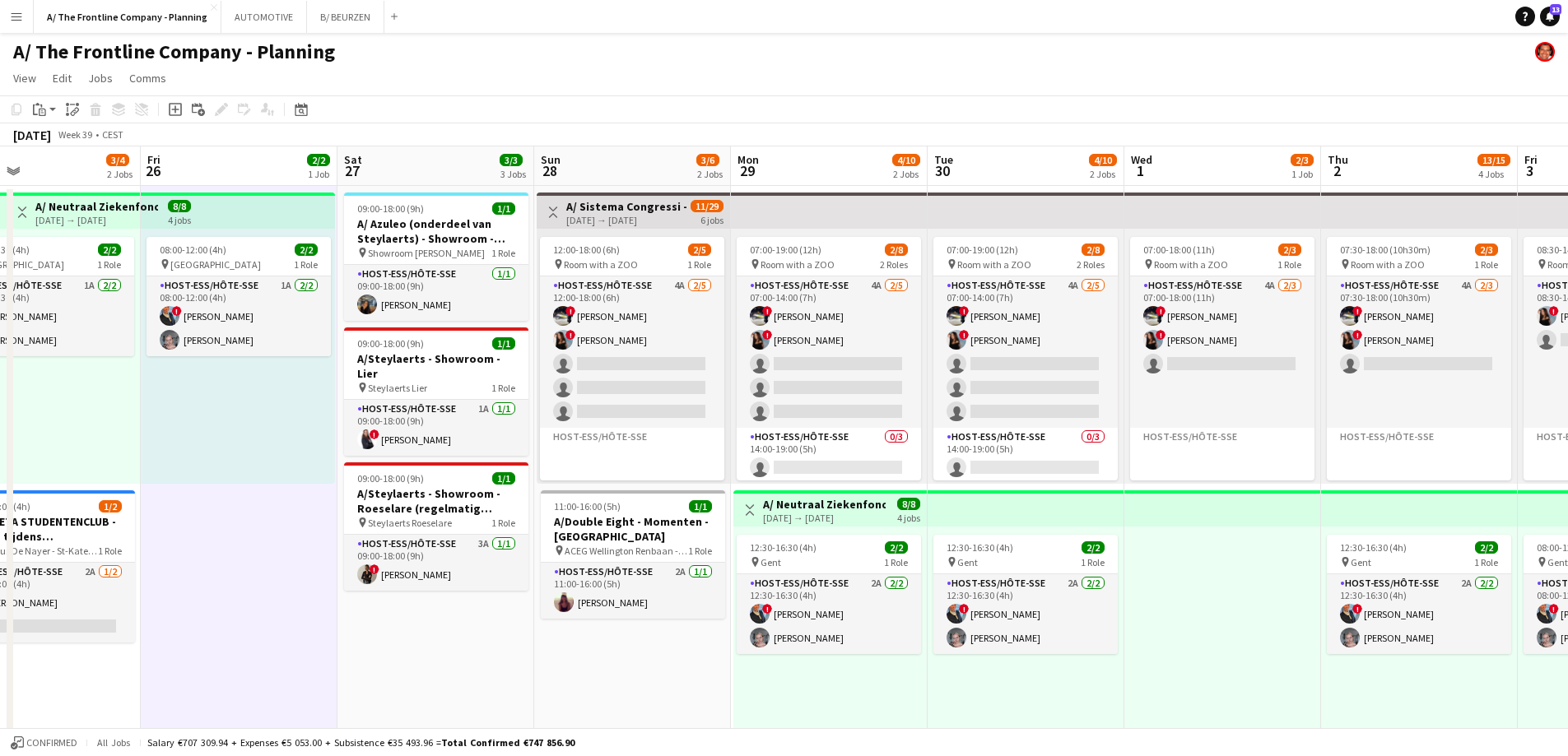
scroll to position [0, 577]
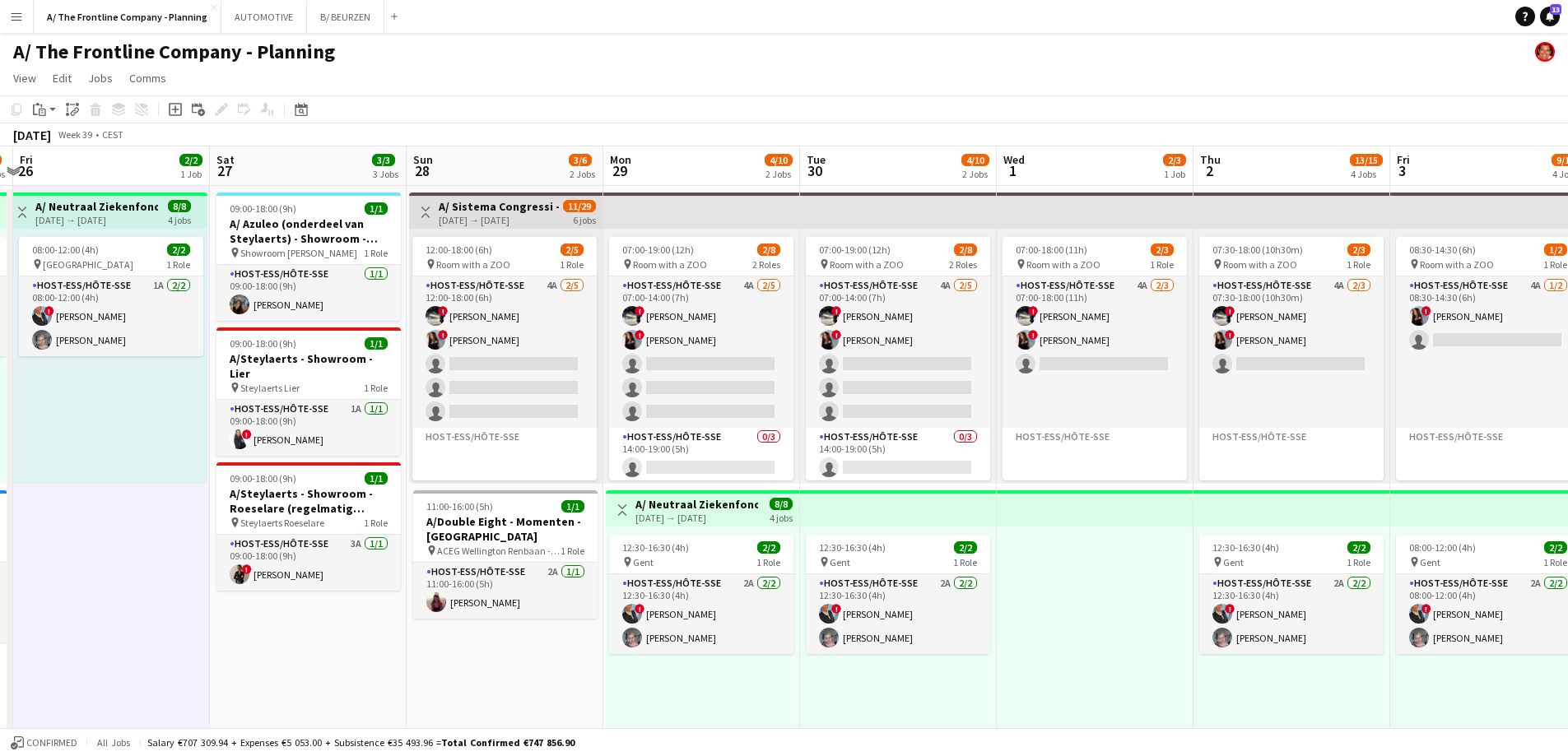
drag, startPoint x: 671, startPoint y: 421, endPoint x: 475, endPoint y: 420, distance: 196.0
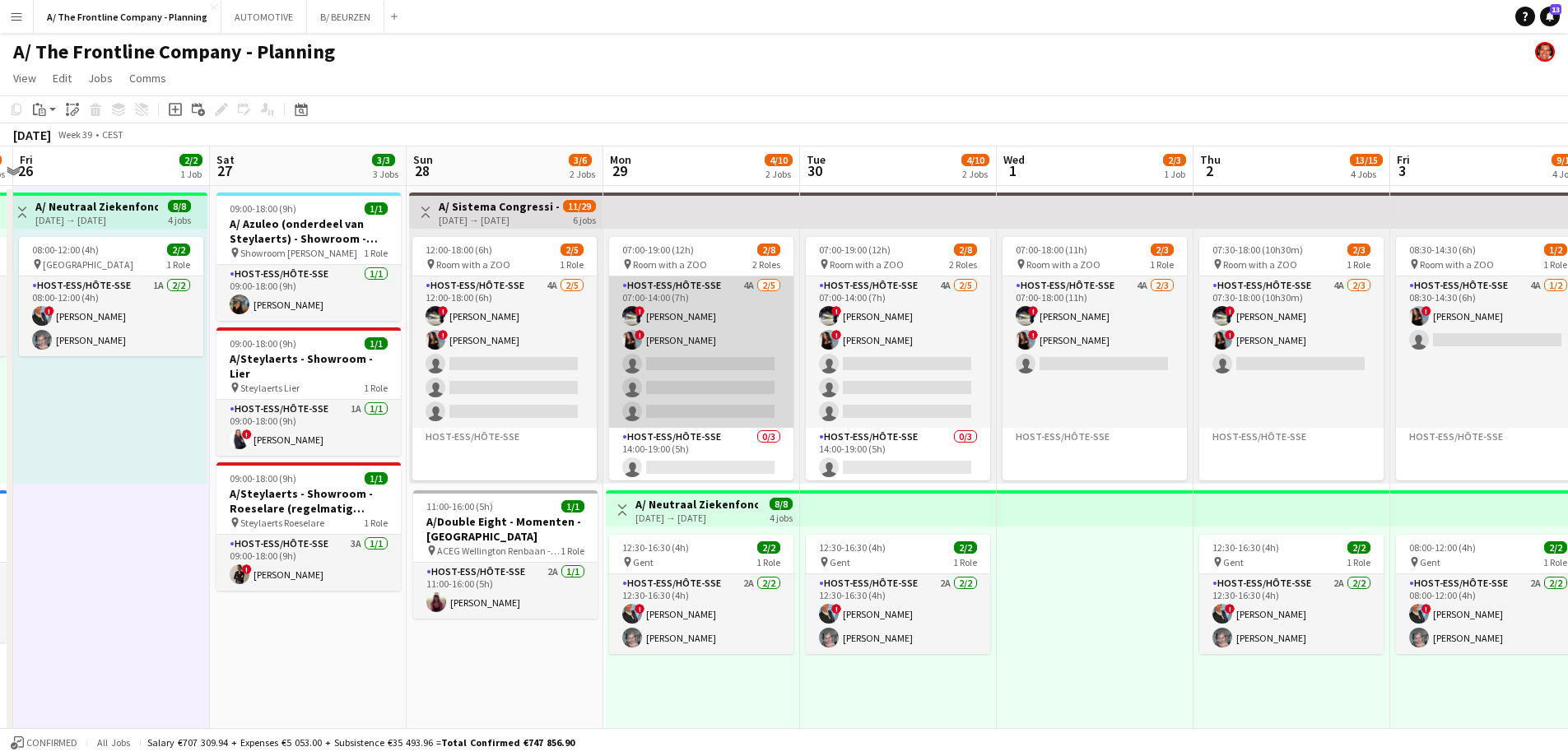
scroll to position [51, 0]
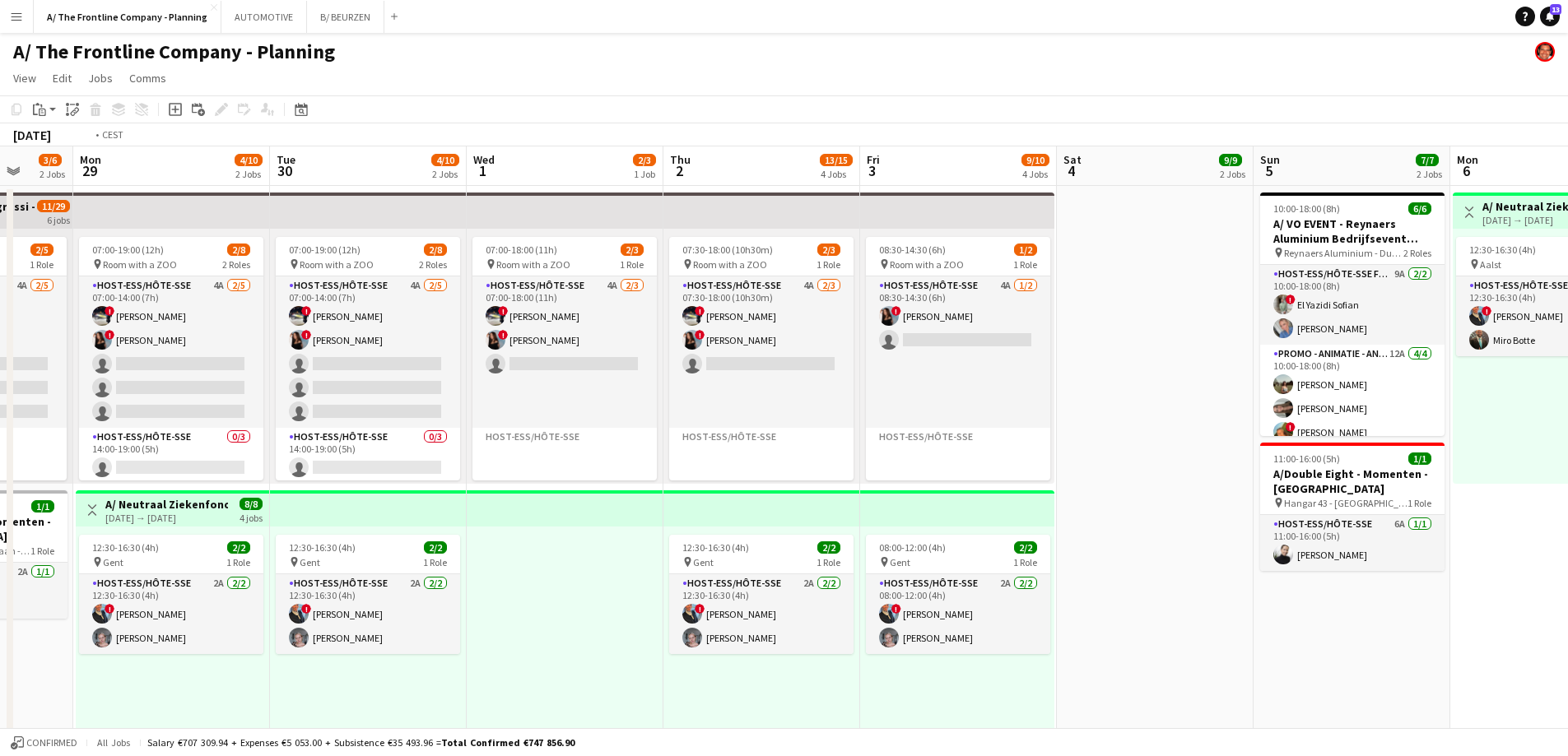
drag, startPoint x: 1133, startPoint y: 503, endPoint x: 405, endPoint y: 566, distance: 730.7
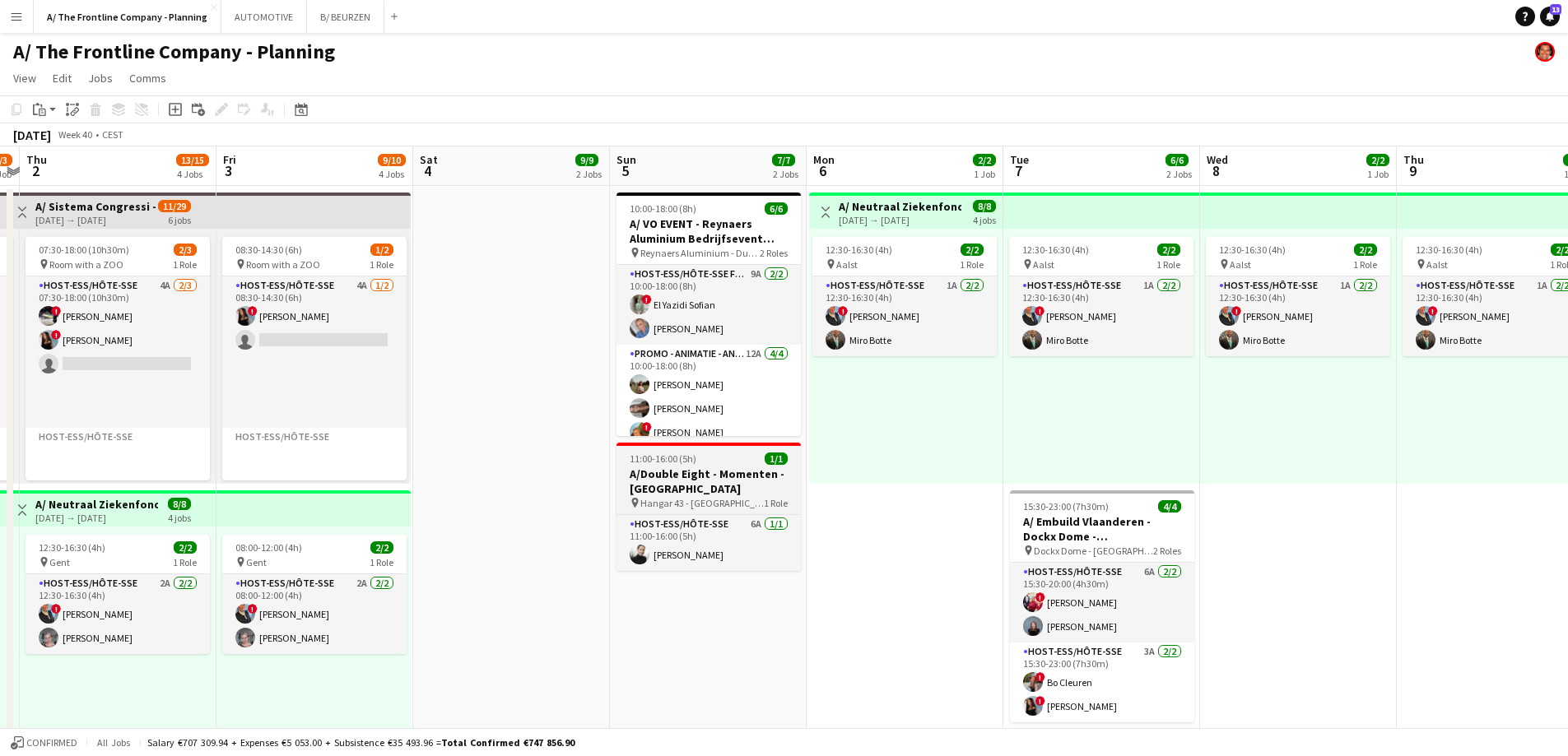
drag, startPoint x: 1045, startPoint y: 539, endPoint x: 737, endPoint y: 501, distance: 310.3
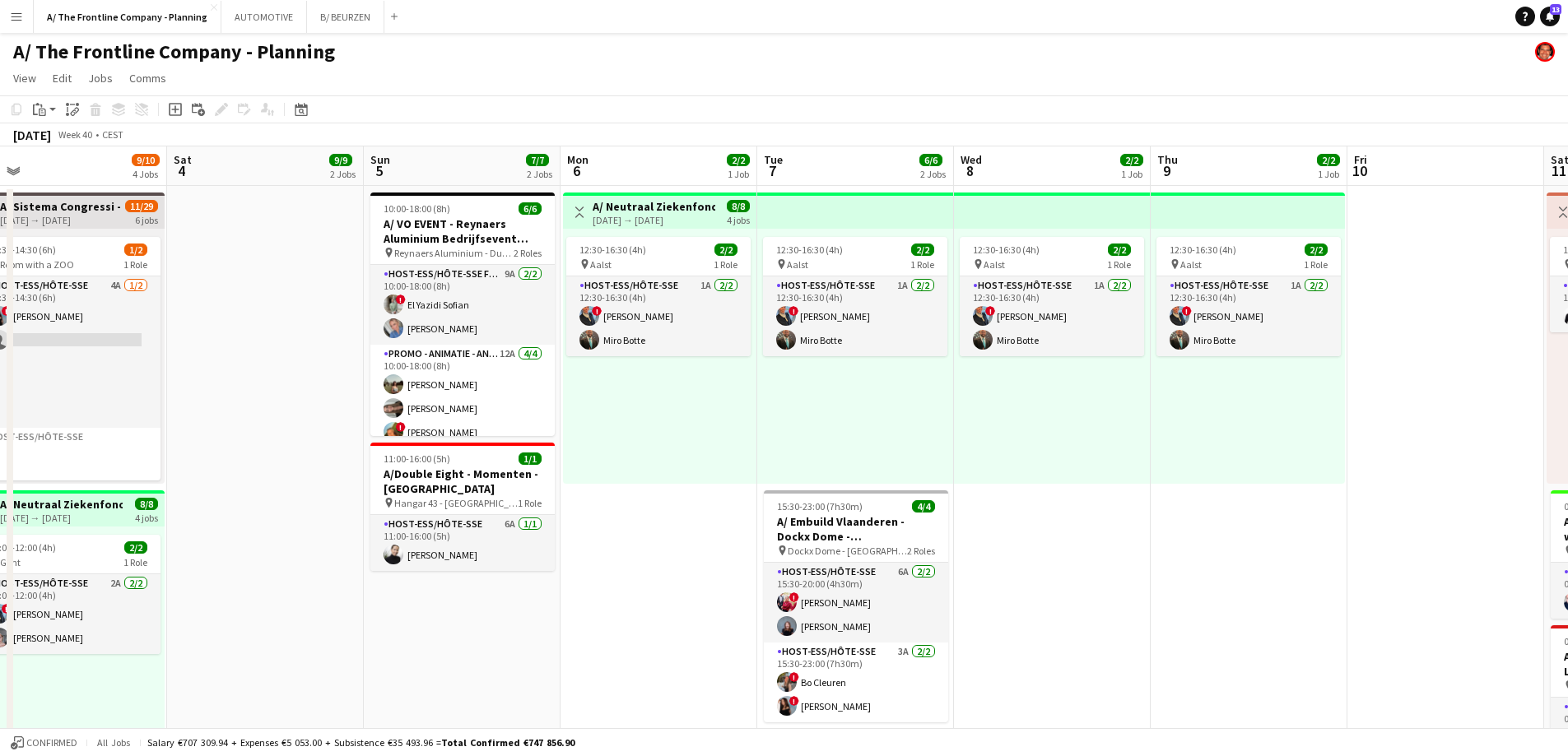
drag, startPoint x: 873, startPoint y: 479, endPoint x: 626, endPoint y: 479, distance: 247.0
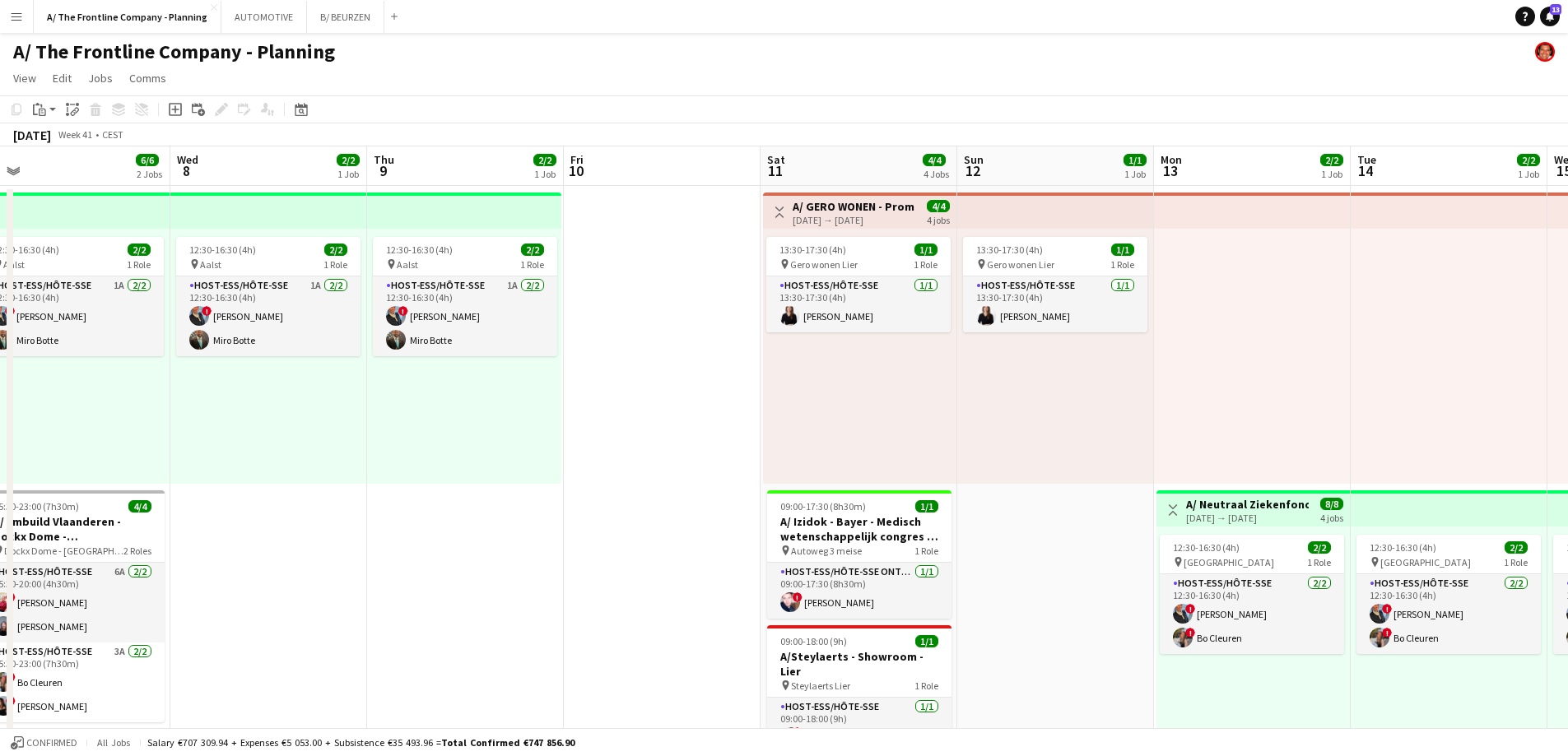
drag, startPoint x: 914, startPoint y: 439, endPoint x: 268, endPoint y: 472, distance: 646.8
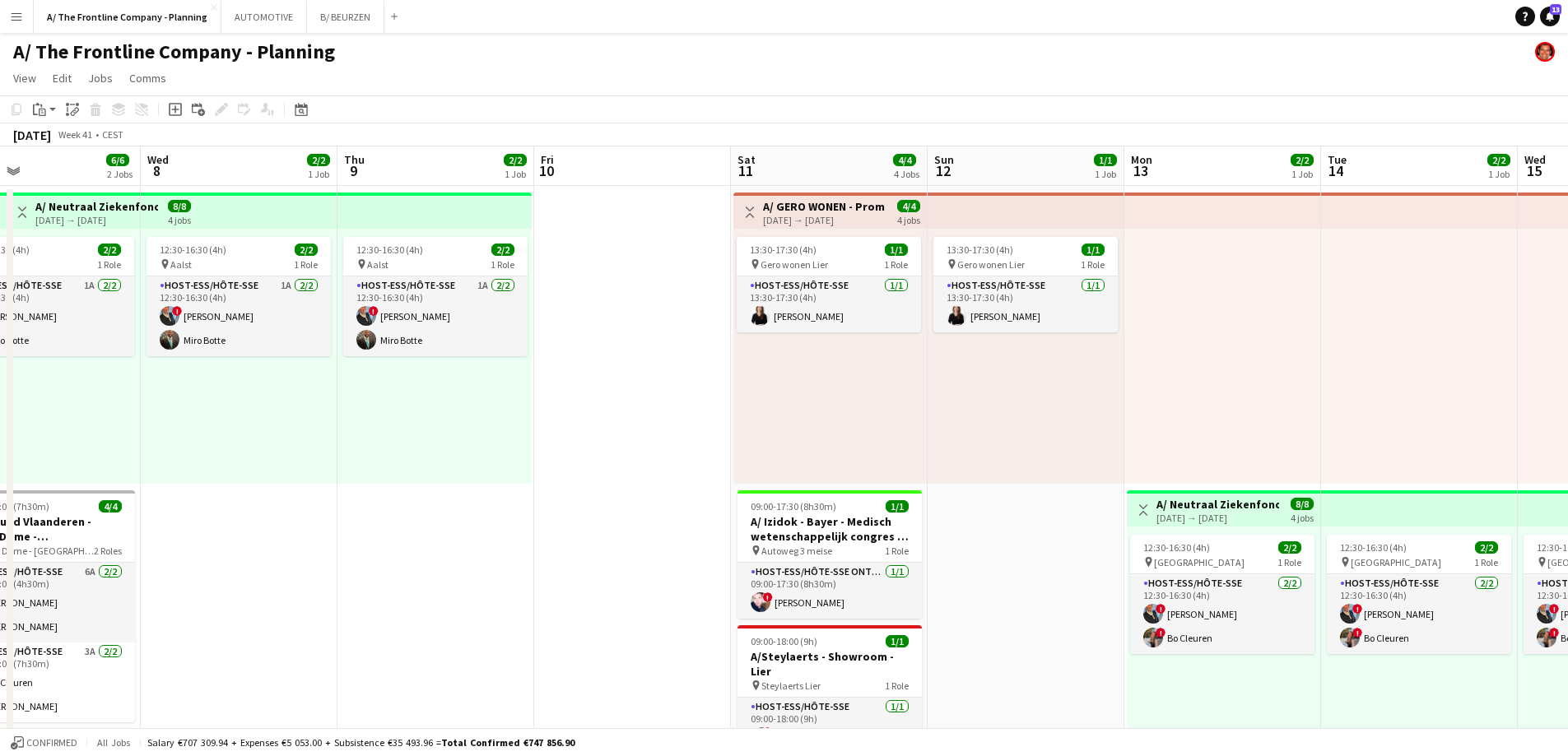
drag, startPoint x: 813, startPoint y: 460, endPoint x: 87, endPoint y: 460, distance: 726.0
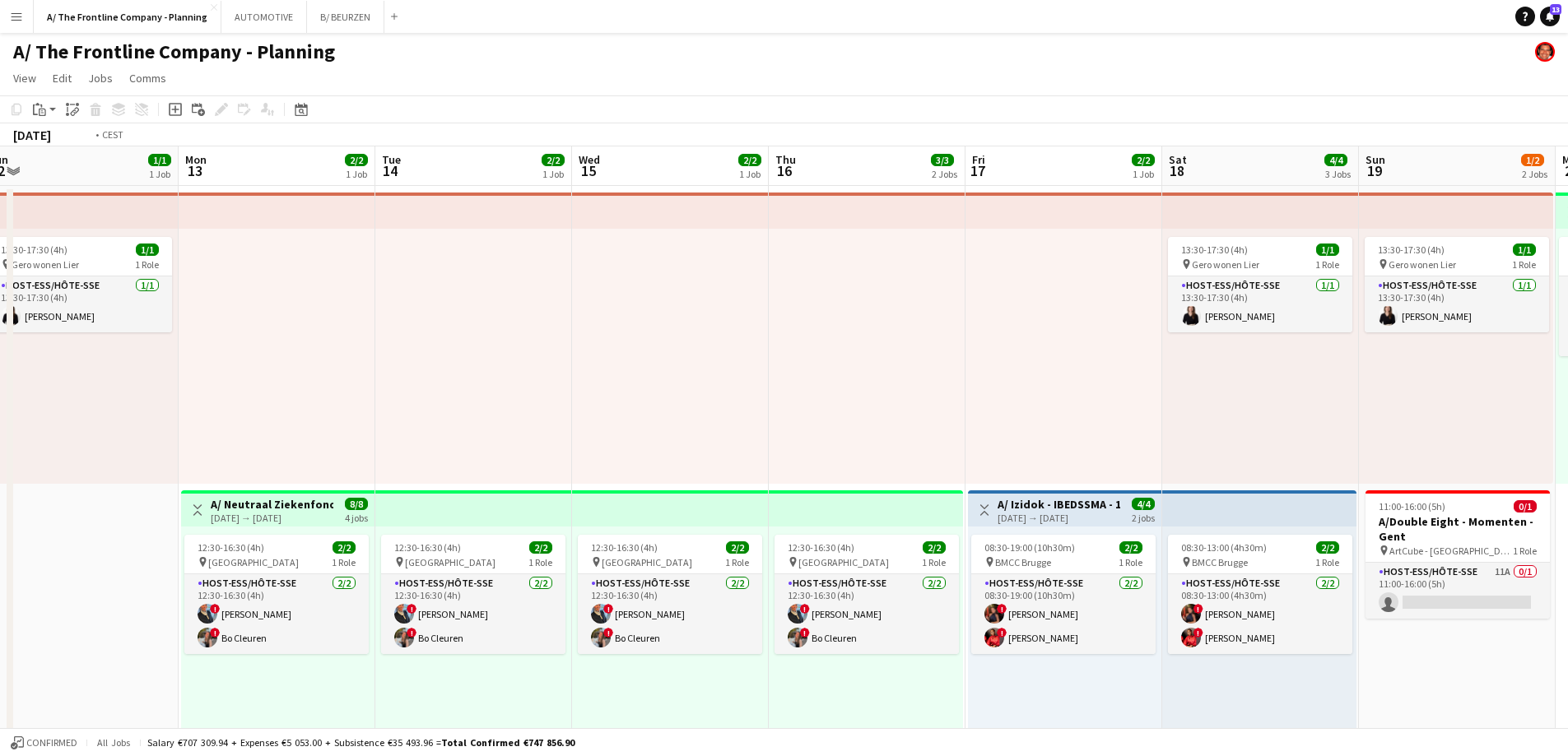
drag, startPoint x: 251, startPoint y: 459, endPoint x: 7, endPoint y: 464, distance: 244.1
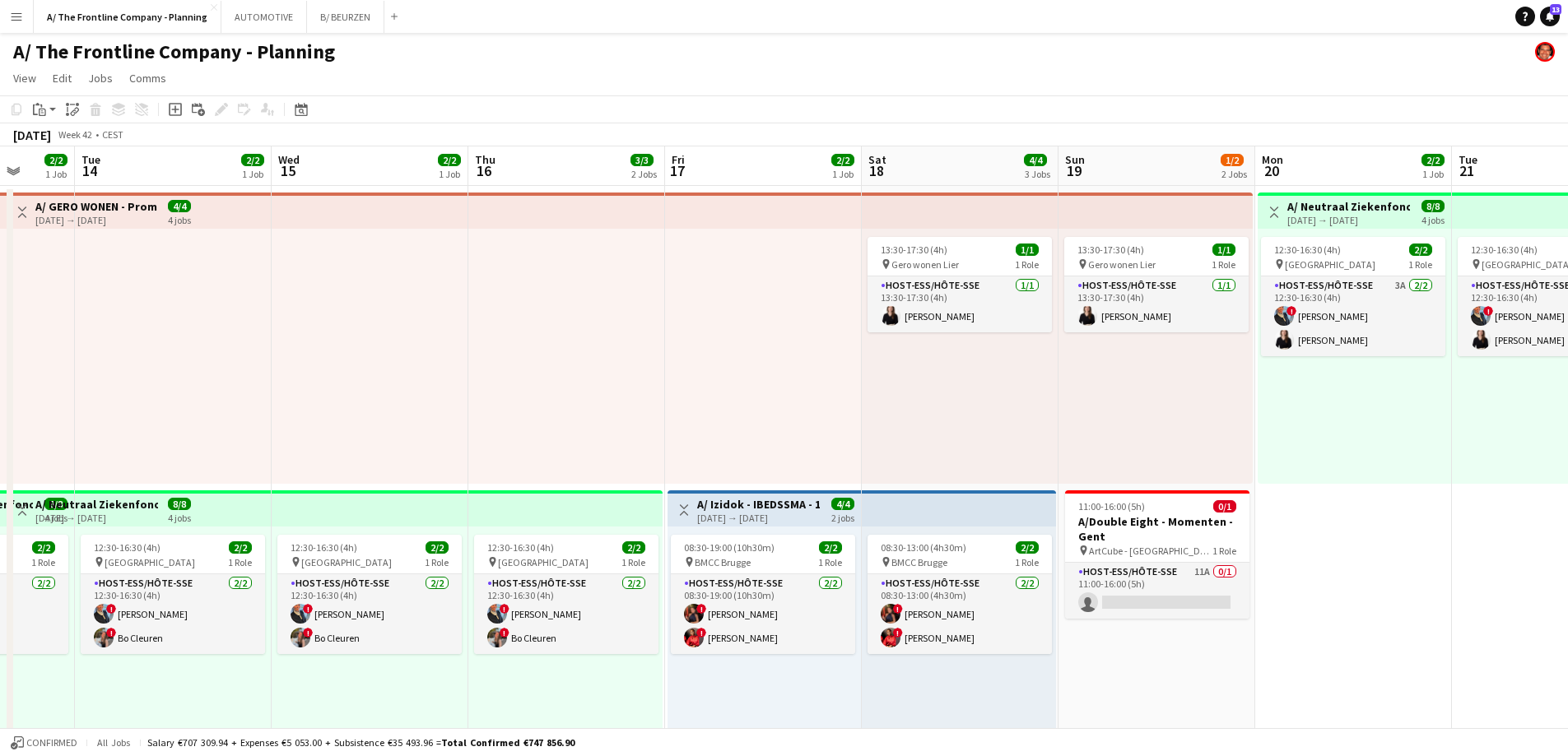
drag, startPoint x: 769, startPoint y: 432, endPoint x: 272, endPoint y: 434, distance: 497.0
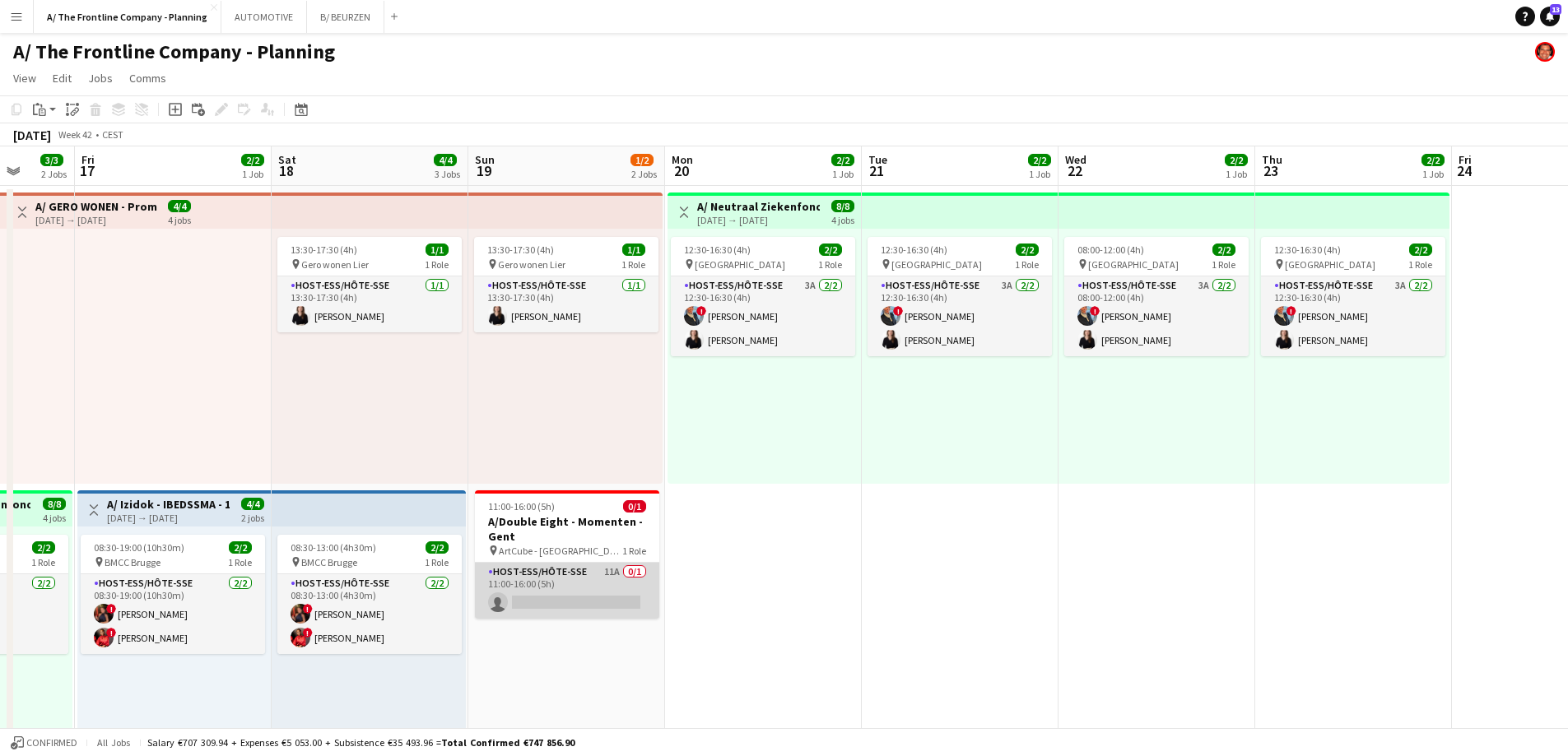
click at [607, 595] on app-card-role "Host-ess/Hôte-sse 11A 0/1 11:00-16:00 (5h) single-neutral-actions" at bounding box center [567, 591] width 185 height 56
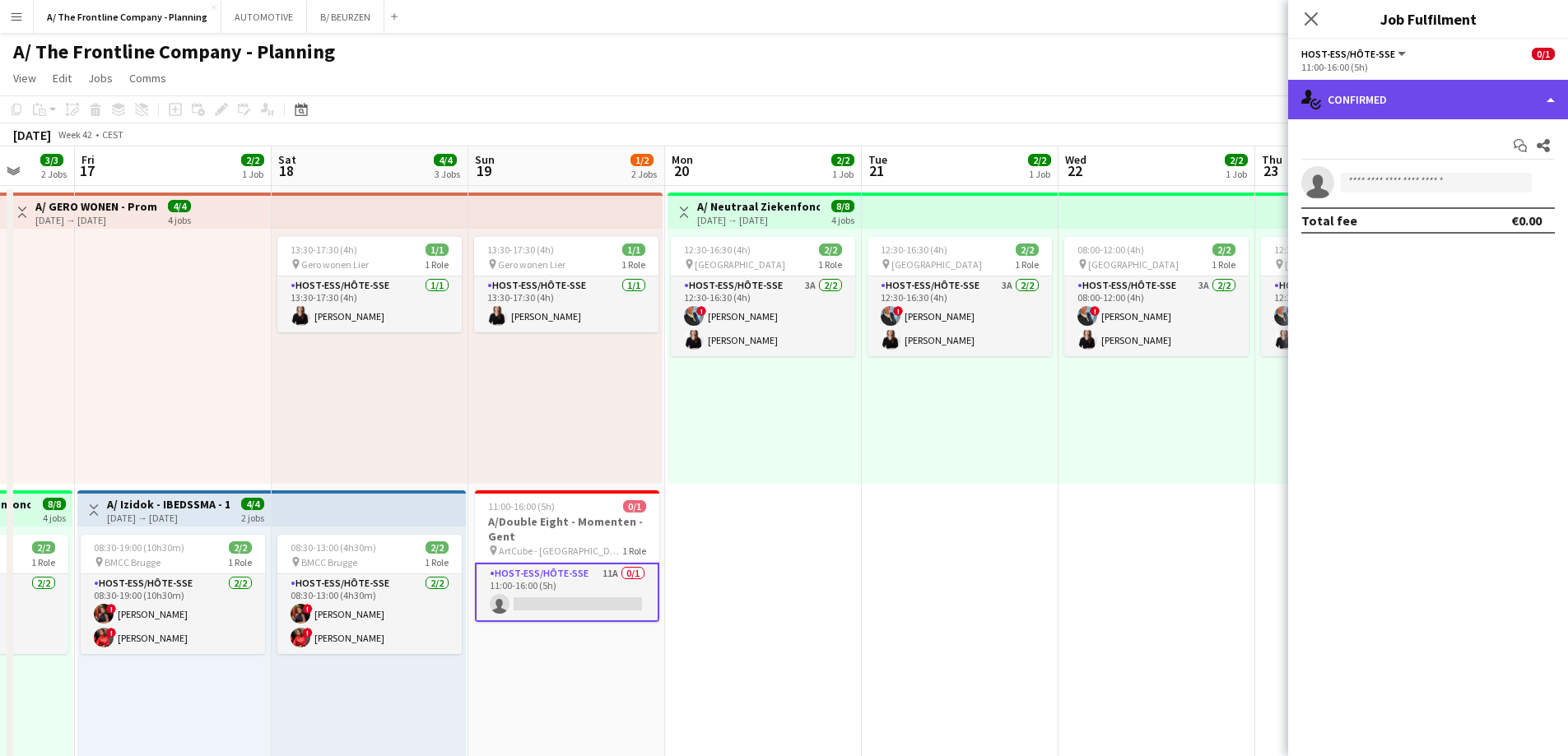
click at [1438, 108] on div "single-neutral-actions-check-2 Confirmed" at bounding box center [1428, 99] width 280 height 40
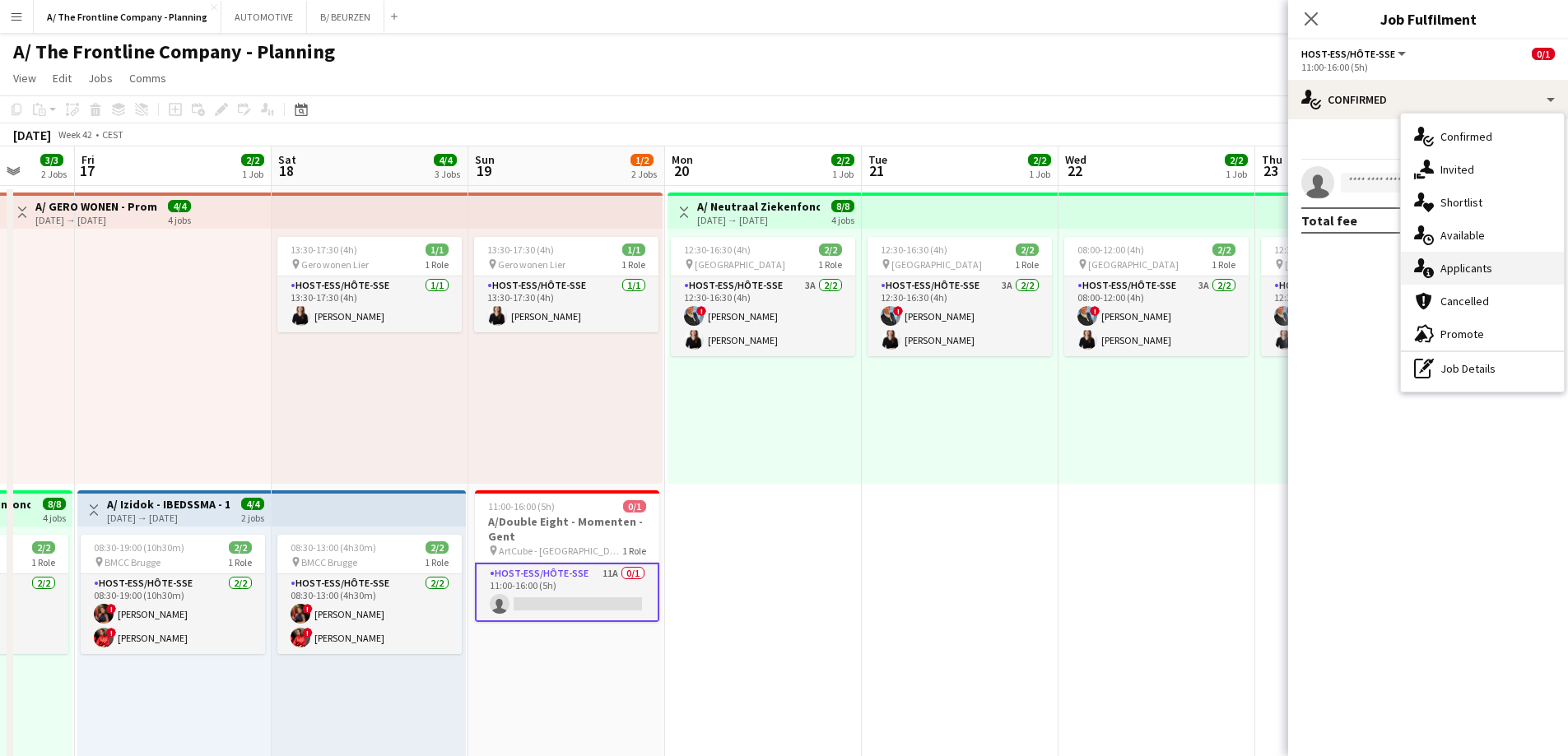
click at [1476, 267] on span "Applicants" at bounding box center [1466, 268] width 52 height 15
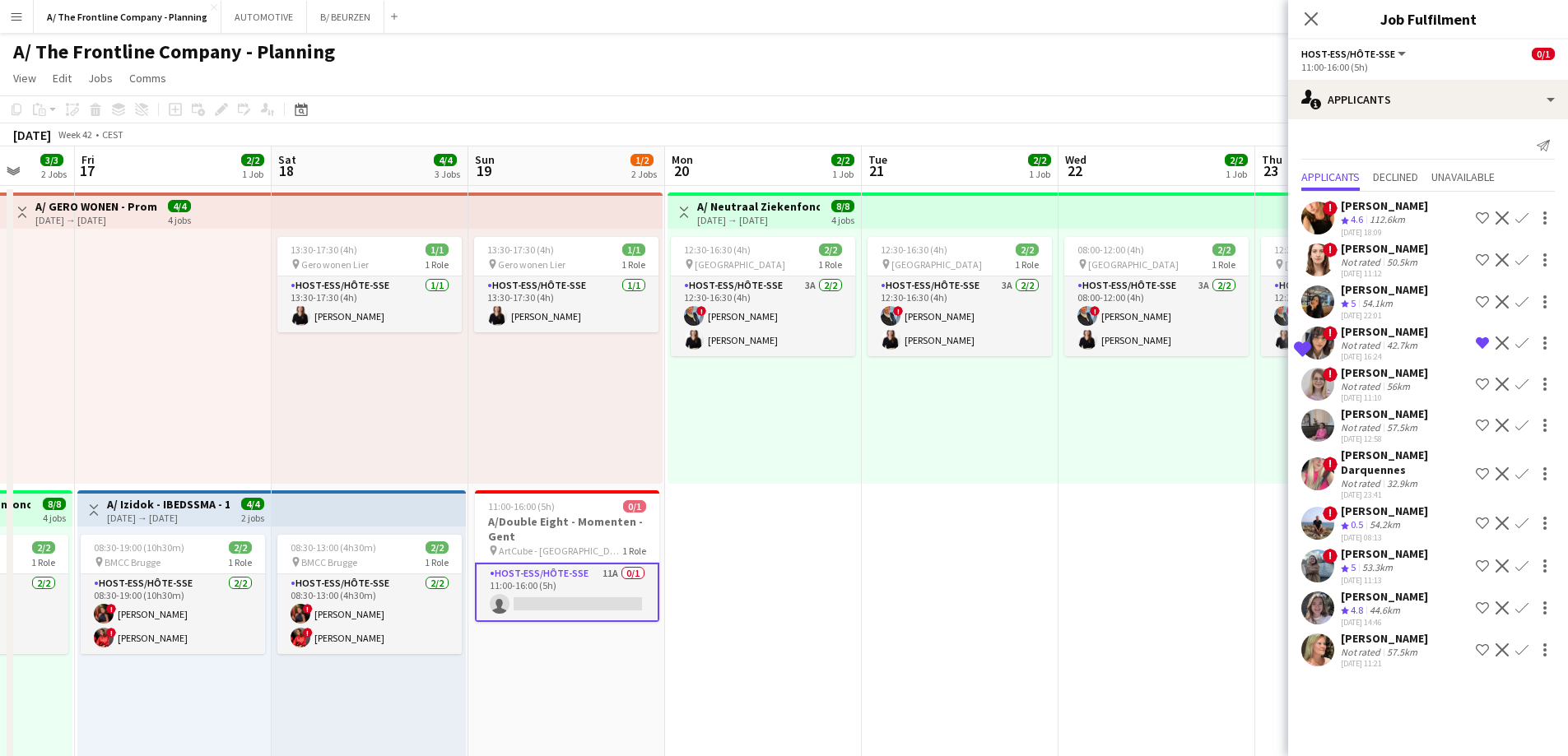
click at [1372, 638] on div "[PERSON_NAME]" at bounding box center [1383, 638] width 87 height 15
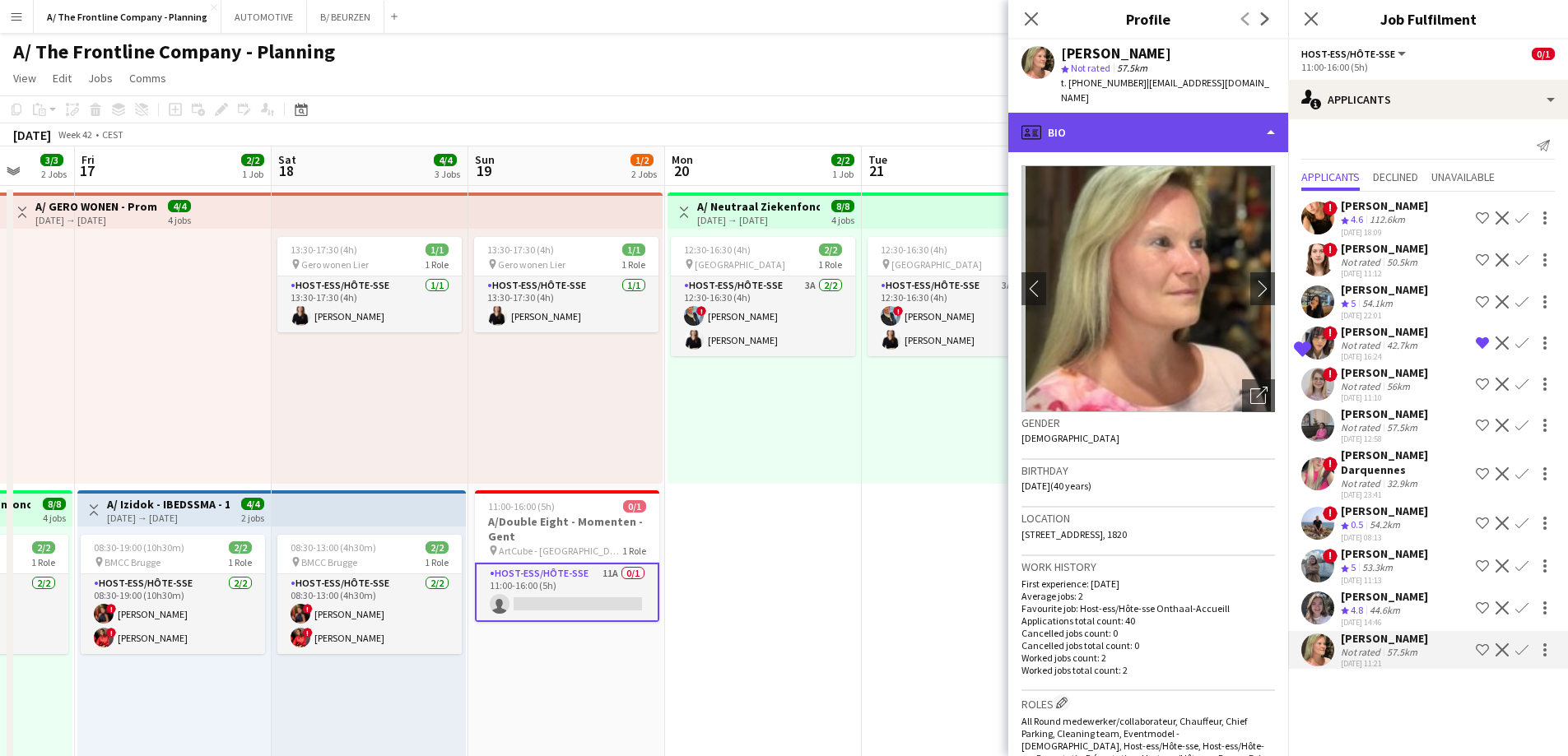
click at [1136, 113] on div "profile Bio" at bounding box center [1148, 132] width 280 height 40
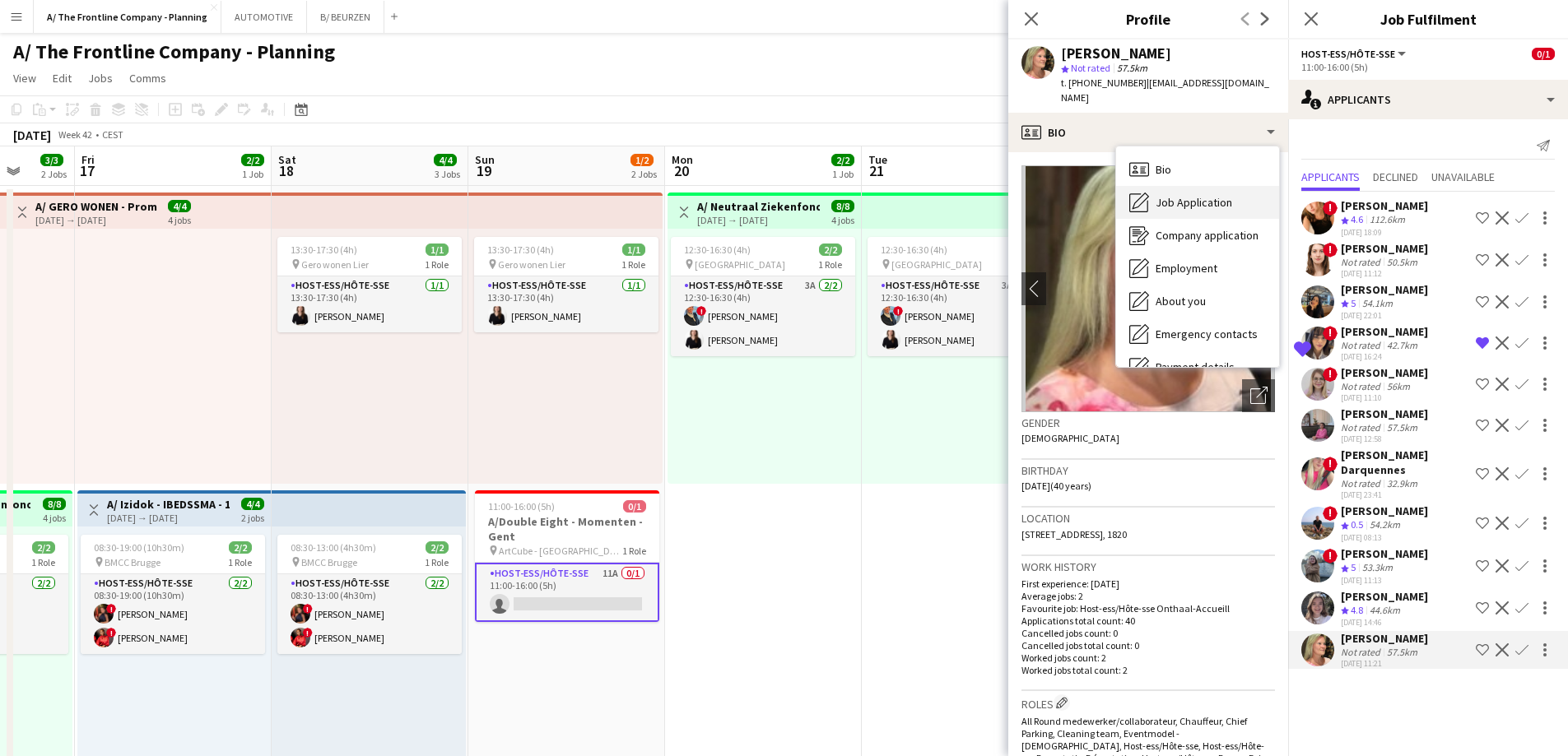
click at [1160, 195] on span "Job Application" at bounding box center [1194, 202] width 76 height 15
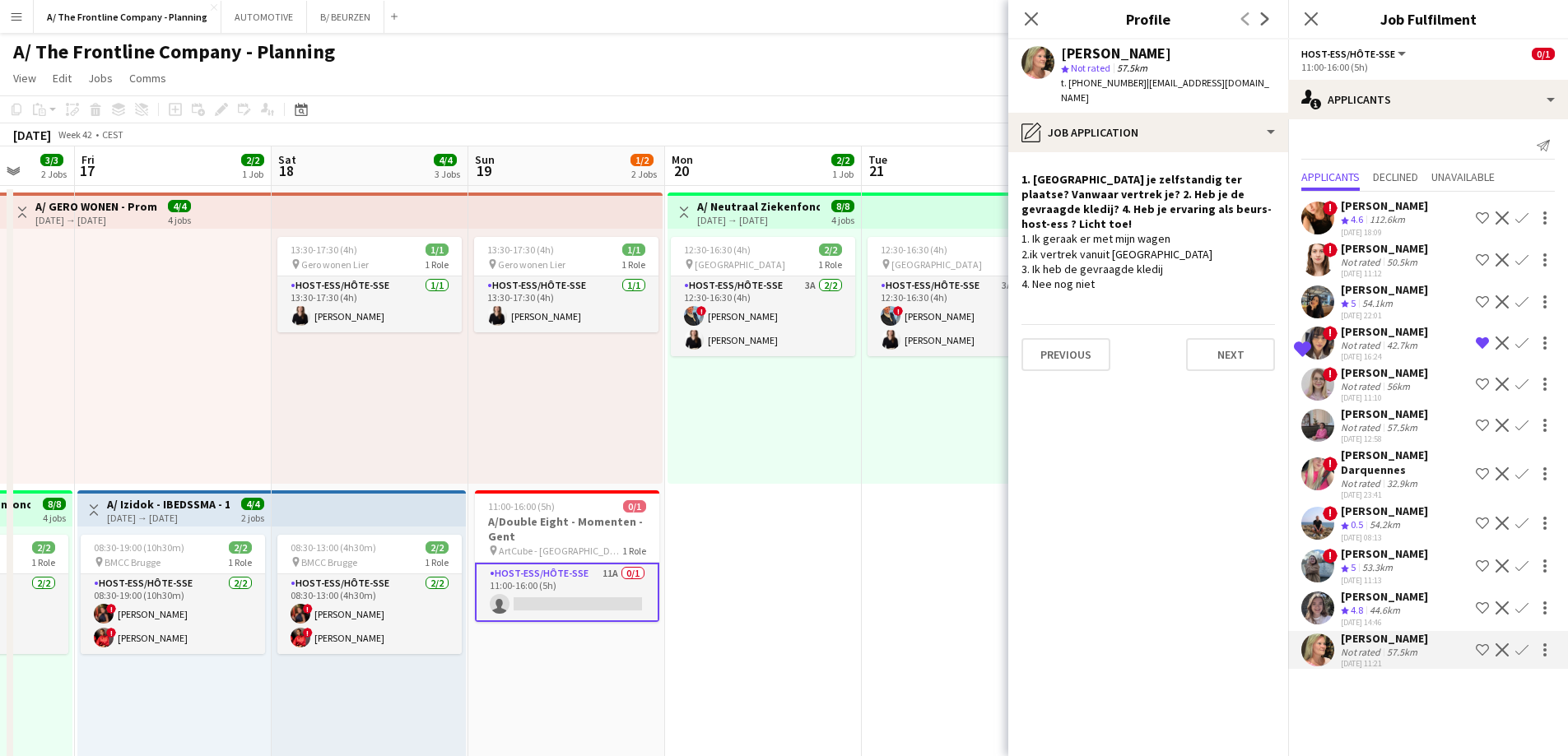
click at [1377, 377] on div "[PERSON_NAME]" at bounding box center [1383, 373] width 87 height 15
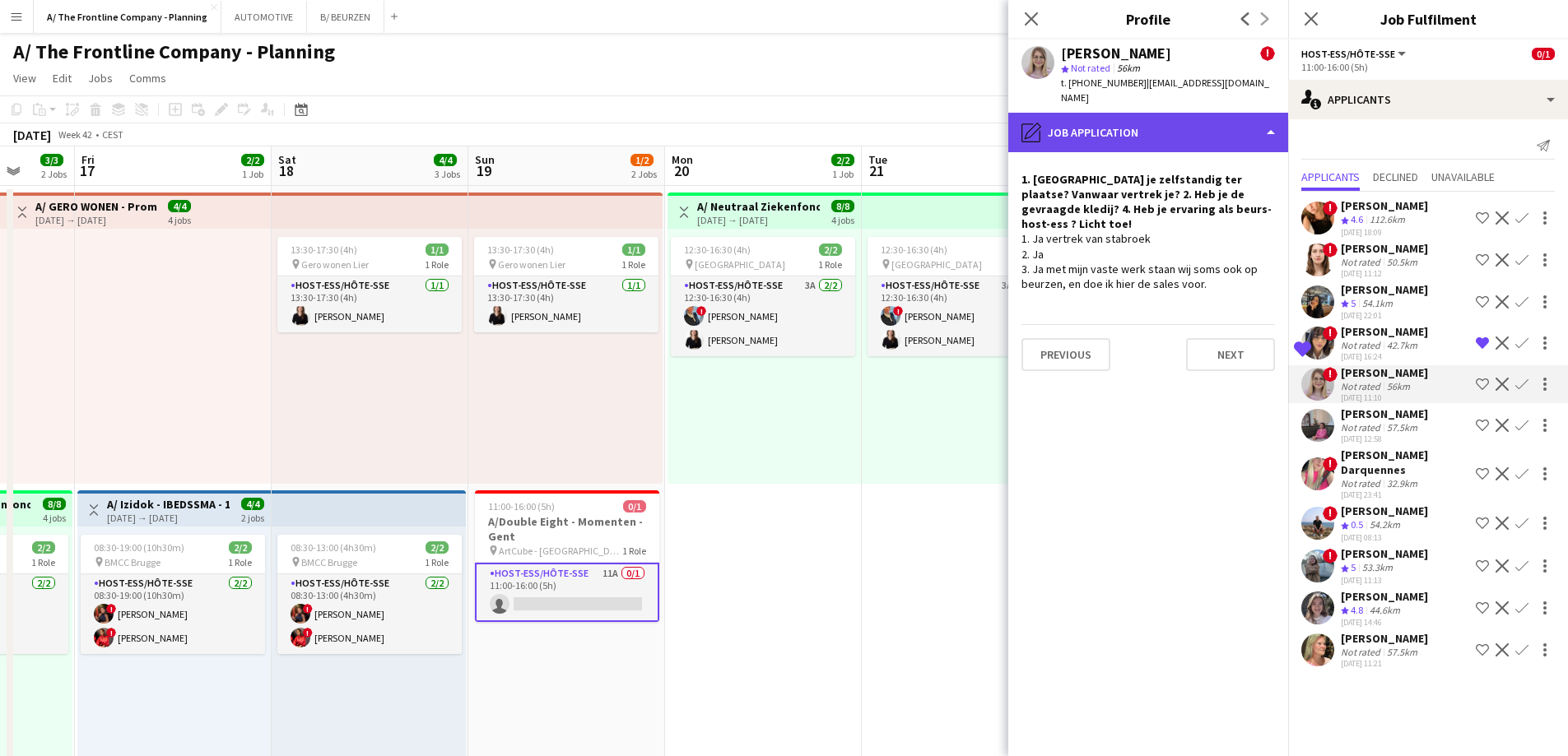
click at [1125, 118] on div "pencil4 Job Application" at bounding box center [1148, 132] width 280 height 40
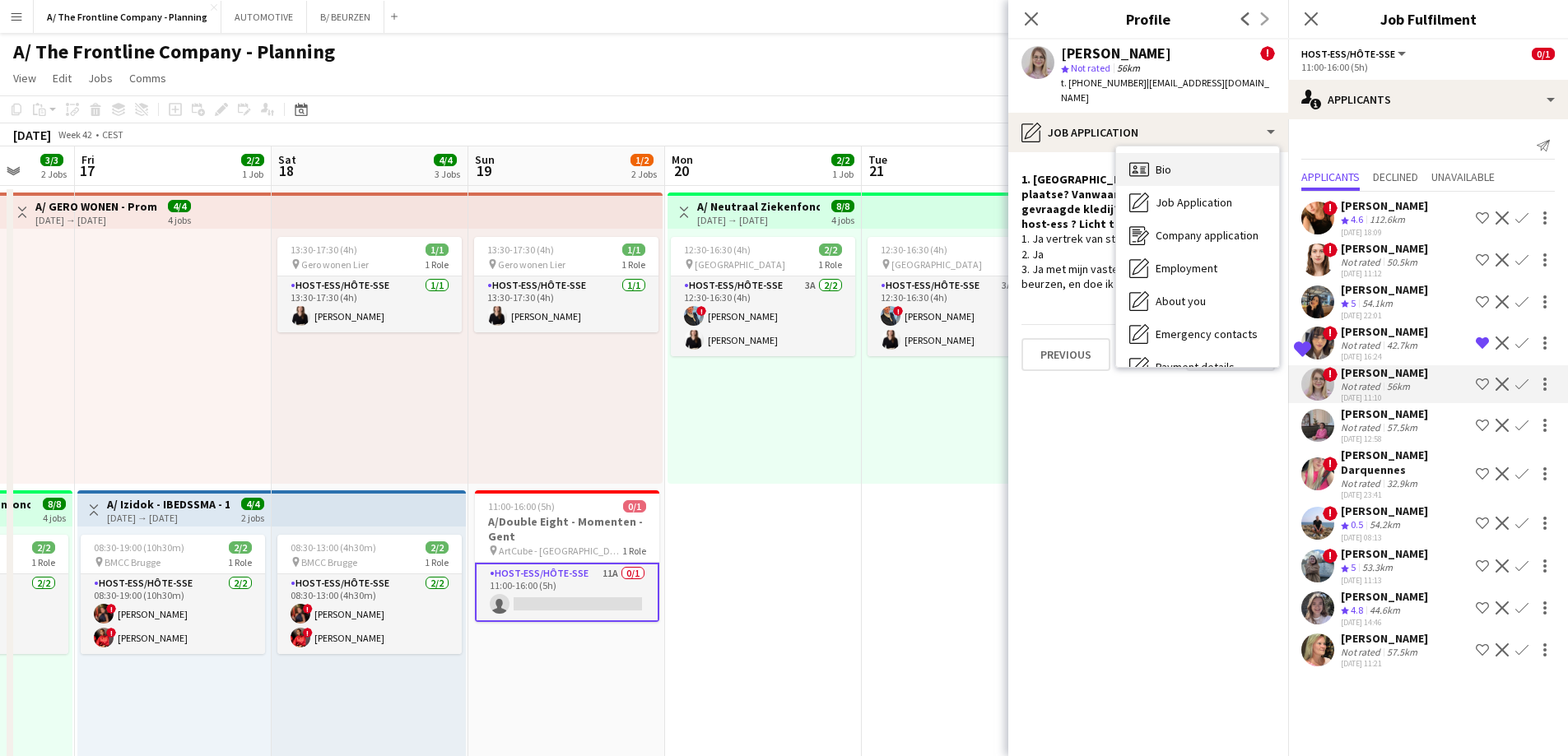
click at [1165, 162] on span "Bio" at bounding box center [1163, 170] width 16 height 15
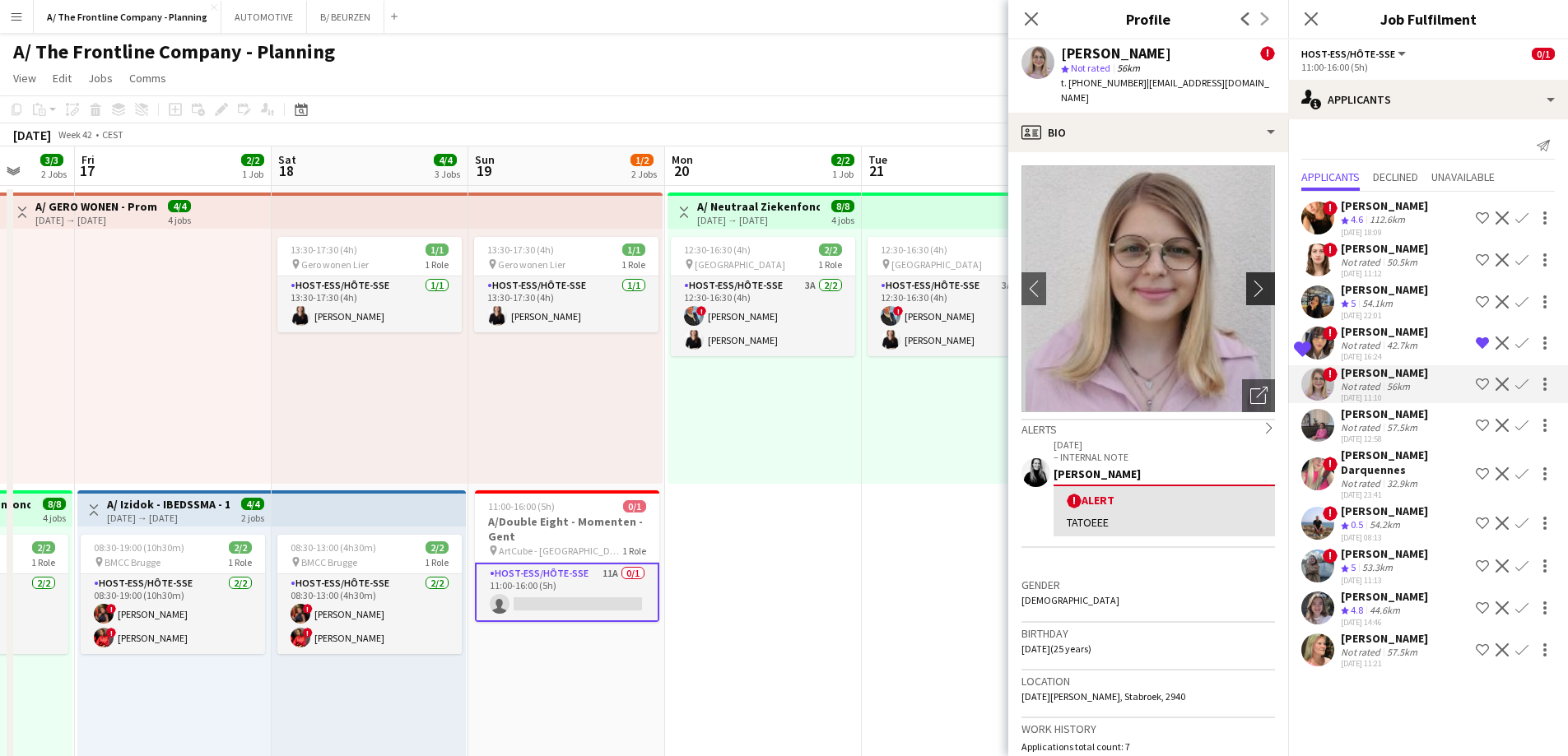
click at [1250, 280] on app-icon "chevron-right" at bounding box center [1262, 288] width 26 height 17
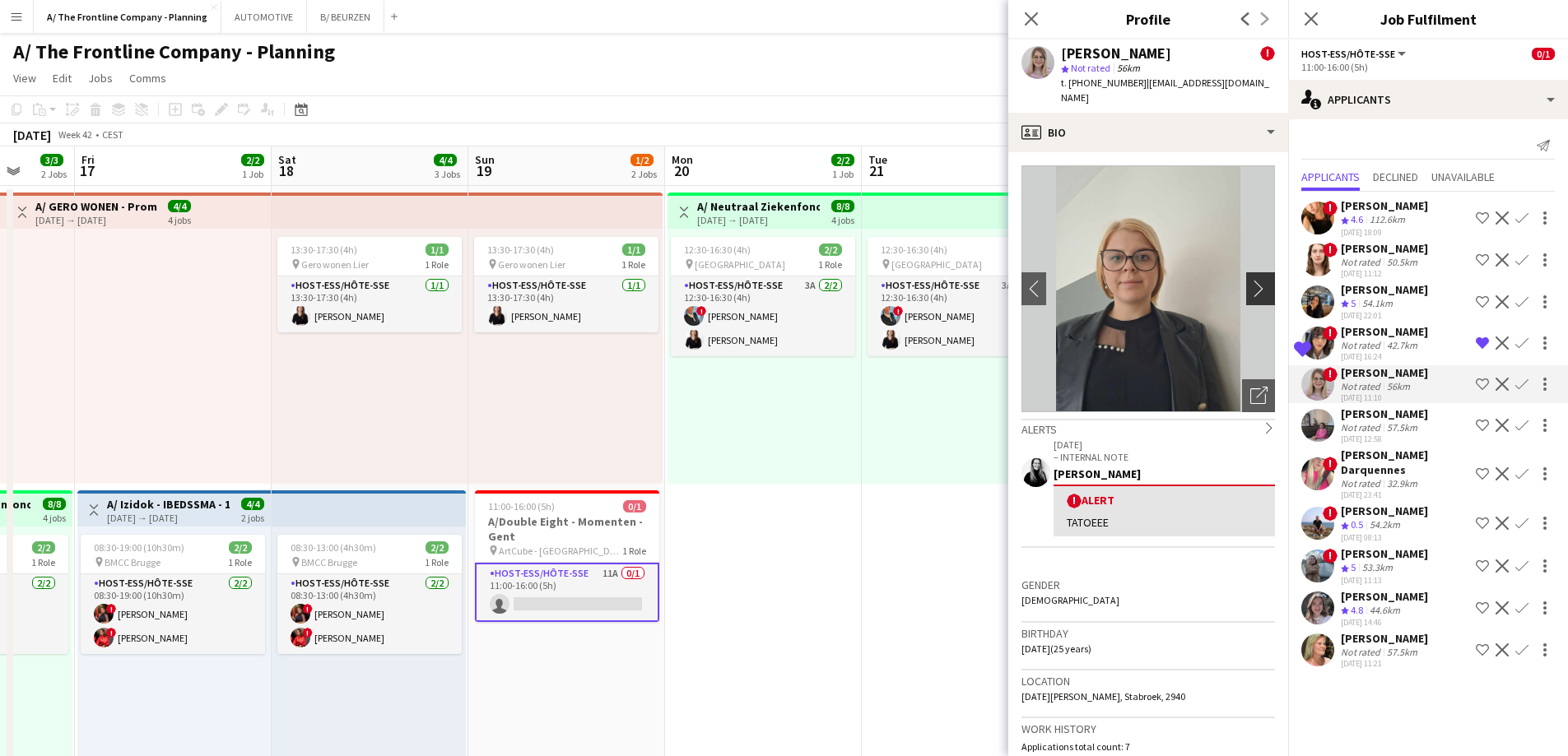
click at [1250, 280] on app-icon "chevron-right" at bounding box center [1262, 288] width 26 height 17
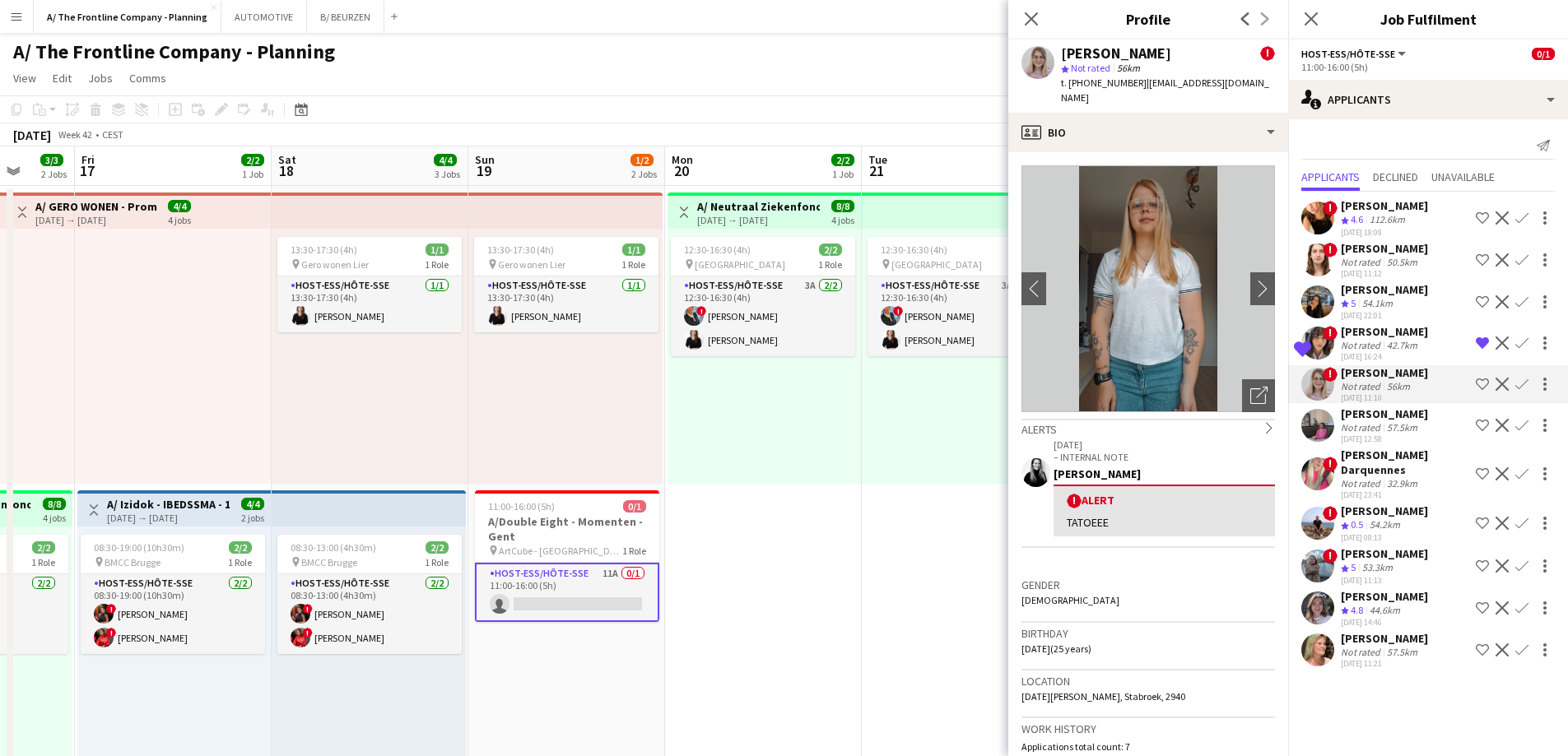
click at [1382, 402] on div "[DATE] 11:10" at bounding box center [1383, 397] width 87 height 11
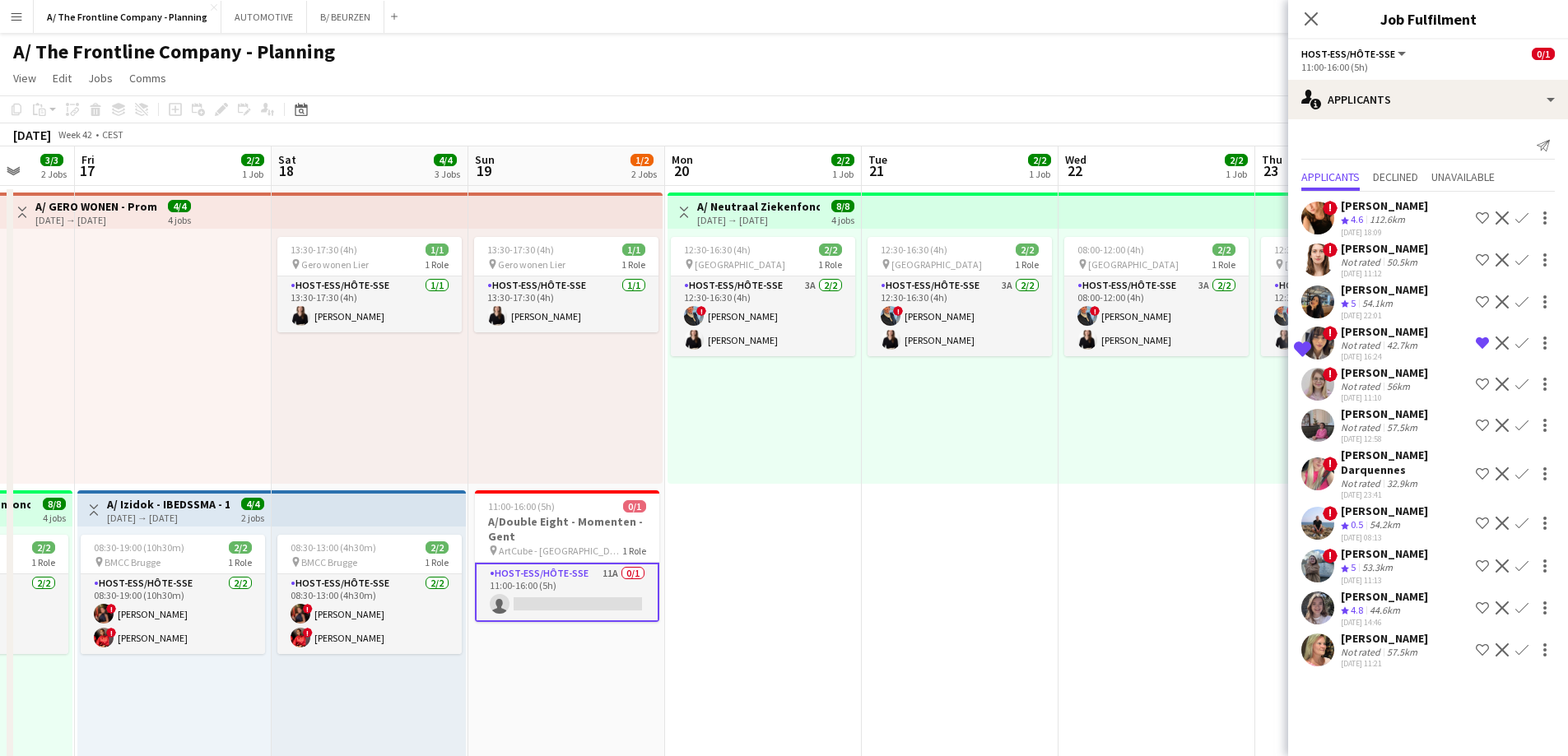
click at [1383, 411] on div "[PERSON_NAME]" at bounding box center [1383, 414] width 87 height 15
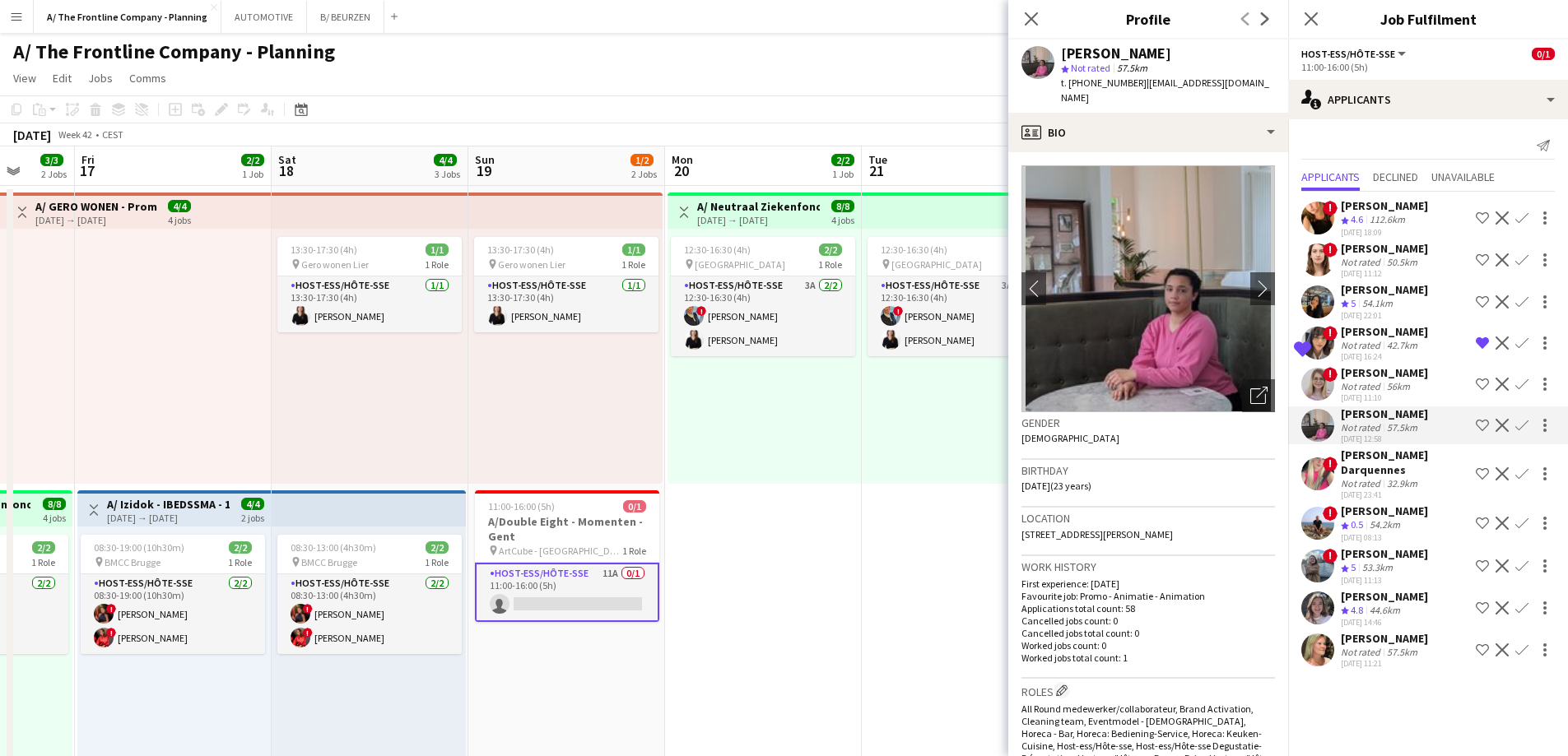
click at [1377, 475] on div "[PERSON_NAME] Darquennes" at bounding box center [1404, 462] width 128 height 30
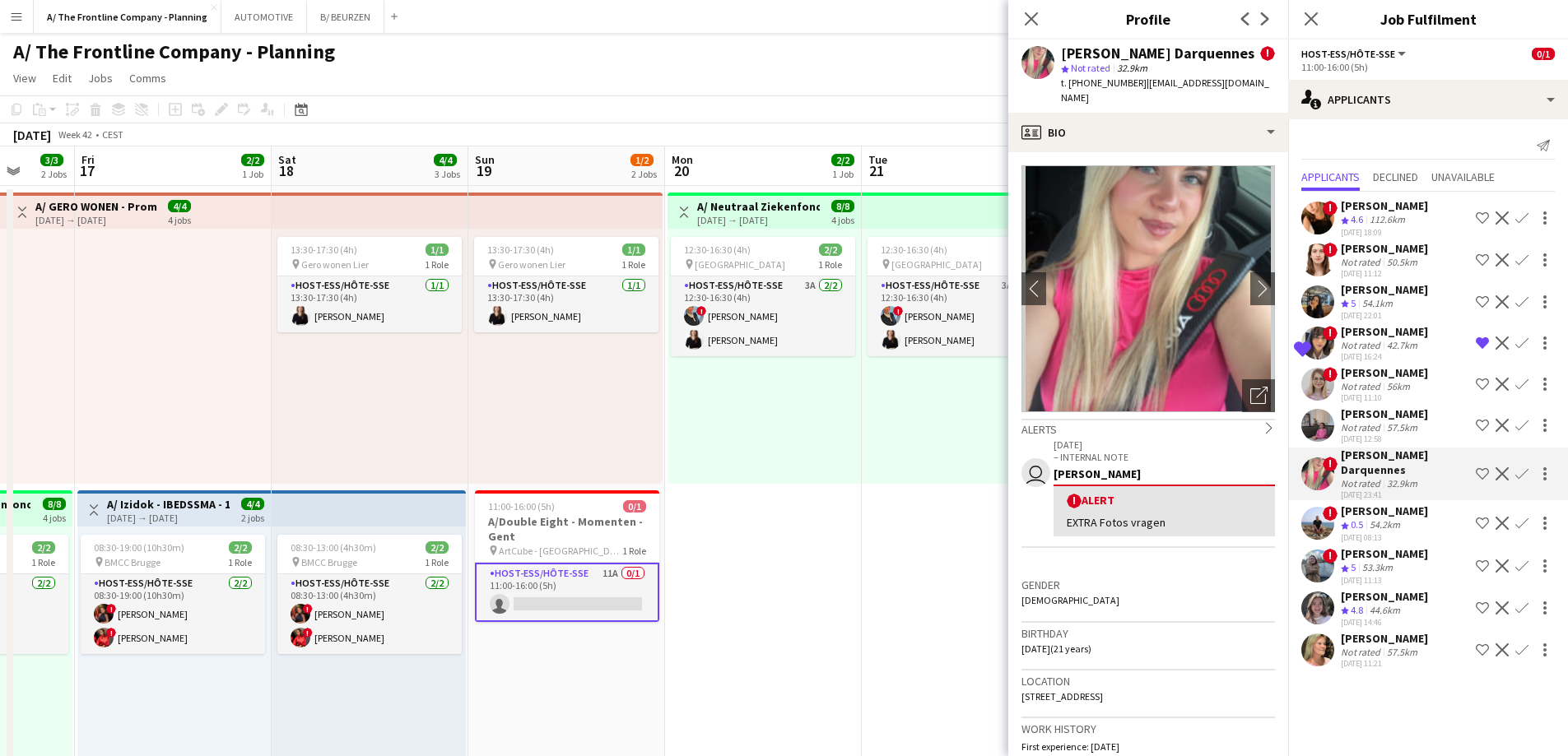
click at [1374, 502] on div "! [PERSON_NAME] Crew rating 4.6 112.6km [DATE] 18:09 Shortlist crew Decline Con…" at bounding box center [1428, 431] width 280 height 480
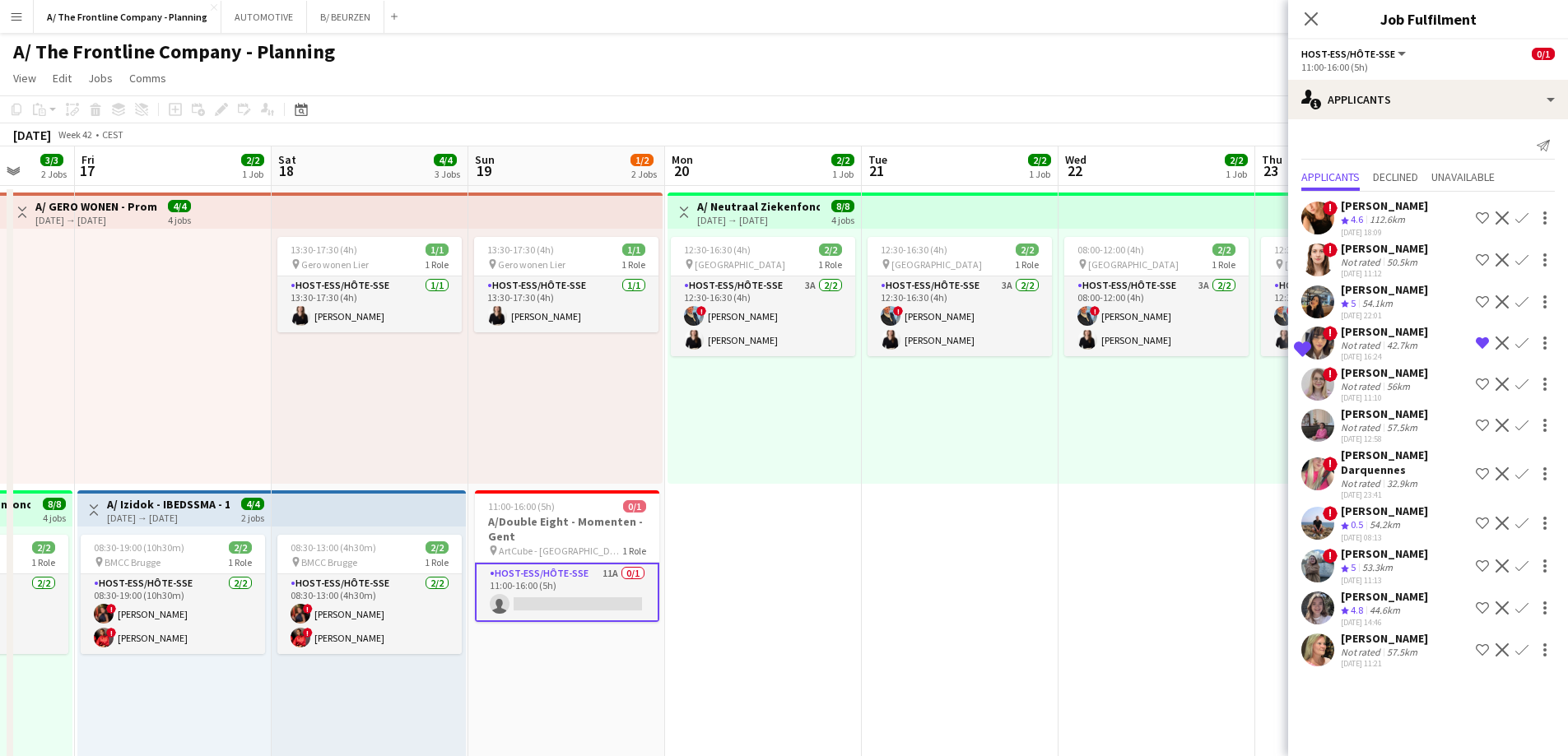
click at [1373, 569] on div "53.3km" at bounding box center [1377, 568] width 37 height 14
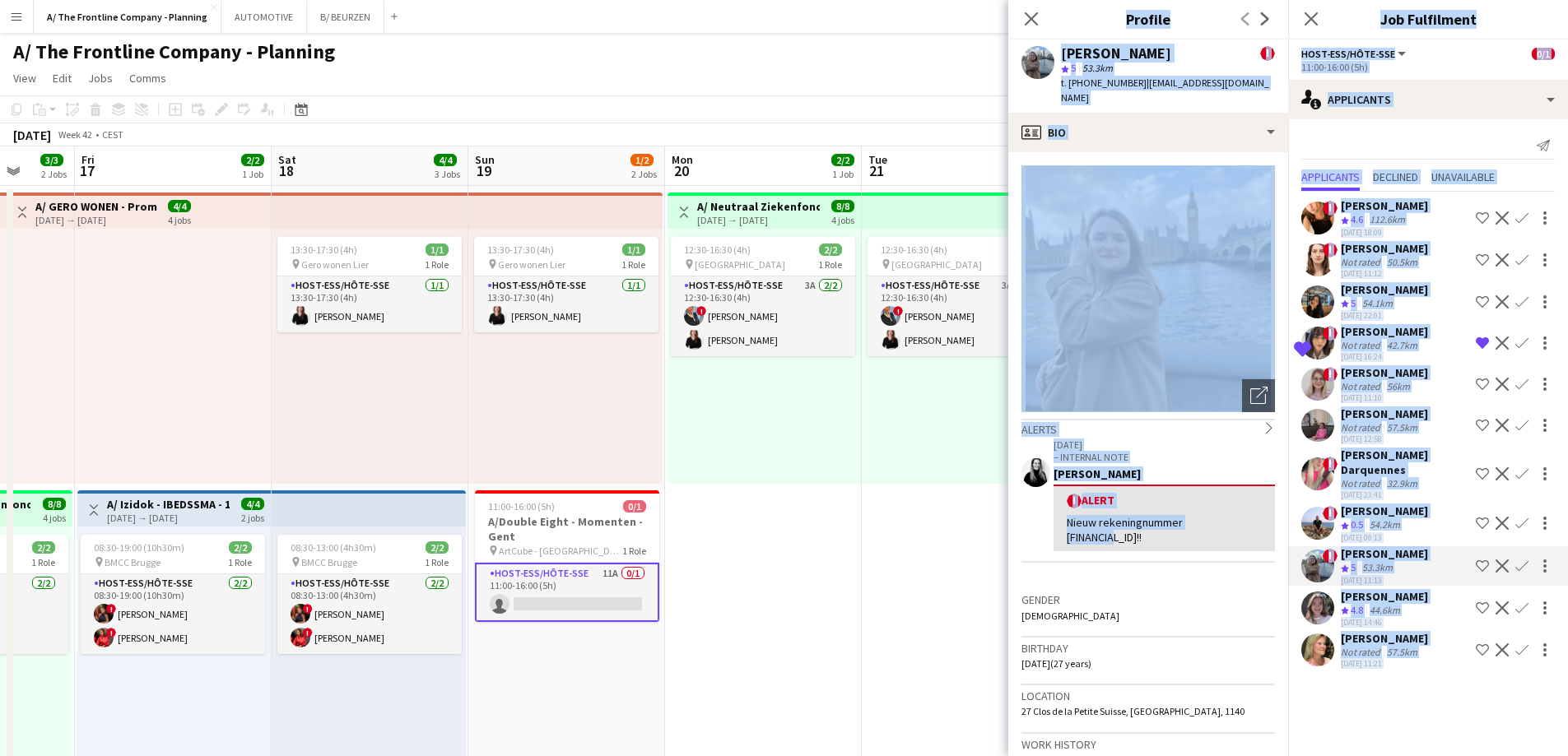
drag, startPoint x: 1017, startPoint y: 550, endPoint x: 705, endPoint y: 530, distance: 312.6
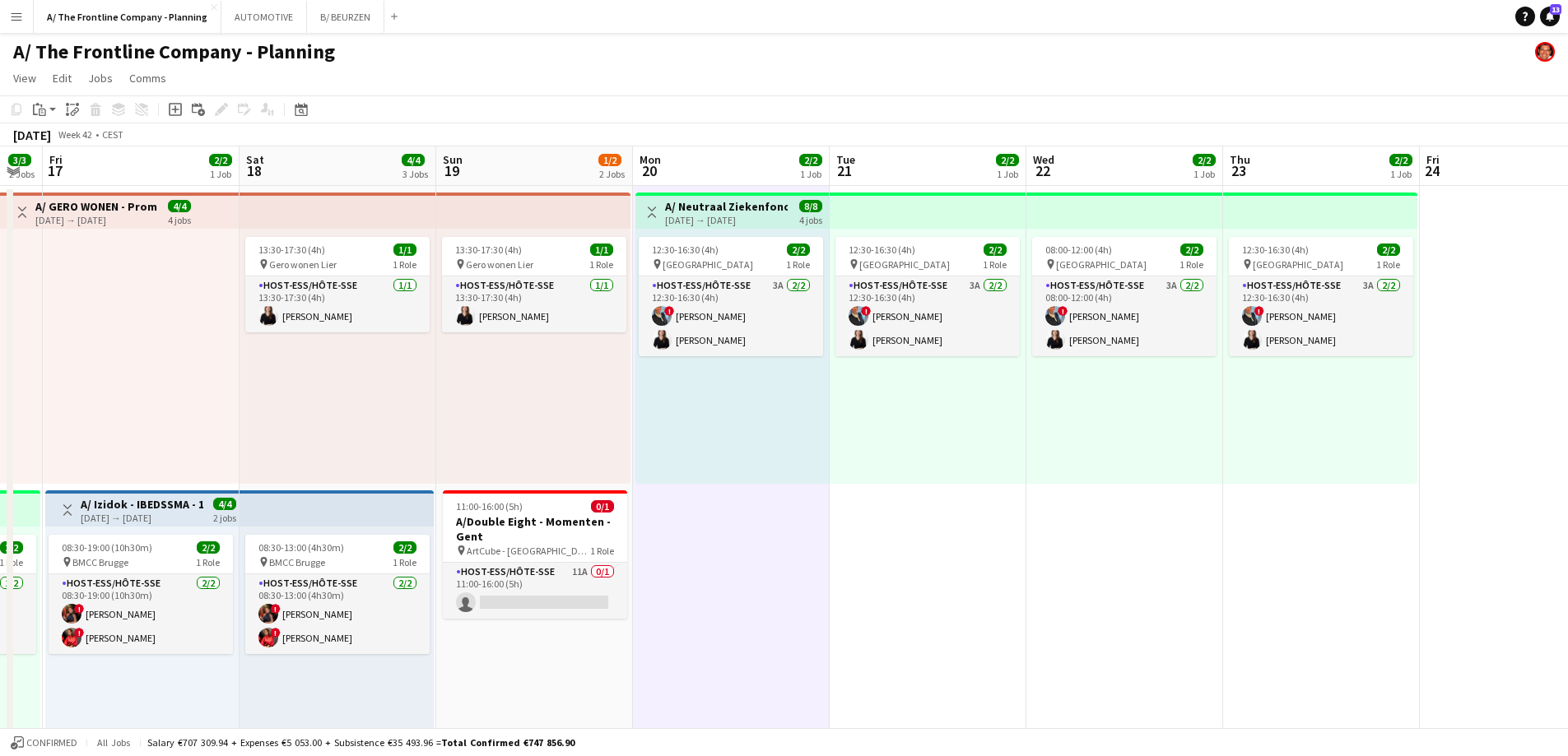
drag, startPoint x: 1011, startPoint y: 484, endPoint x: 437, endPoint y: 455, distance: 574.7
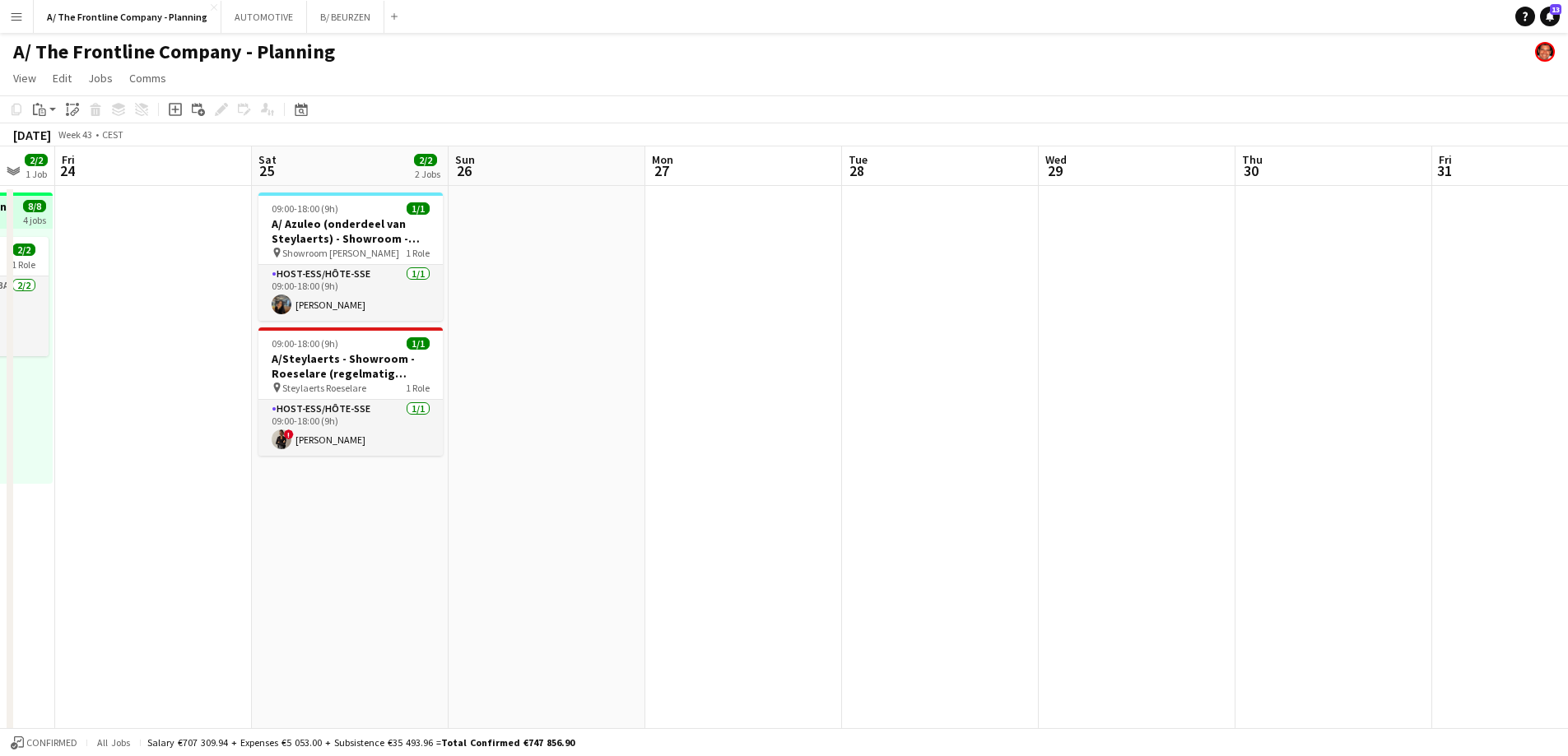
drag, startPoint x: 1196, startPoint y: 473, endPoint x: 422, endPoint y: 467, distance: 774.0
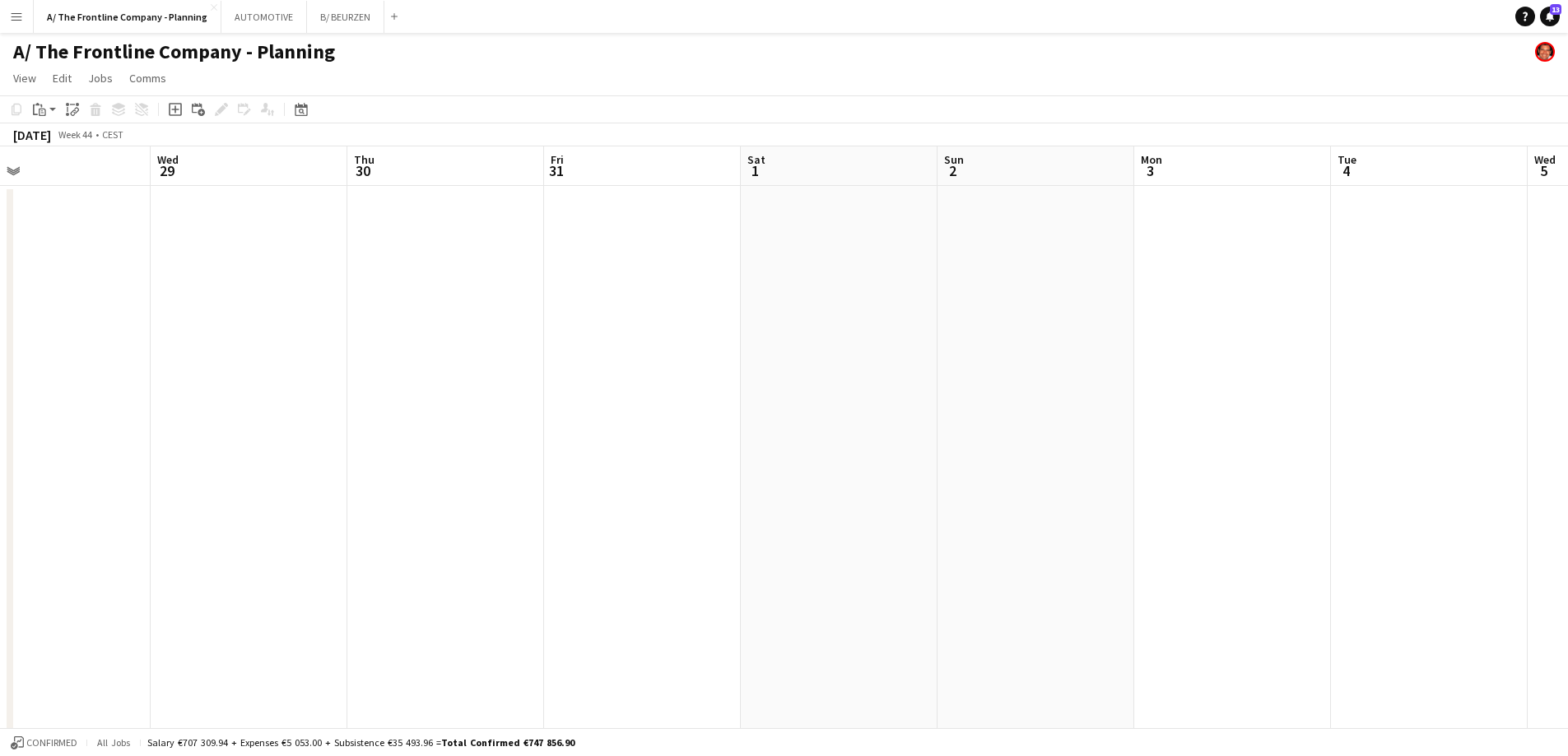
drag, startPoint x: 542, startPoint y: 433, endPoint x: 519, endPoint y: 414, distance: 29.8
click at [326, 9] on button "B/ BEURZEN Close" at bounding box center [345, 17] width 77 height 32
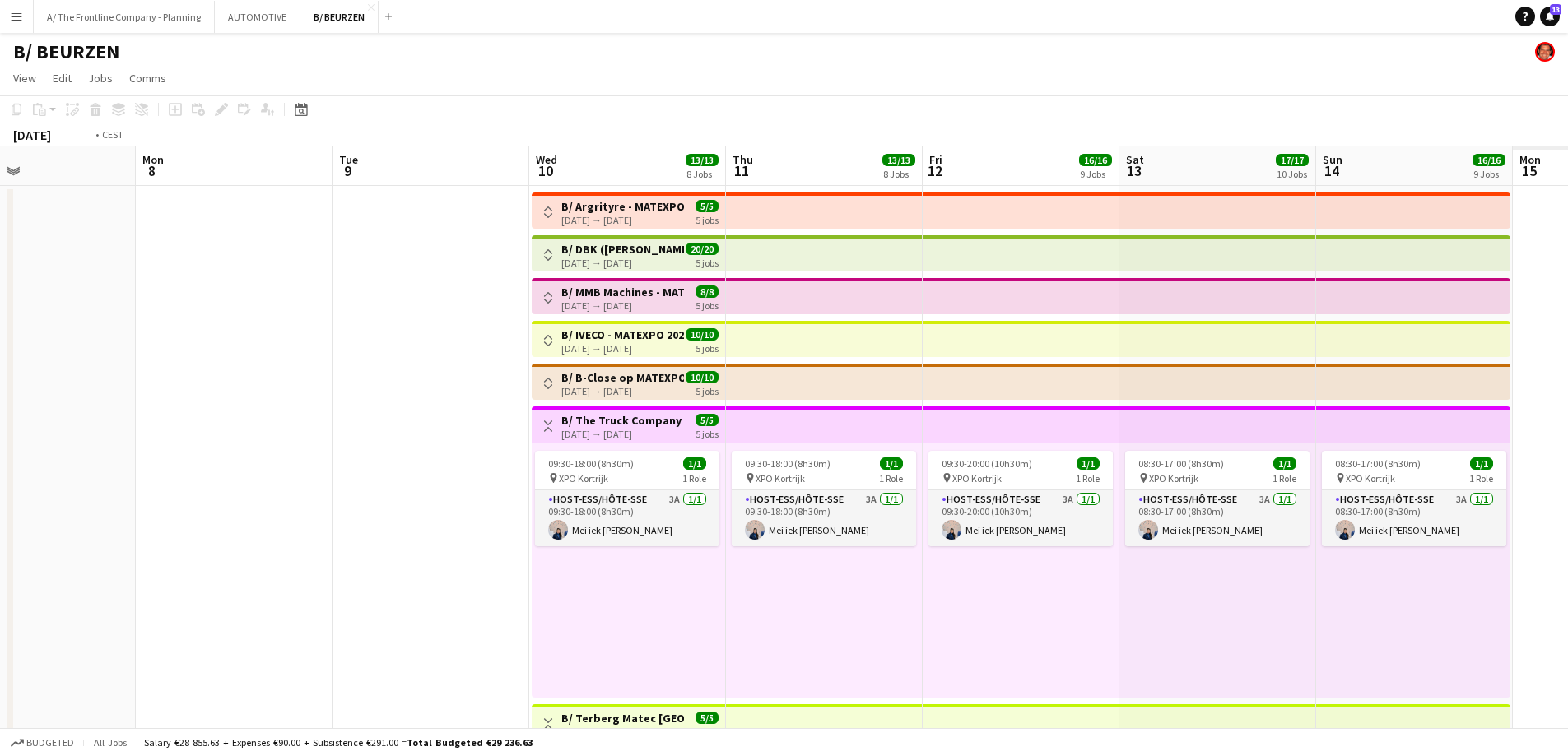
drag, startPoint x: 664, startPoint y: 518, endPoint x: -3, endPoint y: 537, distance: 667.3
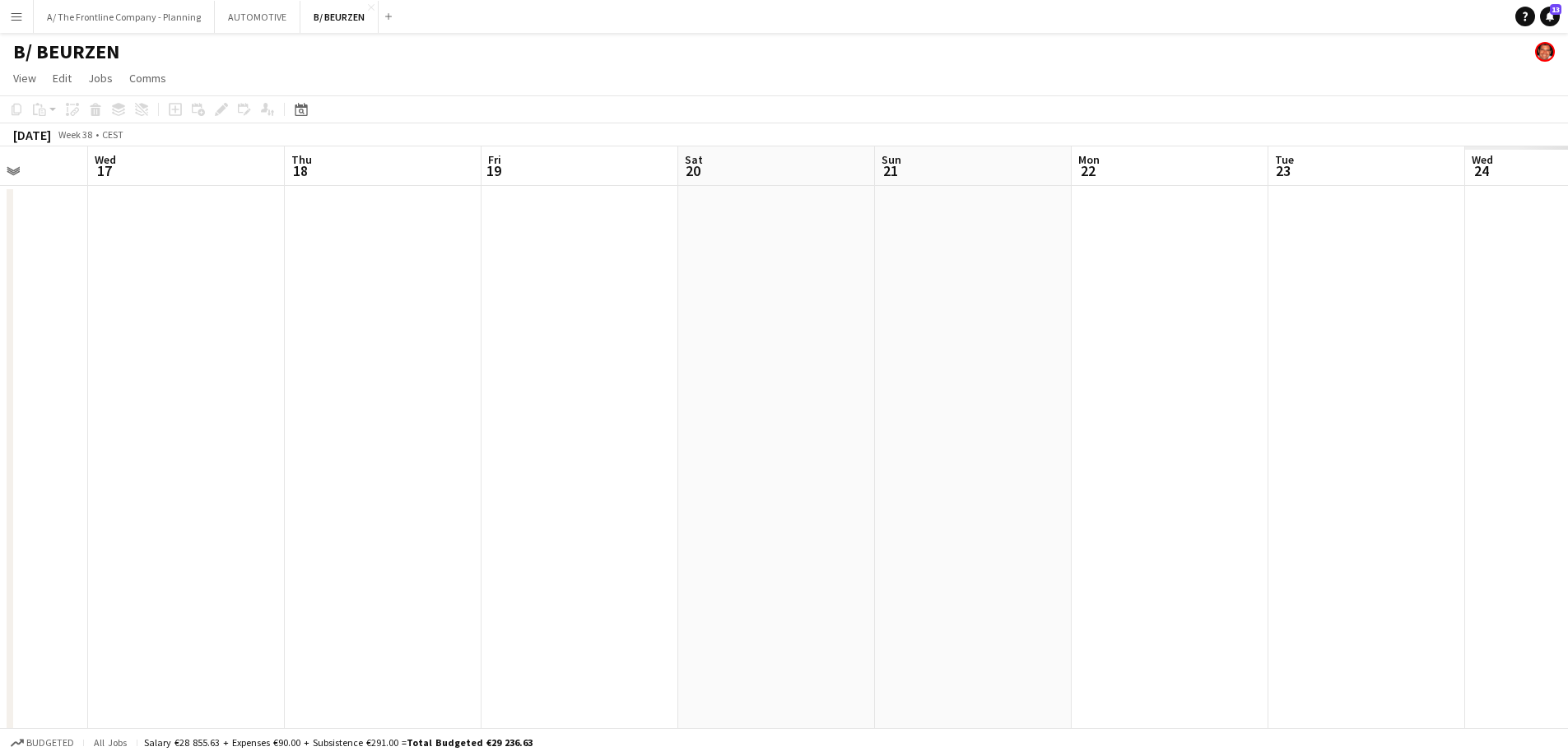
drag, startPoint x: 862, startPoint y: 519, endPoint x: 630, endPoint y: 496, distance: 233.1
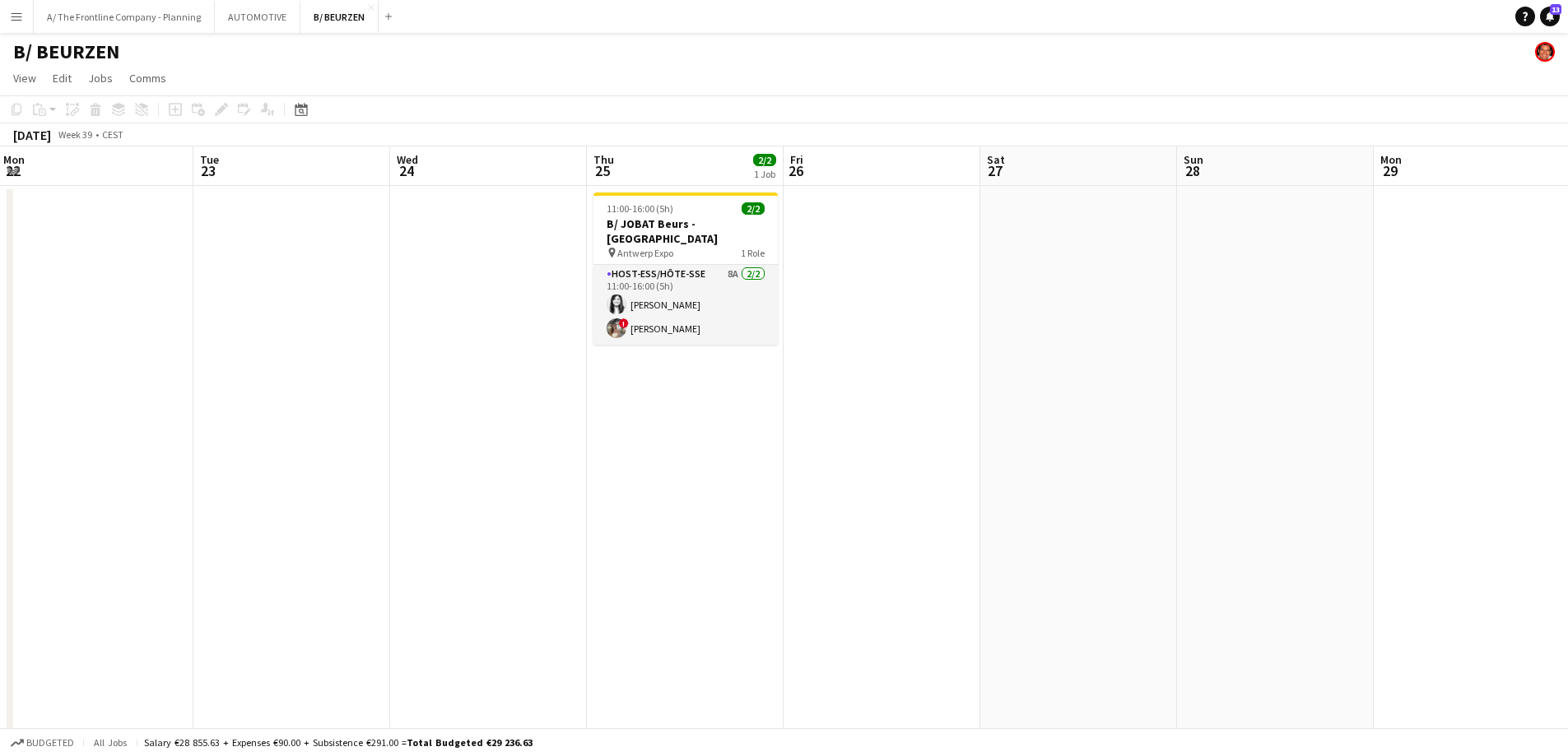
drag, startPoint x: 1306, startPoint y: 494, endPoint x: 142, endPoint y: 503, distance: 1164.0
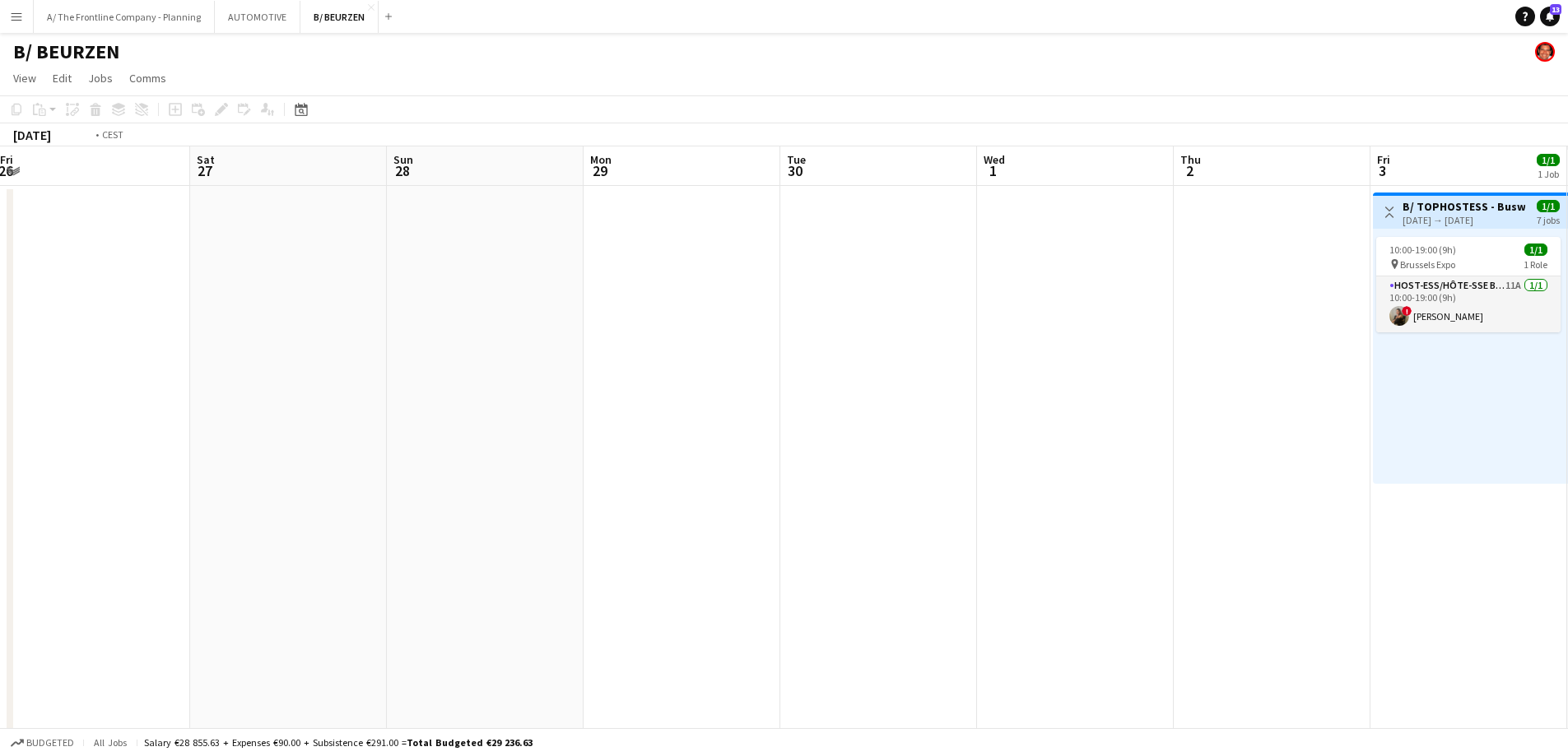
drag, startPoint x: 1368, startPoint y: 483, endPoint x: 311, endPoint y: 475, distance: 1057.0
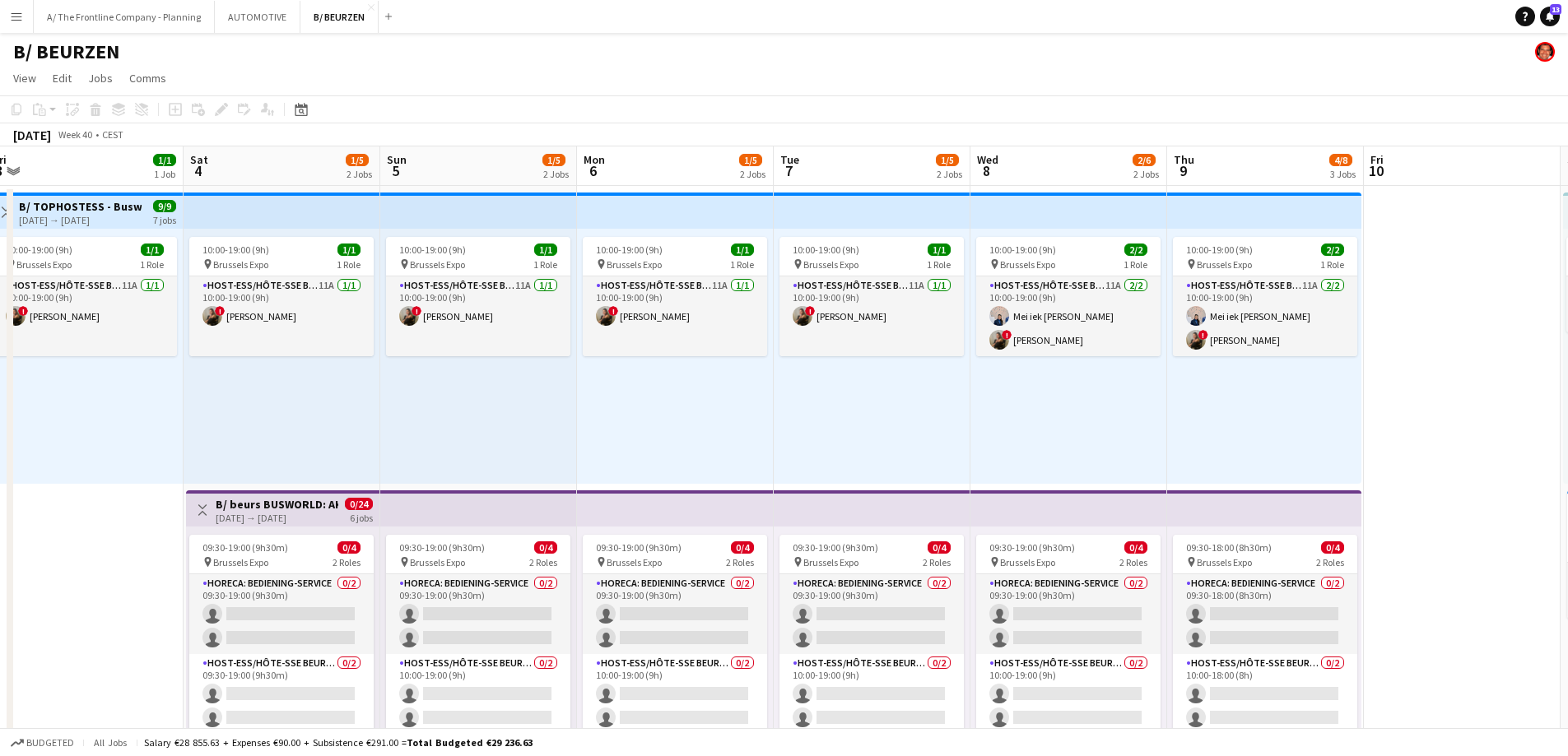
drag, startPoint x: 912, startPoint y: 471, endPoint x: 189, endPoint y: 460, distance: 723.1
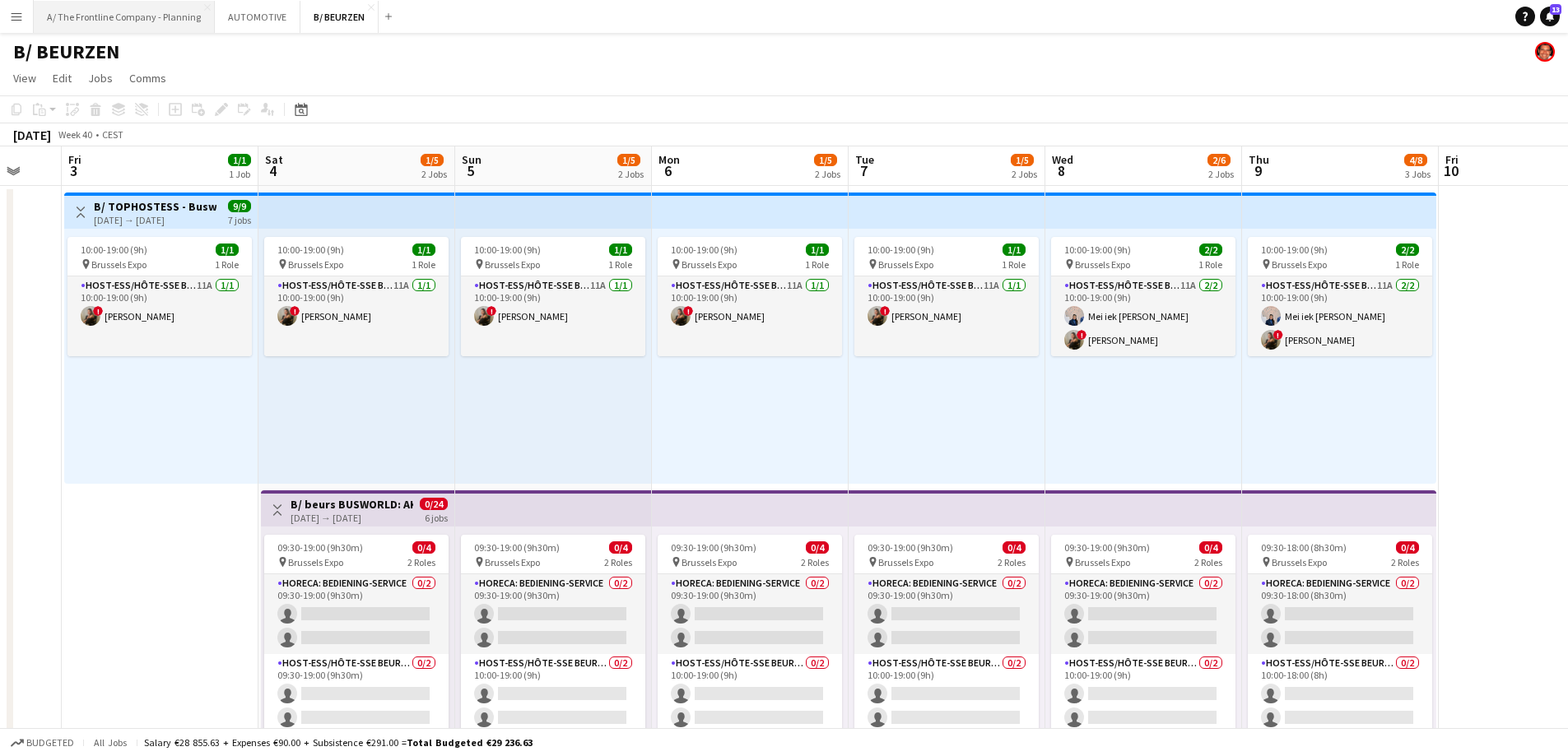
click at [75, 9] on button "A/ The Frontline Company - Planning Close" at bounding box center [124, 17] width 181 height 32
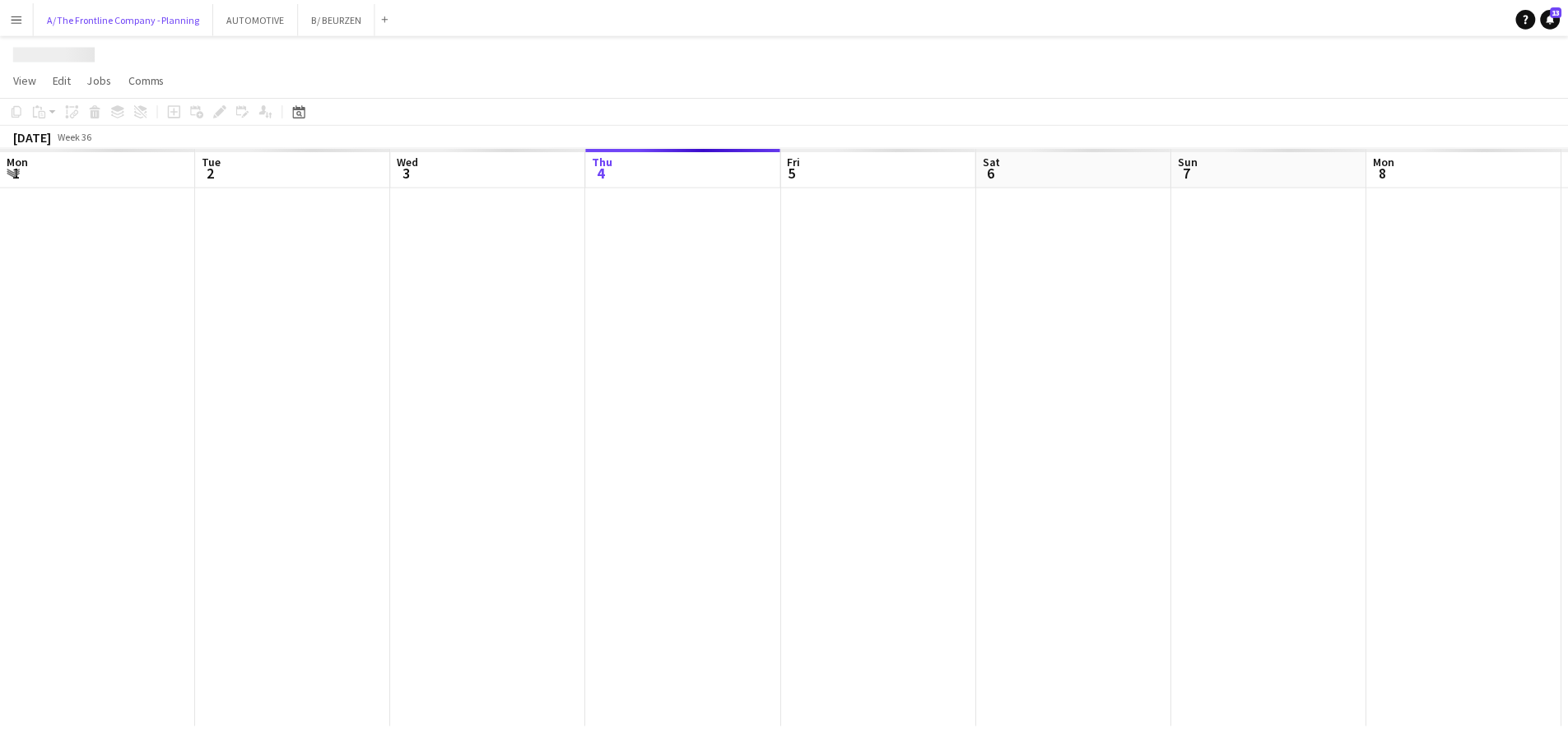
scroll to position [0, 393]
